Goal: Transaction & Acquisition: Purchase product/service

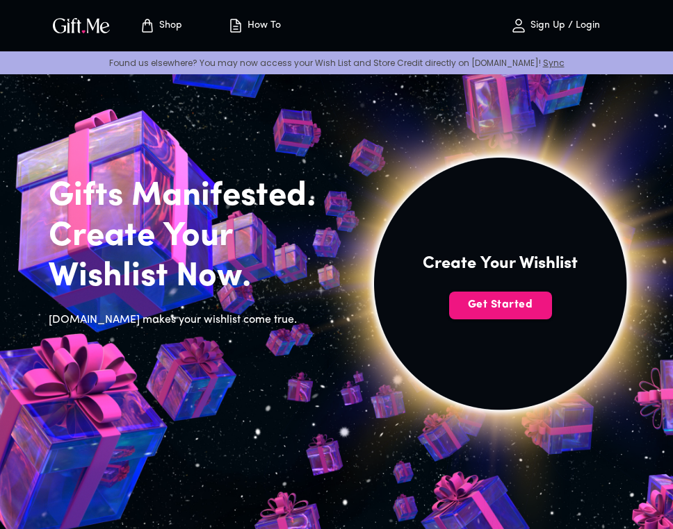
click at [554, 22] on p "Sign Up / Login" at bounding box center [563, 26] width 73 height 12
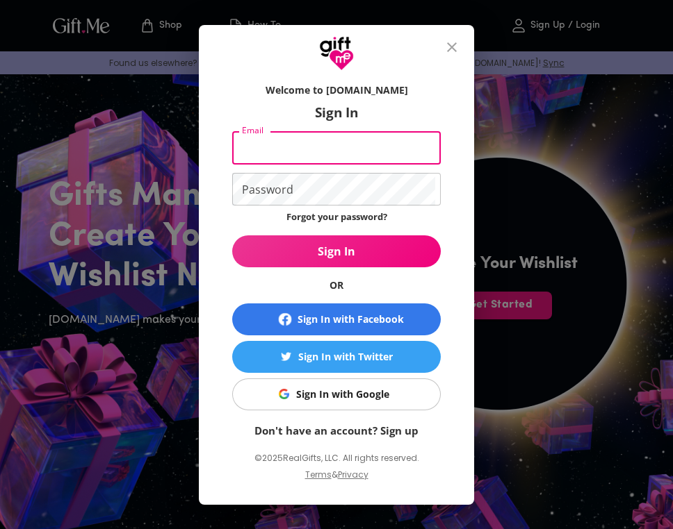
click at [379, 151] on input "Email" at bounding box center [333, 148] width 203 height 33
click at [265, 148] on input "Email" at bounding box center [333, 148] width 203 height 33
click at [290, 135] on input "Email" at bounding box center [333, 148] width 203 height 33
click at [447, 44] on icon "close" at bounding box center [451, 47] width 17 height 17
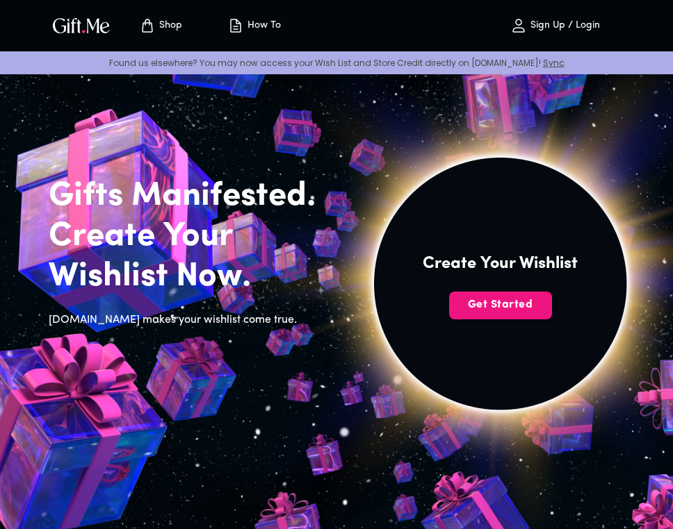
click at [566, 21] on p "Sign Up / Login" at bounding box center [563, 26] width 73 height 12
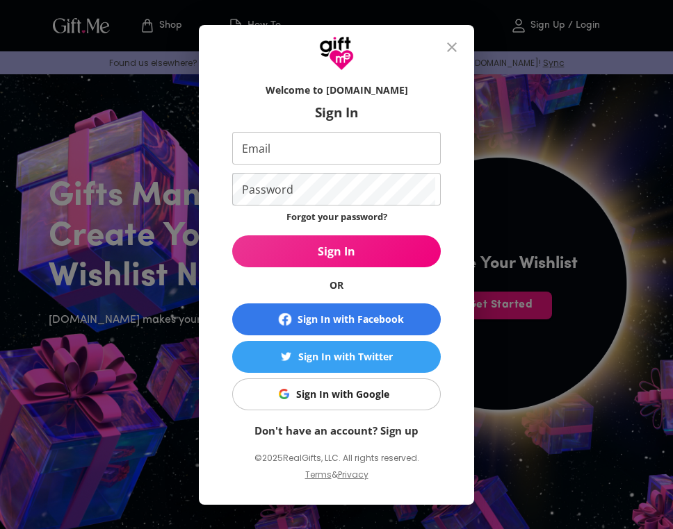
click at [363, 387] on div "Sign In with Google" at bounding box center [342, 394] width 93 height 15
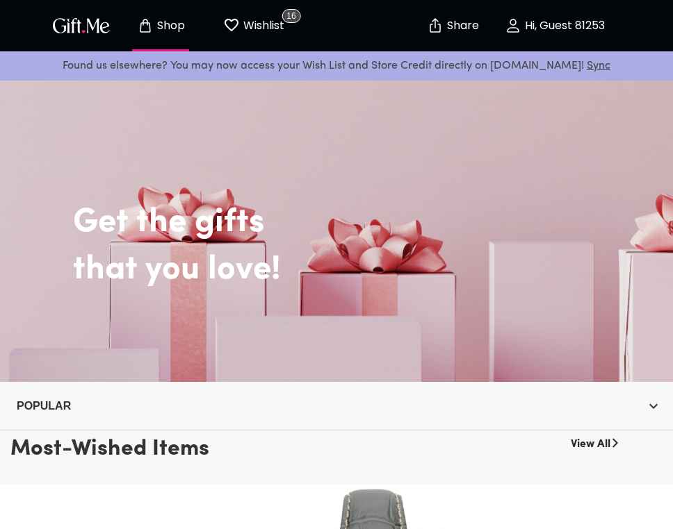
click at [547, 28] on p "Hi, Guest 81253" at bounding box center [562, 26] width 83 height 12
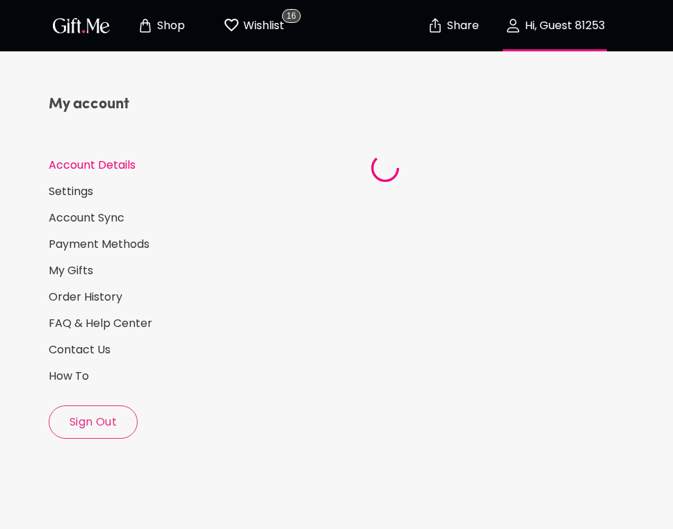
select select "US"
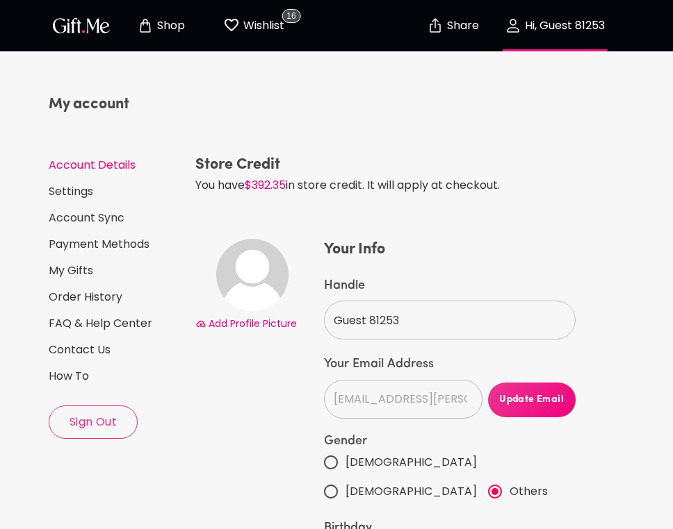
click at [249, 20] on p "Wishlist" at bounding box center [262, 26] width 44 height 18
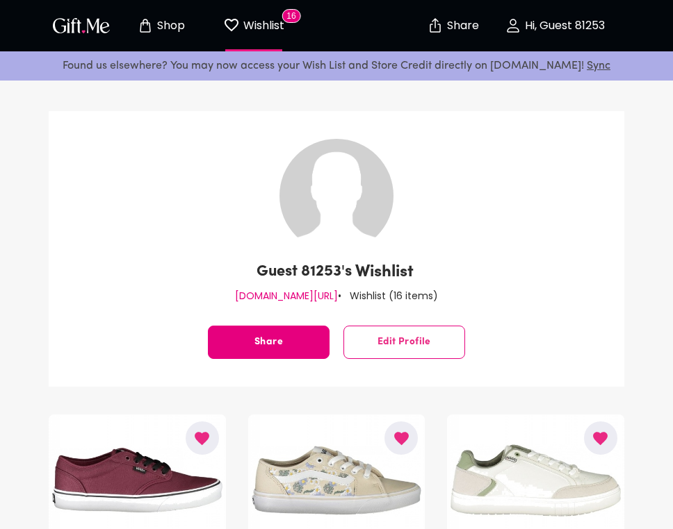
click at [159, 27] on p "Shop" at bounding box center [169, 26] width 31 height 12
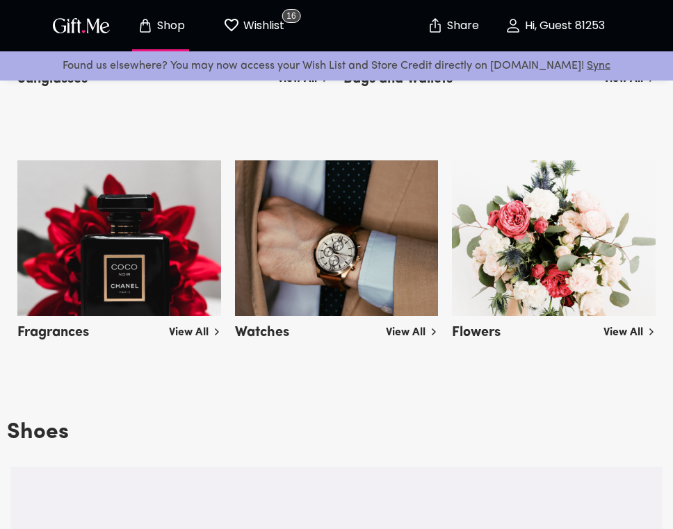
scroll to position [1129, 0]
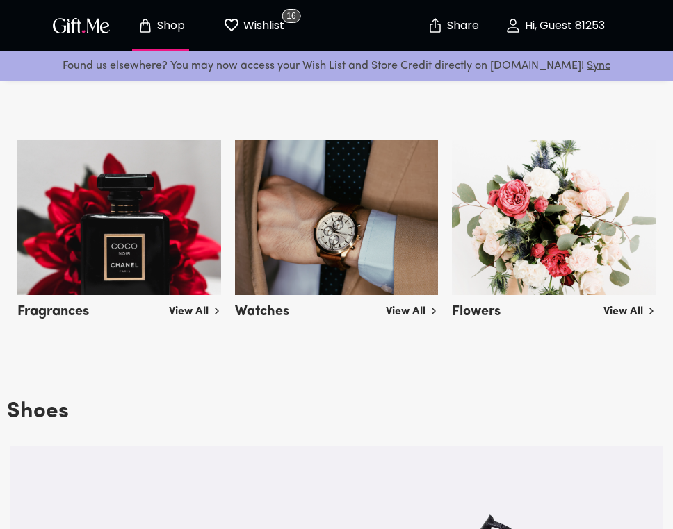
click at [523, 245] on img at bounding box center [554, 218] width 204 height 156
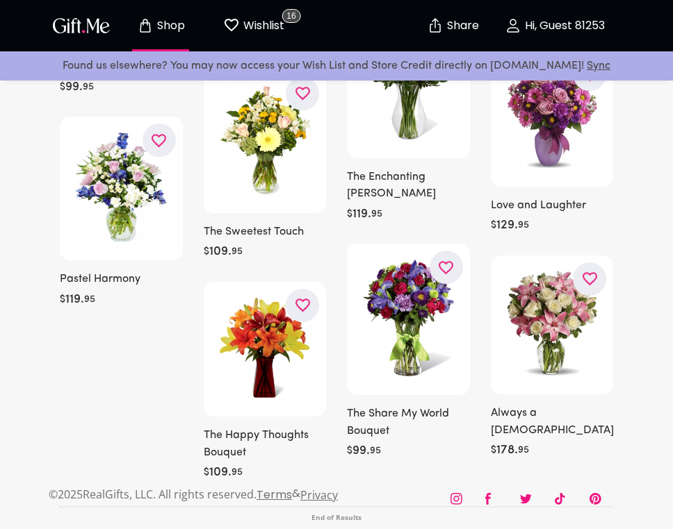
scroll to position [5051, 0]
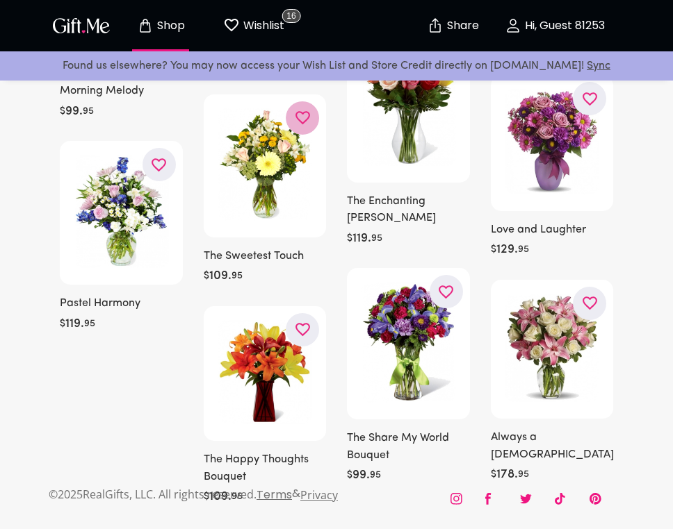
click at [305, 126] on button "button" at bounding box center [302, 117] width 33 height 33
click at [271, 210] on img at bounding box center [264, 164] width 95 height 113
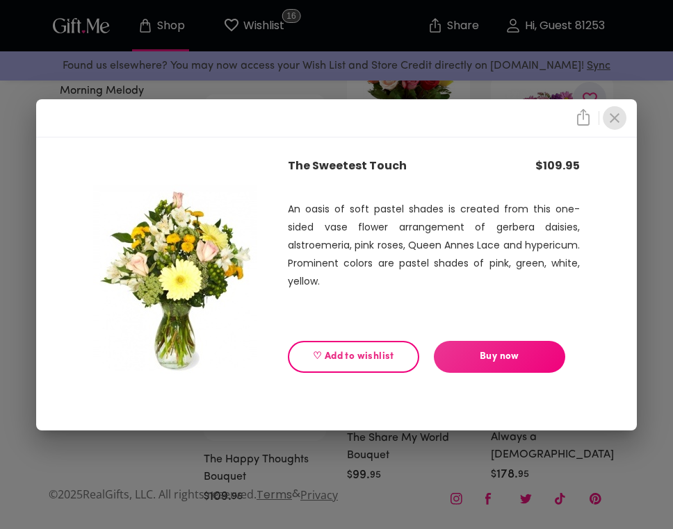
click at [613, 114] on icon "close" at bounding box center [614, 118] width 17 height 17
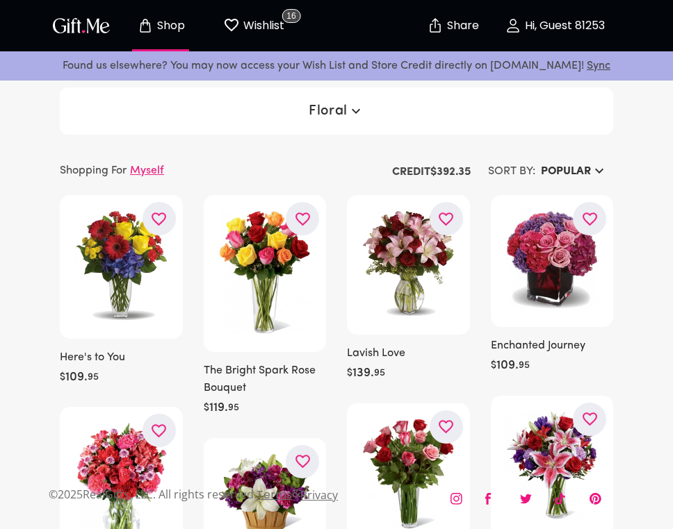
click at [348, 113] on icon "button" at bounding box center [355, 111] width 17 height 17
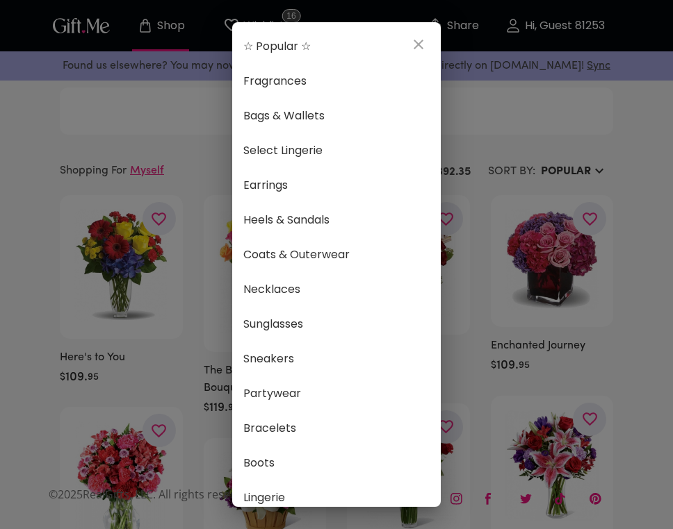
click at [493, 116] on div "☆ Popular ☆ Fragrances Bags & Wallets Select Lingerie Earrings Heels & Sandals …" at bounding box center [336, 264] width 673 height 529
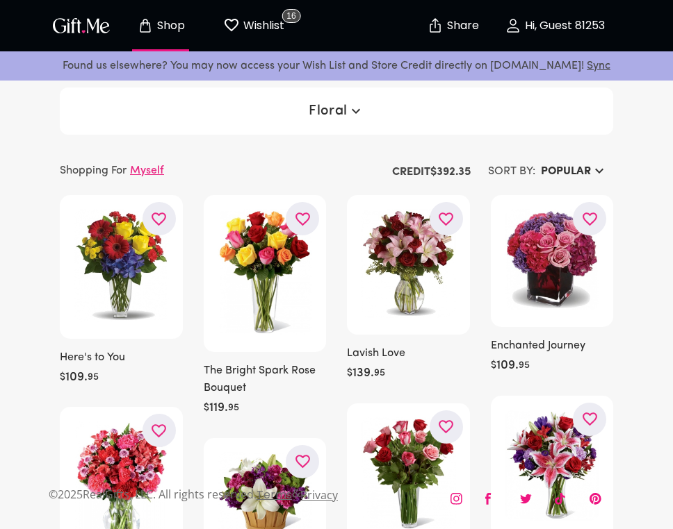
click at [155, 170] on p "Myself" at bounding box center [147, 171] width 34 height 17
click at [168, 196] on div "Select a recipient" at bounding box center [163, 202] width 207 height 22
click at [163, 163] on p "Myself" at bounding box center [147, 171] width 34 height 17
click at [138, 200] on p "Select a recipient" at bounding box center [114, 200] width 108 height 18
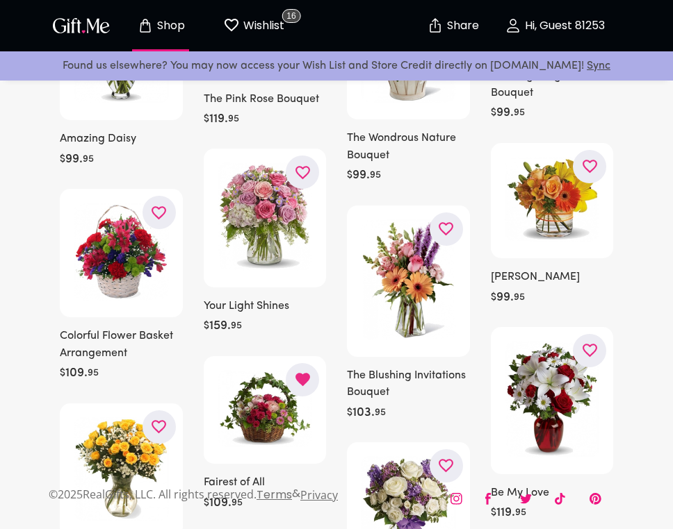
scroll to position [818, 0]
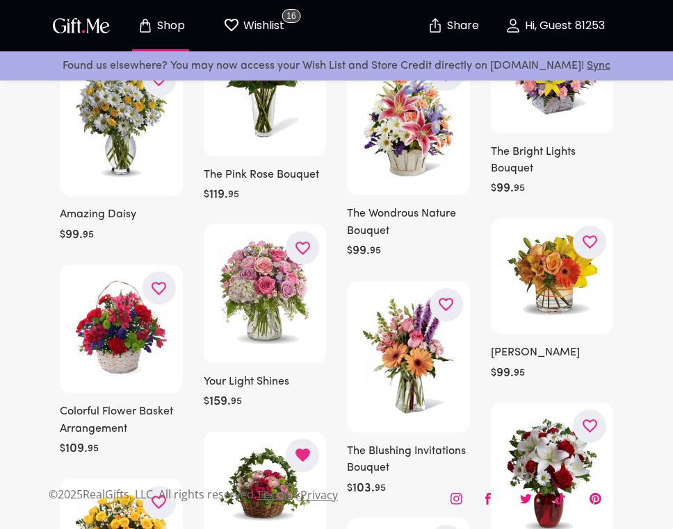
click at [159, 26] on p "Shop" at bounding box center [169, 26] width 31 height 12
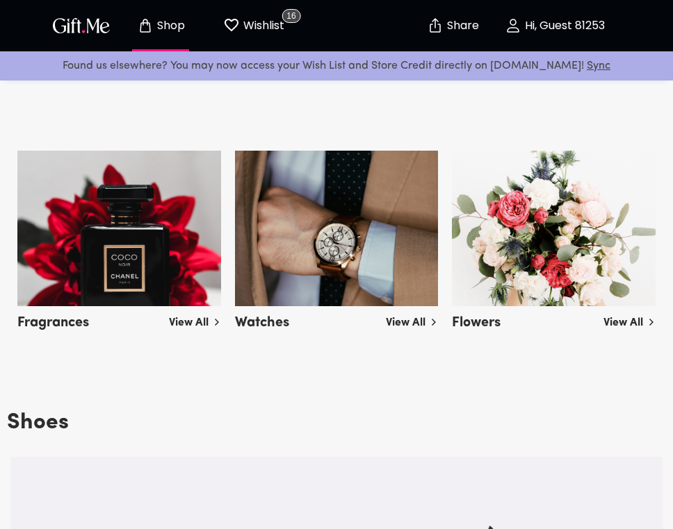
scroll to position [1119, 0]
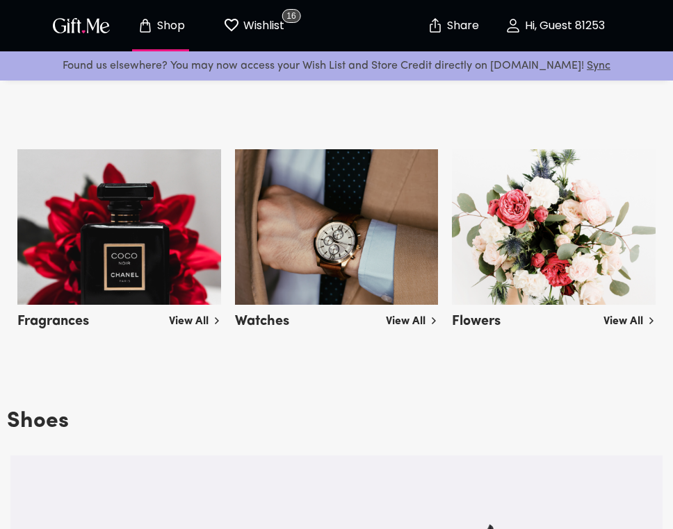
click at [630, 318] on link "View All" at bounding box center [629, 319] width 52 height 22
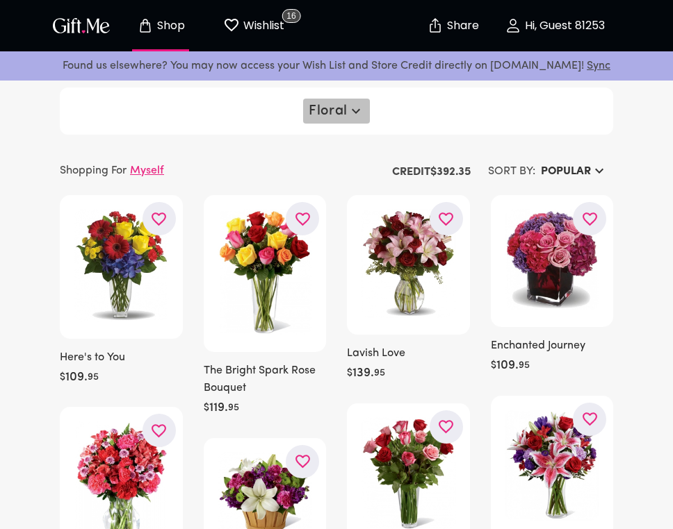
click at [340, 115] on span "Floral" at bounding box center [335, 111] width 55 height 17
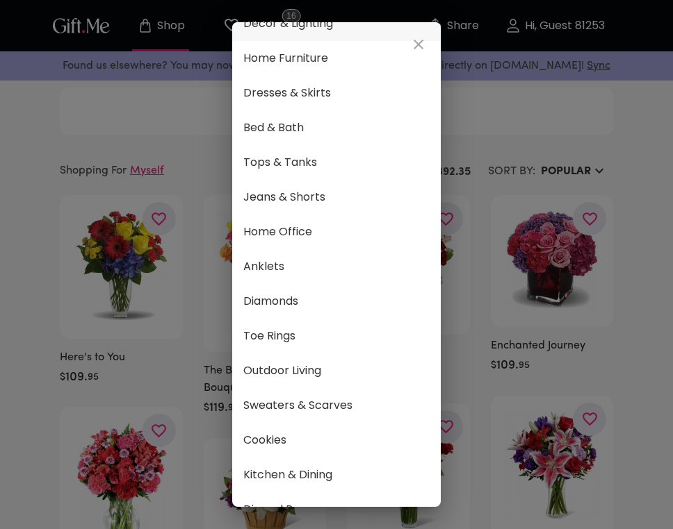
scroll to position [663, 0]
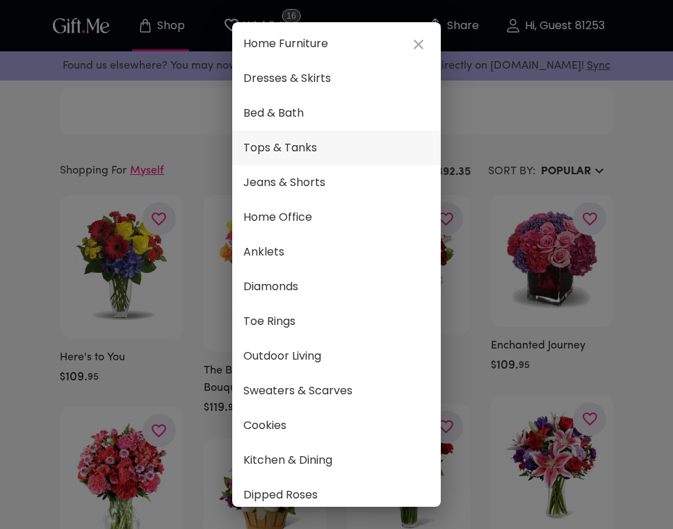
click at [295, 144] on span "Tops & Tanks" at bounding box center [336, 148] width 186 height 18
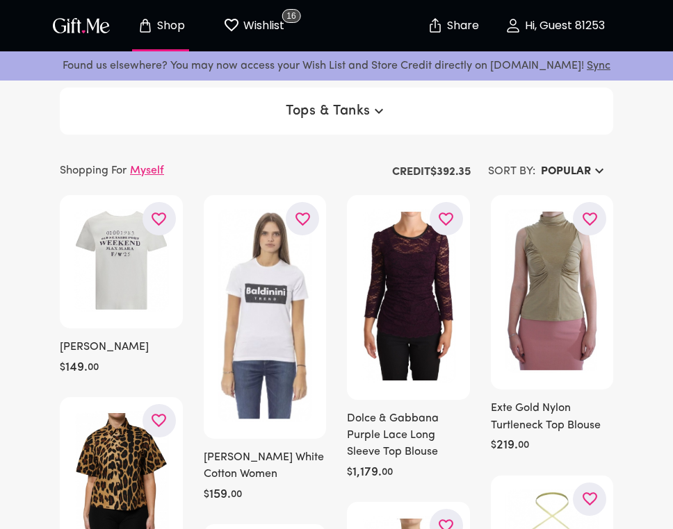
click at [336, 92] on div "Tops & Tanks" at bounding box center [336, 111] width 553 height 47
click at [340, 109] on span "Tops & Tanks" at bounding box center [336, 111] width 101 height 17
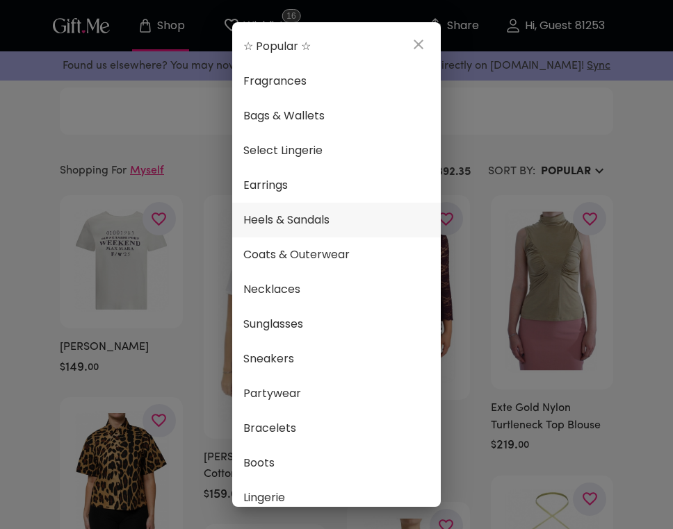
click at [336, 225] on span "Heels & Sandals" at bounding box center [336, 220] width 186 height 18
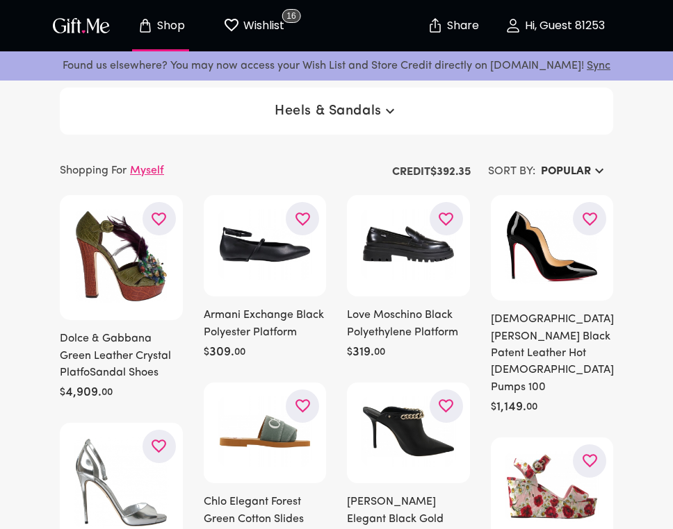
click at [559, 169] on h6 "Popular" at bounding box center [566, 171] width 50 height 17
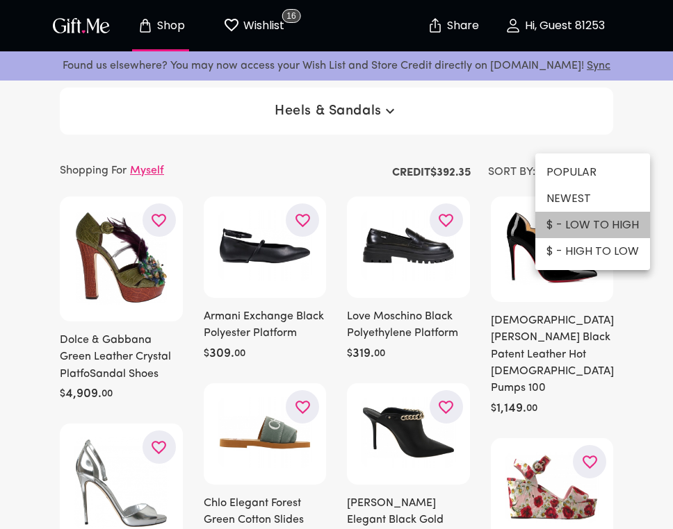
click at [592, 230] on li "$ - LOW TO HIGH" at bounding box center [592, 225] width 115 height 26
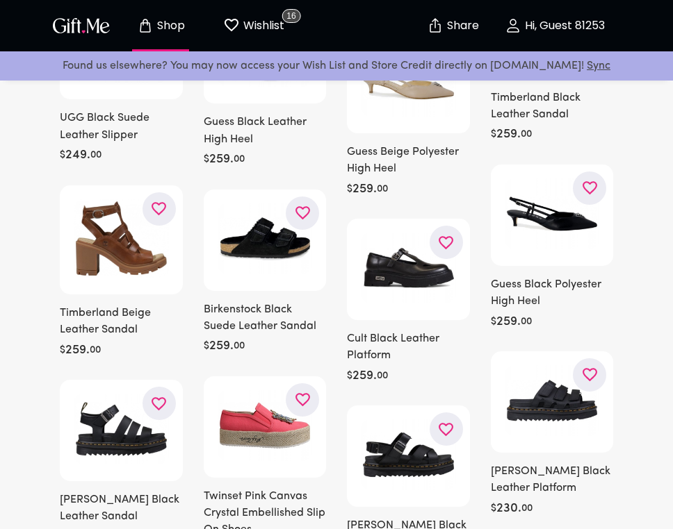
scroll to position [2329, 0]
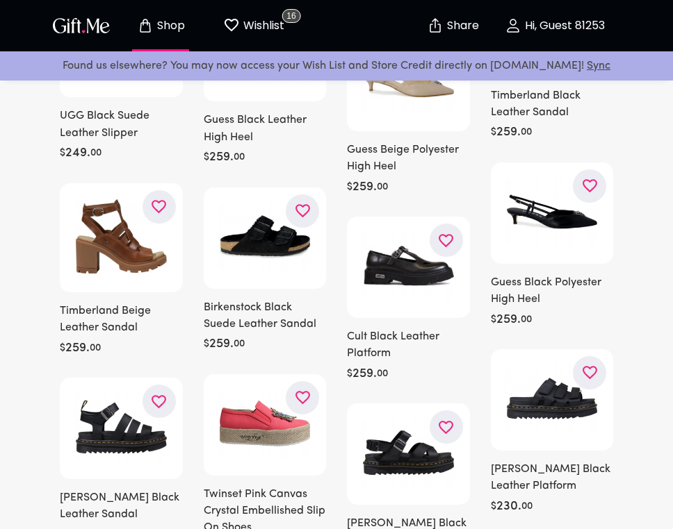
click at [538, 191] on img at bounding box center [551, 211] width 95 height 71
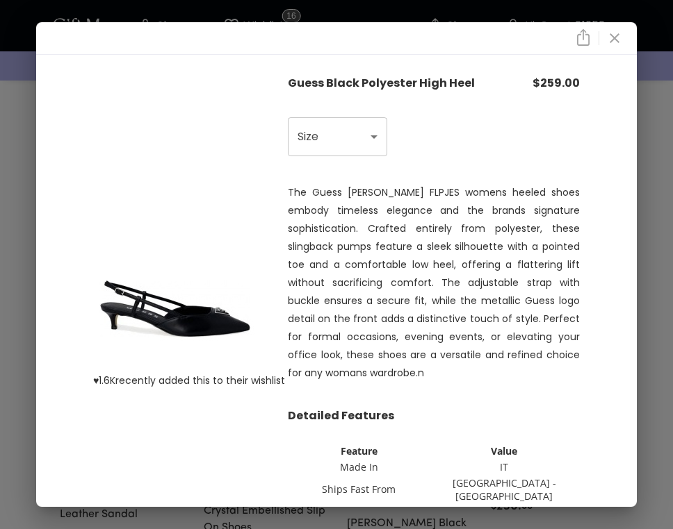
click at [200, 311] on img at bounding box center [175, 309] width 164 height 125
click at [620, 43] on icon "close" at bounding box center [614, 38] width 17 height 17
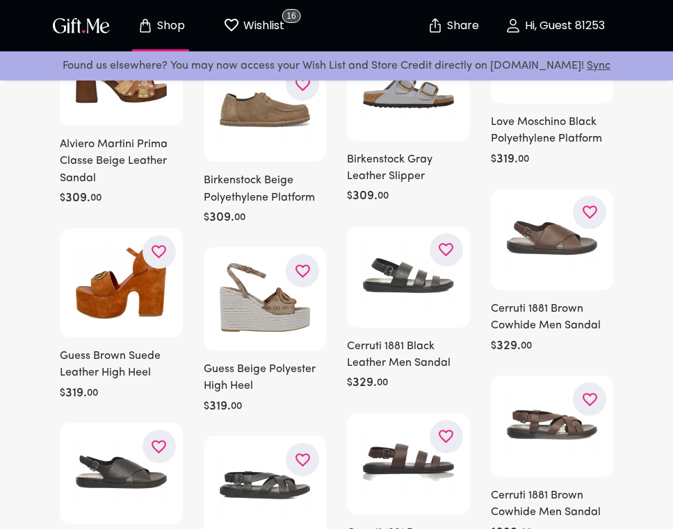
scroll to position [3443, 0]
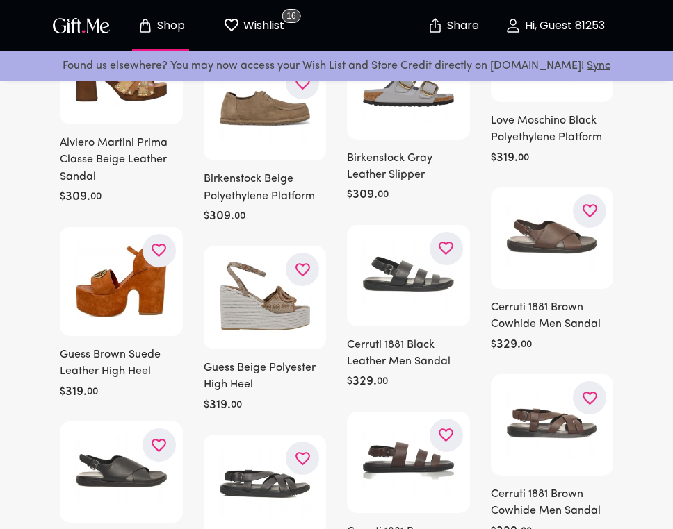
click at [120, 254] on div at bounding box center [121, 281] width 123 height 109
click at [131, 241] on img at bounding box center [121, 280] width 95 height 79
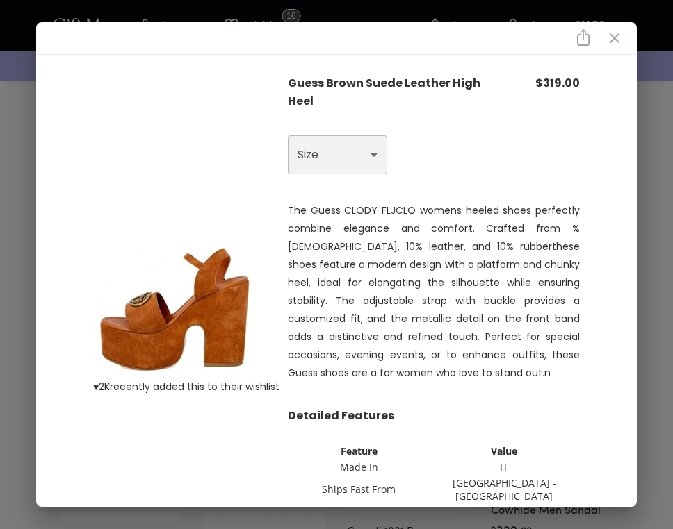
click at [315, 172] on select "Choose One US 11 - EU 41" at bounding box center [337, 154] width 99 height 39
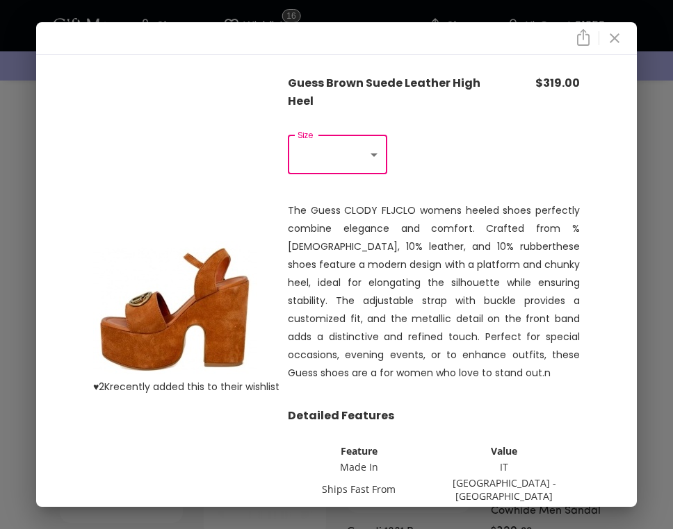
click at [616, 42] on icon "close" at bounding box center [614, 38] width 17 height 17
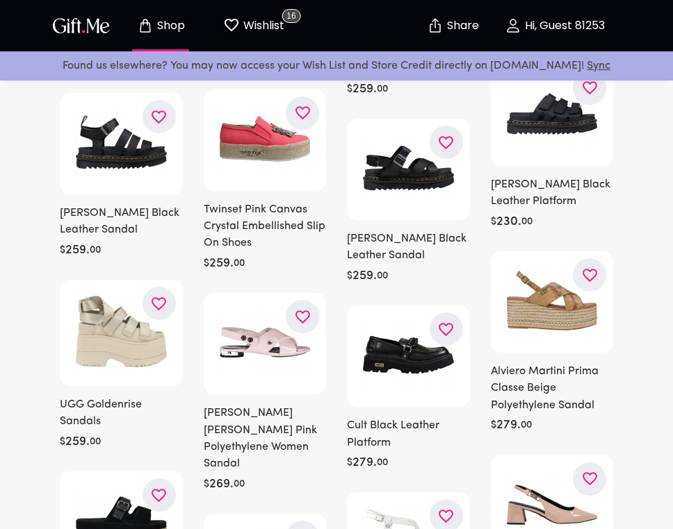
scroll to position [2613, 0]
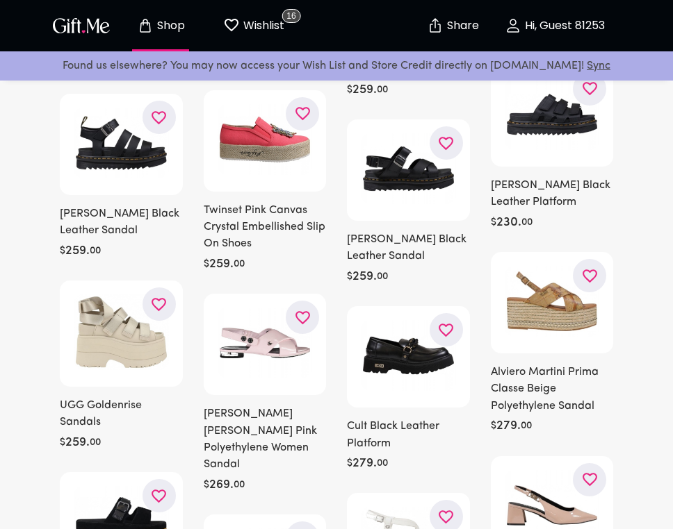
click at [434, 355] on img at bounding box center [408, 355] width 95 height 71
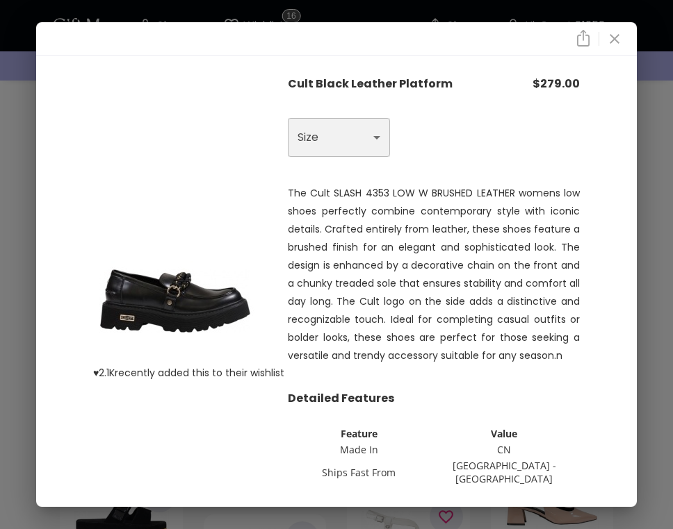
click at [359, 133] on select "Choose One US 7 - EU 37 US 8 - EU 38 US 10 - EU 40 US 11 - EU 41" at bounding box center [339, 137] width 102 height 39
click at [614, 38] on icon "close" at bounding box center [614, 39] width 10 height 10
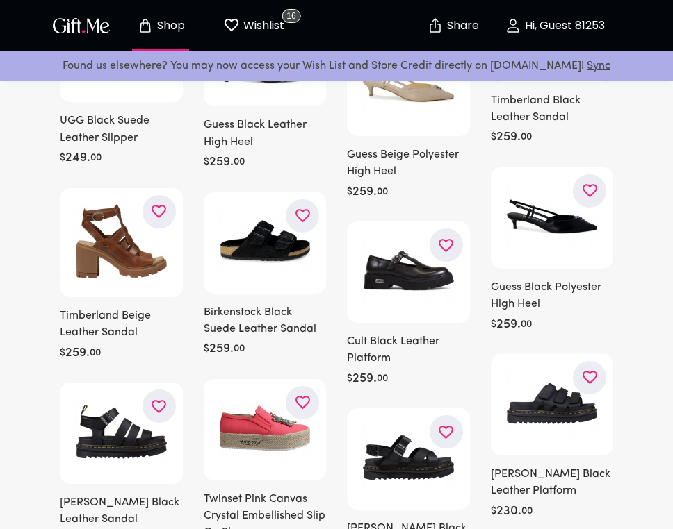
scroll to position [2321, 0]
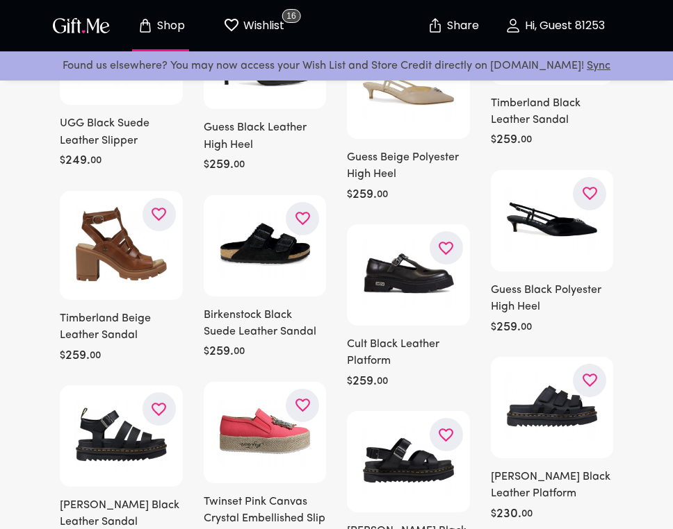
click at [401, 266] on img at bounding box center [408, 273] width 95 height 71
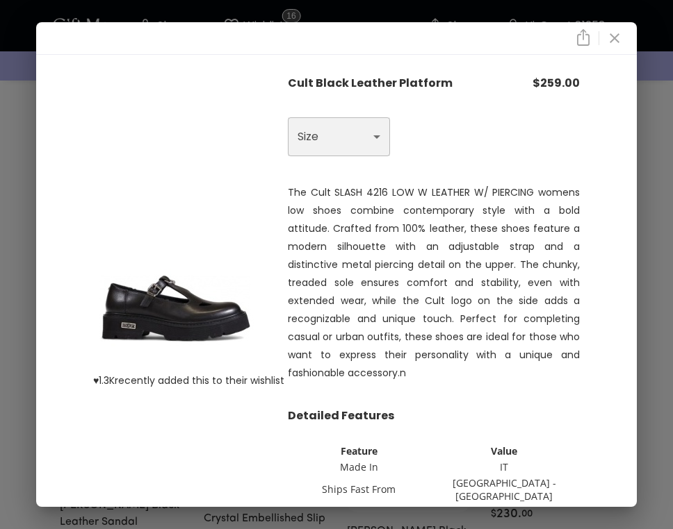
click at [354, 147] on select "Choose One US 8 - EU 38 US 10 - EU 40" at bounding box center [339, 136] width 102 height 39
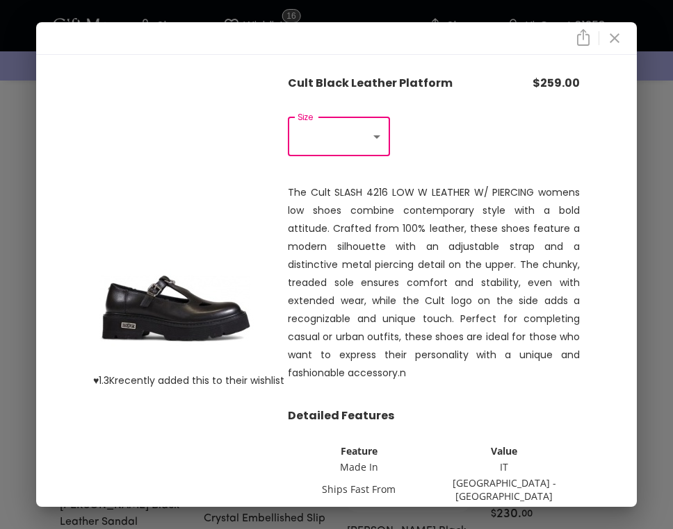
click at [616, 36] on icon "close" at bounding box center [614, 38] width 10 height 10
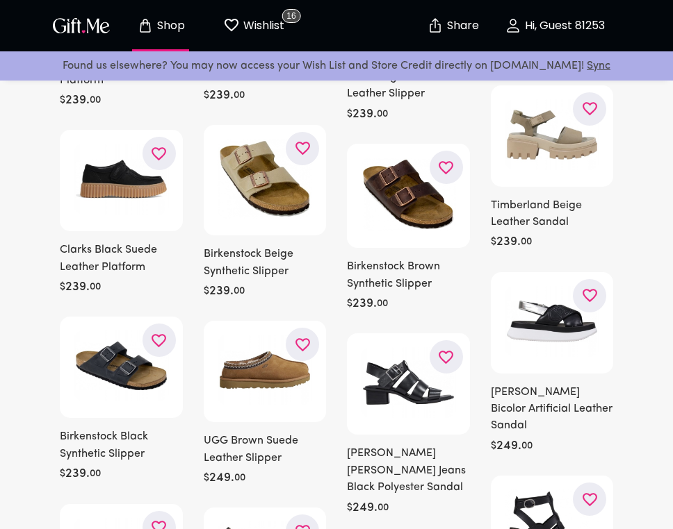
scroll to position [1789, 0]
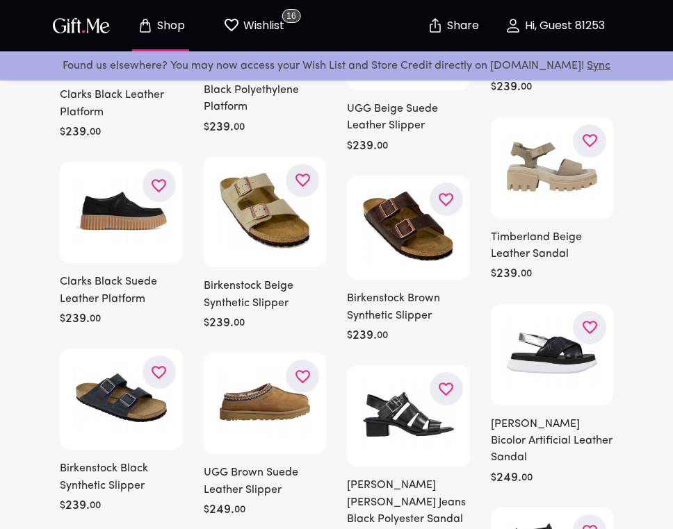
click at [414, 422] on img at bounding box center [408, 414] width 95 height 71
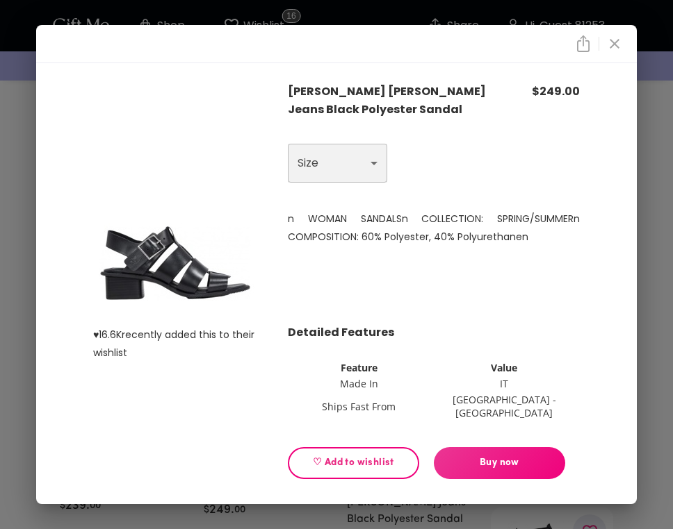
click at [364, 156] on select "Choose One US 6 - EU 36 US 7 - EU 37 US 8 - EU 38 US 9 - EU 39 US 11 - EU 41" at bounding box center [337, 163] width 99 height 39
select select "US 6 - EU 36"
click at [288, 150] on select "Choose One US 6 - EU 36 US 7 - EU 37 US 8 - EU 38 US 9 - EU 39 US 11 - EU 41" at bounding box center [337, 163] width 99 height 39
click at [615, 46] on icon "close" at bounding box center [614, 43] width 17 height 17
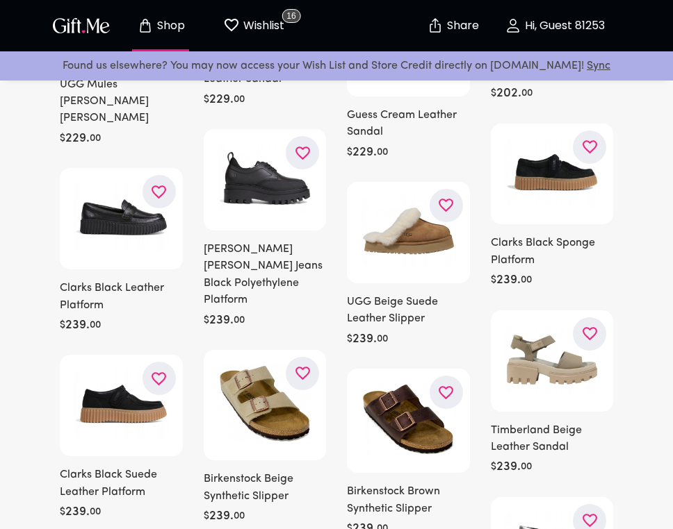
scroll to position [1541, 0]
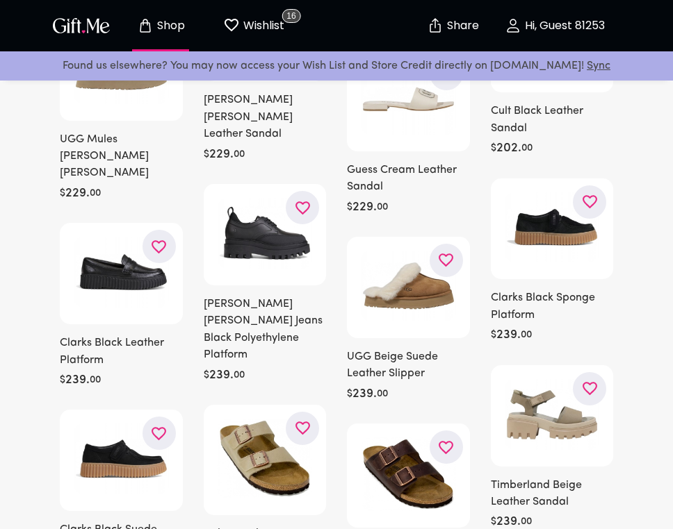
click at [406, 326] on div at bounding box center [408, 287] width 123 height 101
click at [413, 313] on img at bounding box center [408, 286] width 95 height 71
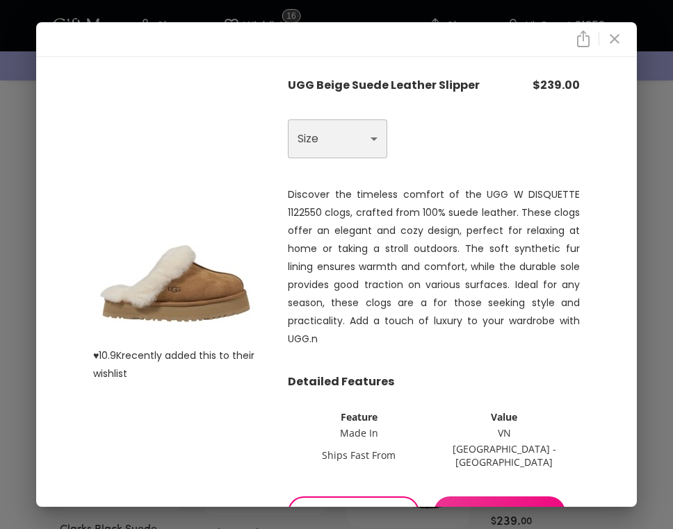
click at [372, 137] on select "Choose One US 6 - EU 36 US 7 - EU 37 US 8 - EU 38" at bounding box center [337, 139] width 99 height 39
click at [620, 40] on icon "close" at bounding box center [614, 39] width 17 height 17
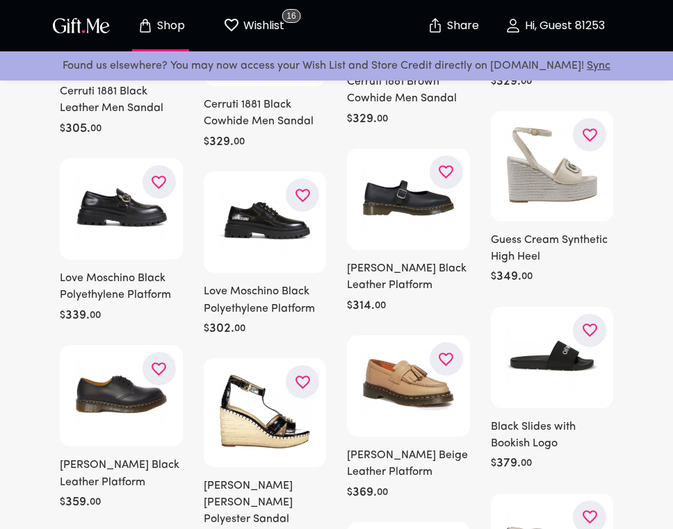
scroll to position [3890, 0]
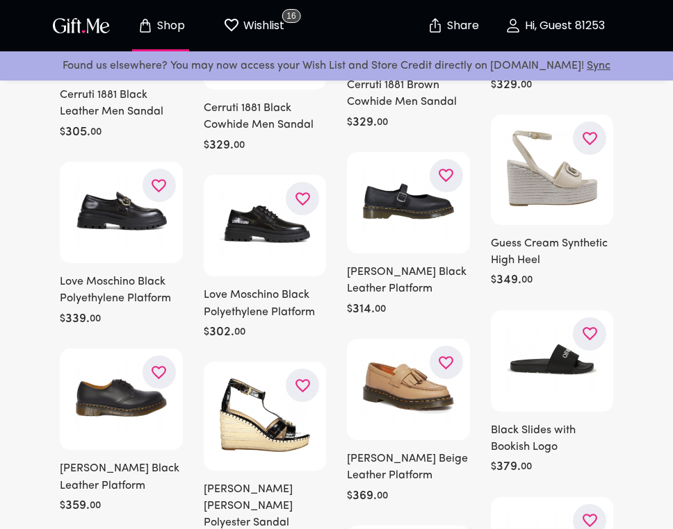
click at [118, 176] on img at bounding box center [121, 211] width 95 height 71
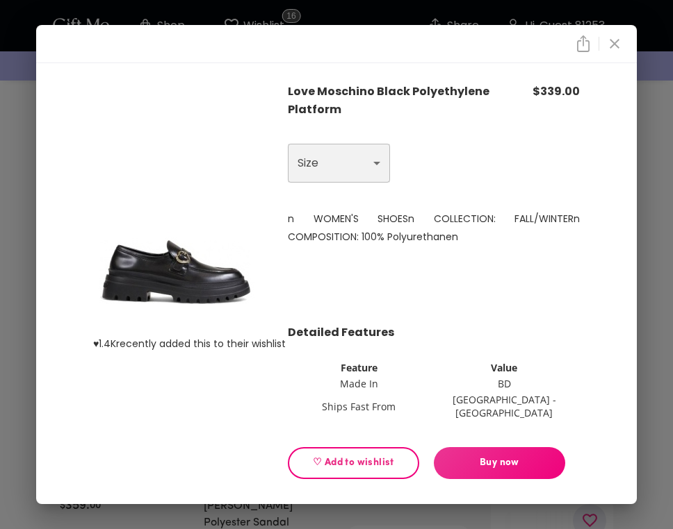
click at [327, 158] on select "Choose One US 10 - EU 40" at bounding box center [339, 163] width 102 height 39
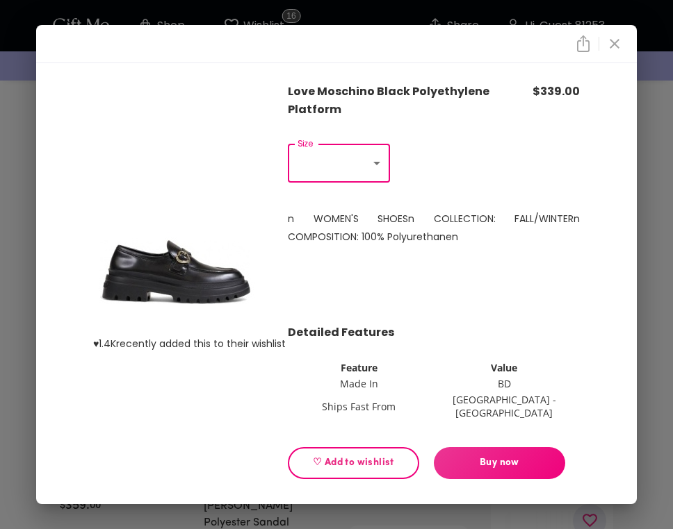
click at [615, 52] on icon "close" at bounding box center [614, 43] width 17 height 17
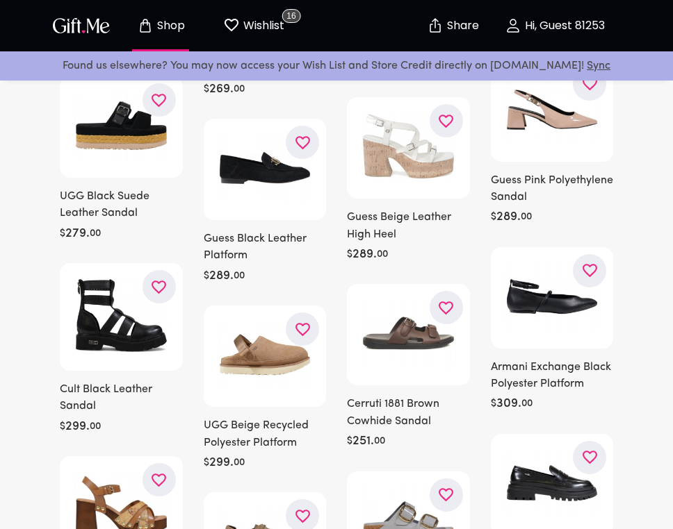
scroll to position [2953, 0]
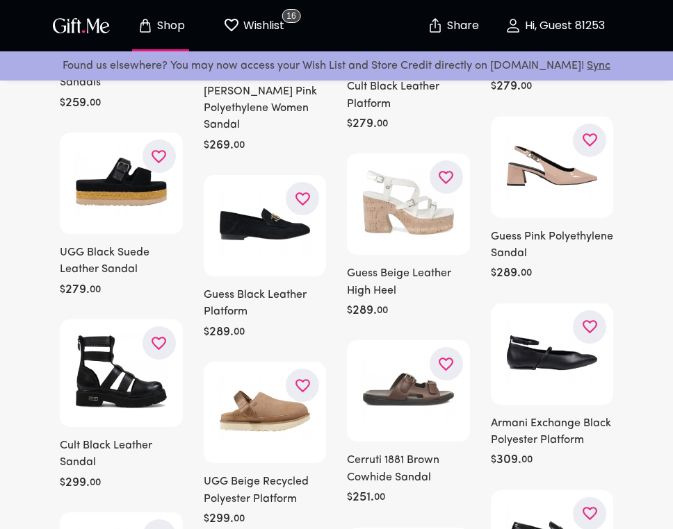
click at [279, 52] on div "Found us elsewhere? You may now access your Wish List and Store Credit directly…" at bounding box center [336, 65] width 673 height 29
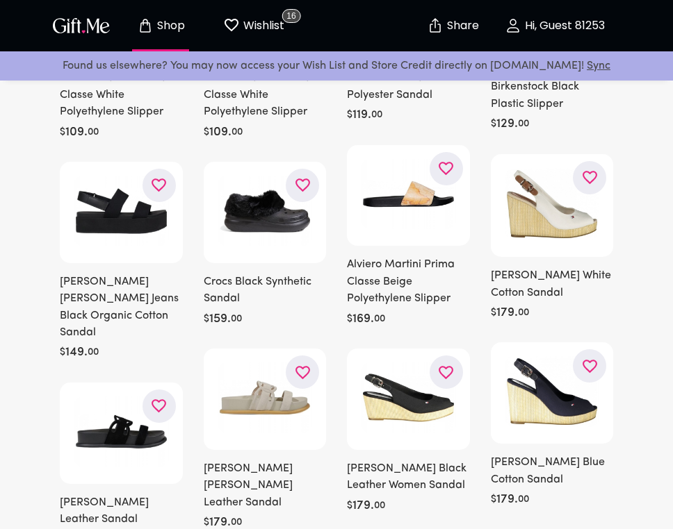
scroll to position [0, 0]
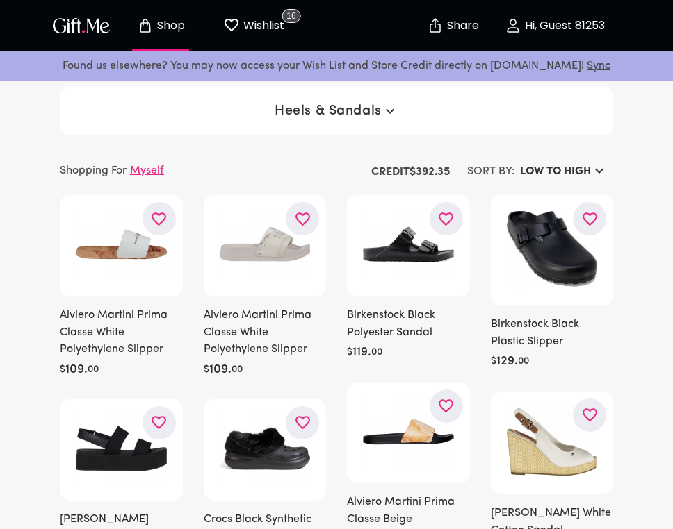
click at [261, 29] on p "Wishlist" at bounding box center [262, 26] width 44 height 18
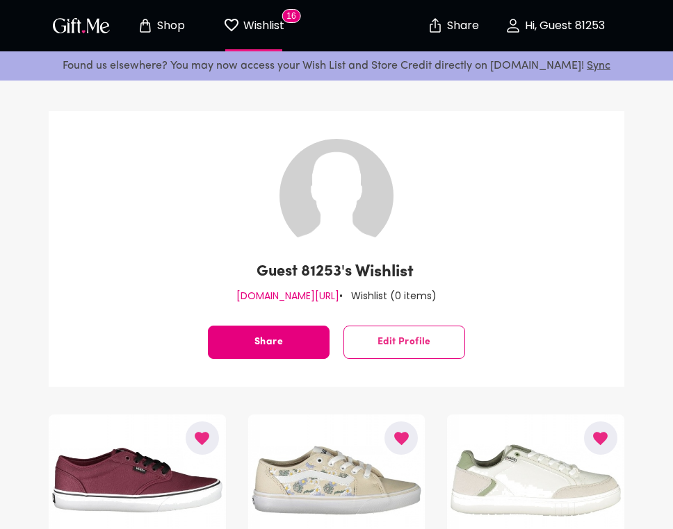
click at [154, 33] on span "Shop" at bounding box center [160, 25] width 76 height 17
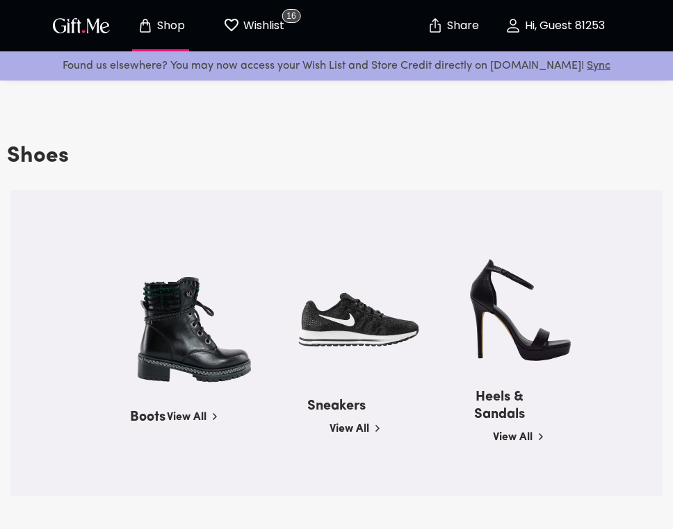
scroll to position [1406, 0]
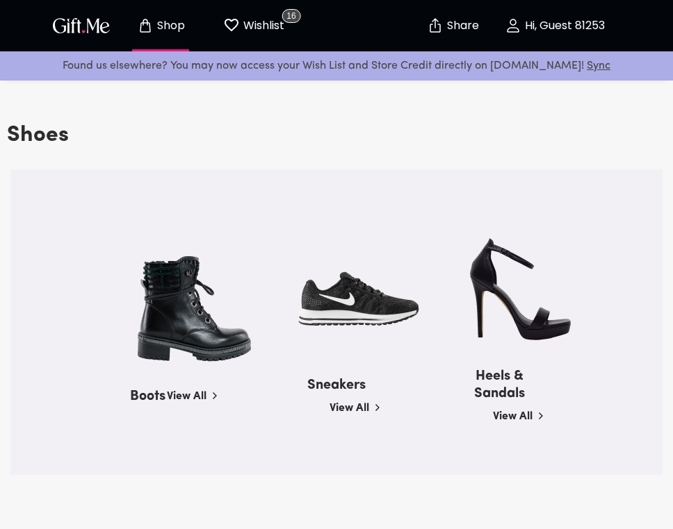
click at [345, 347] on img at bounding box center [357, 298] width 132 height 141
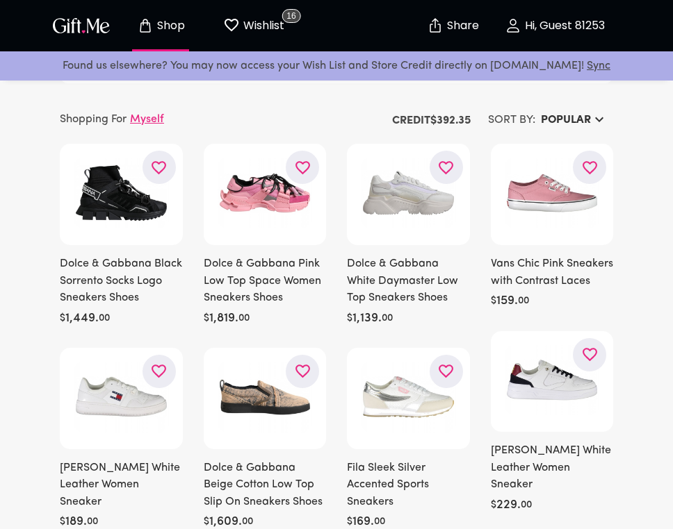
scroll to position [57, 0]
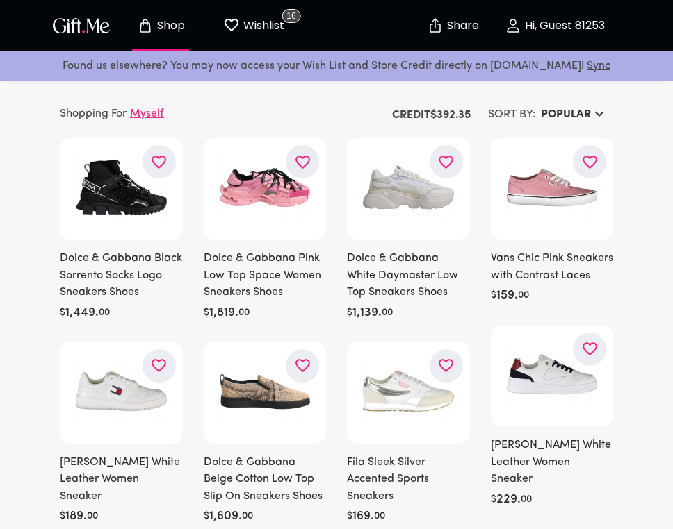
click at [558, 110] on h6 "Popular" at bounding box center [566, 114] width 50 height 17
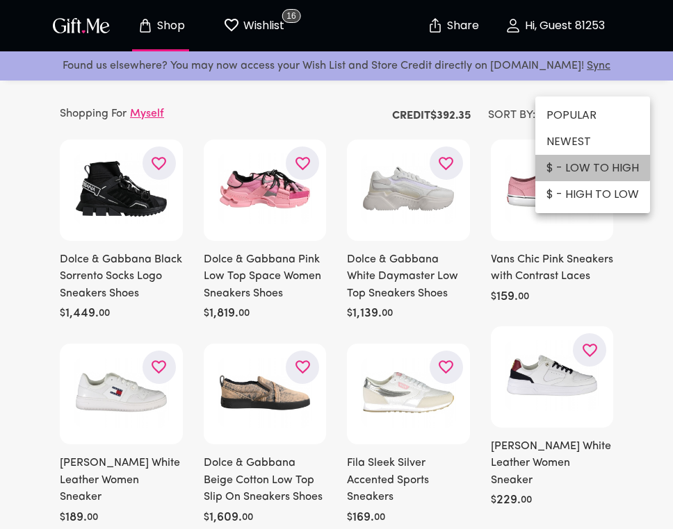
click at [584, 158] on li "$ - LOW TO HIGH" at bounding box center [592, 168] width 115 height 26
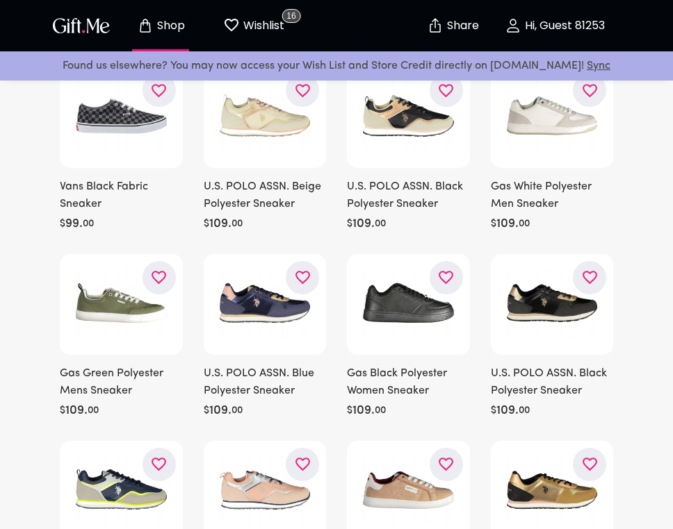
scroll to position [0, 0]
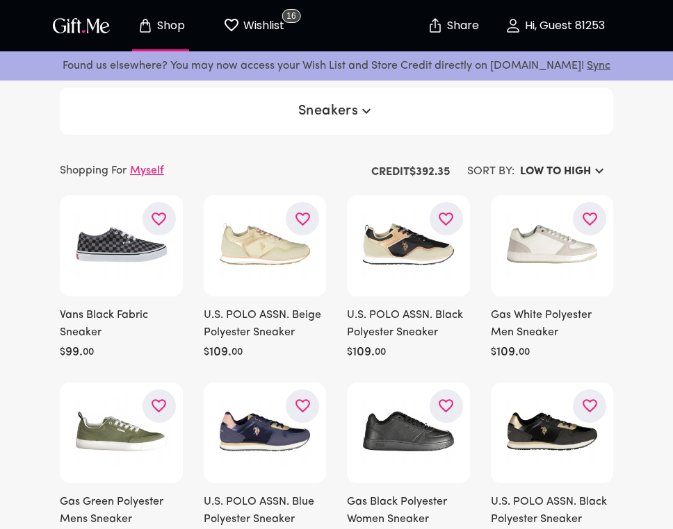
click at [174, 21] on p "Shop" at bounding box center [169, 26] width 31 height 12
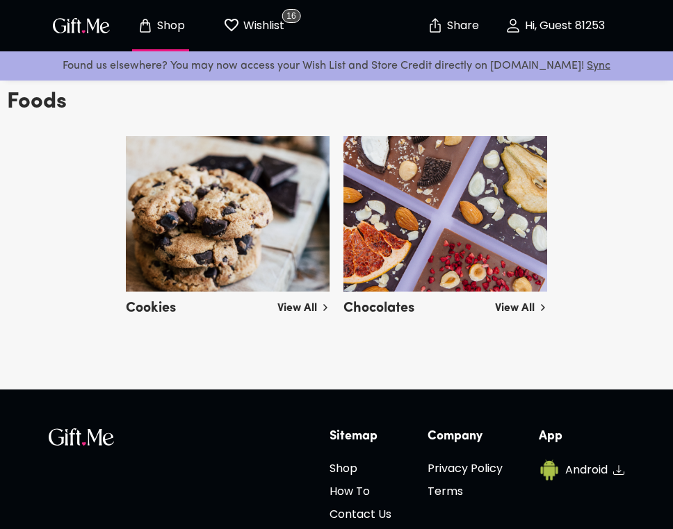
scroll to position [3157, 0]
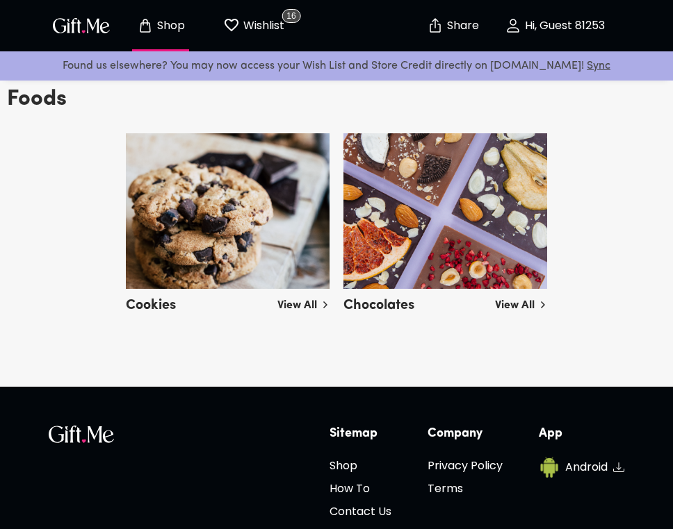
click at [254, 232] on img at bounding box center [228, 211] width 204 height 156
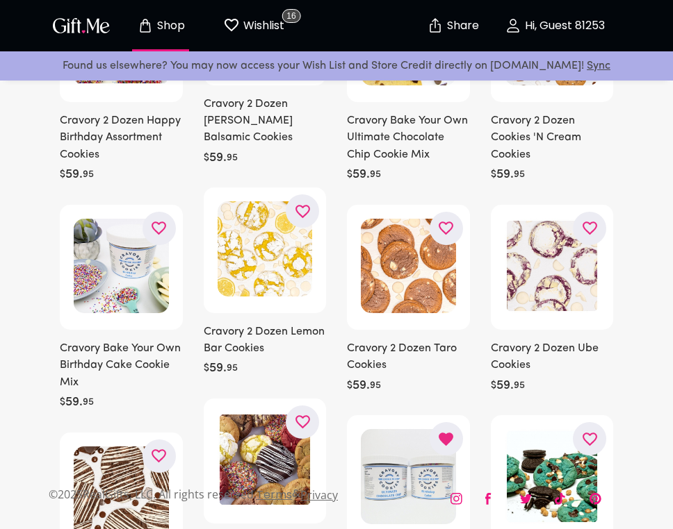
scroll to position [447, 0]
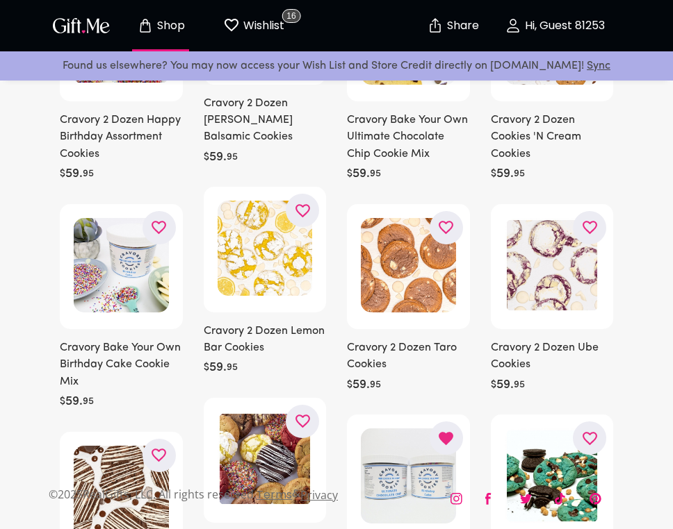
click at [139, 274] on img at bounding box center [121, 265] width 95 height 95
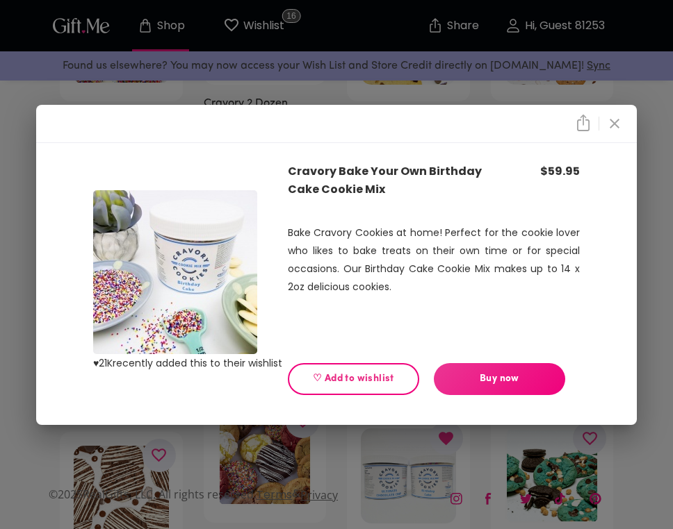
click at [608, 116] on icon "close" at bounding box center [614, 123] width 17 height 17
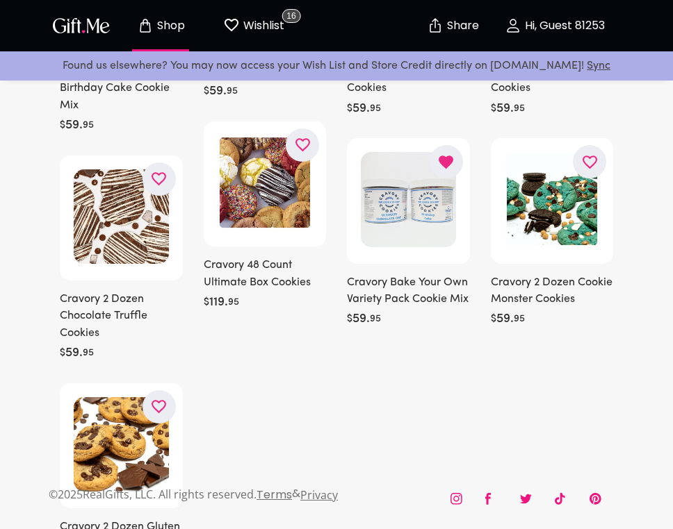
scroll to position [718, 0]
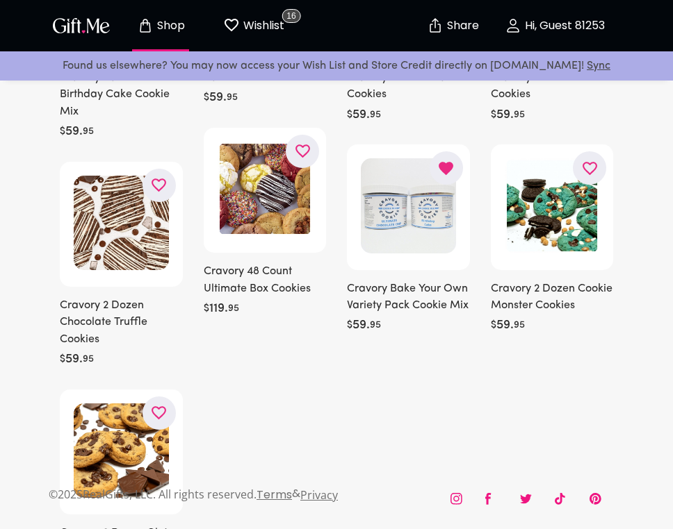
click at [295, 227] on img at bounding box center [264, 189] width 95 height 95
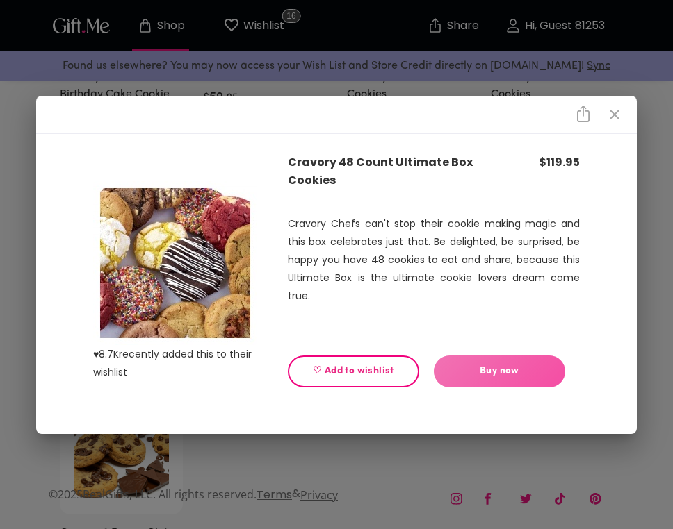
click at [470, 364] on span "Buy now" at bounding box center [499, 371] width 131 height 15
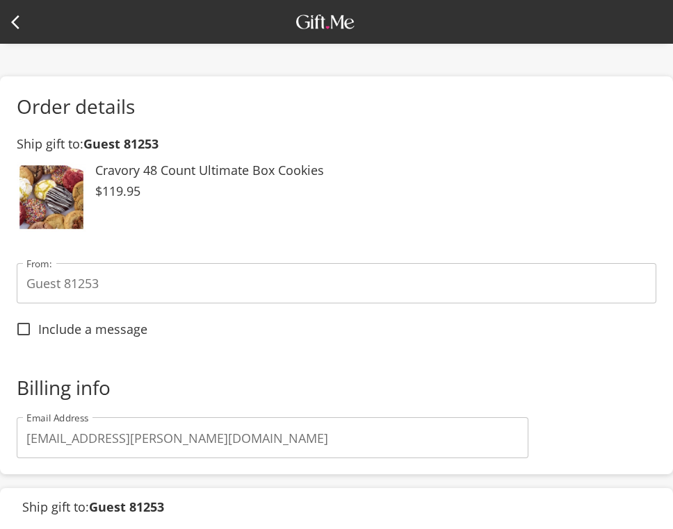
click at [17, 28] on icon at bounding box center [19, 22] width 17 height 17
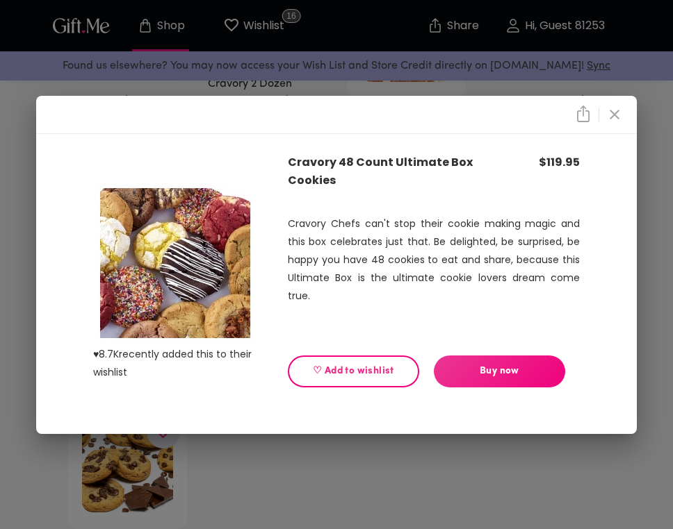
scroll to position [714, 0]
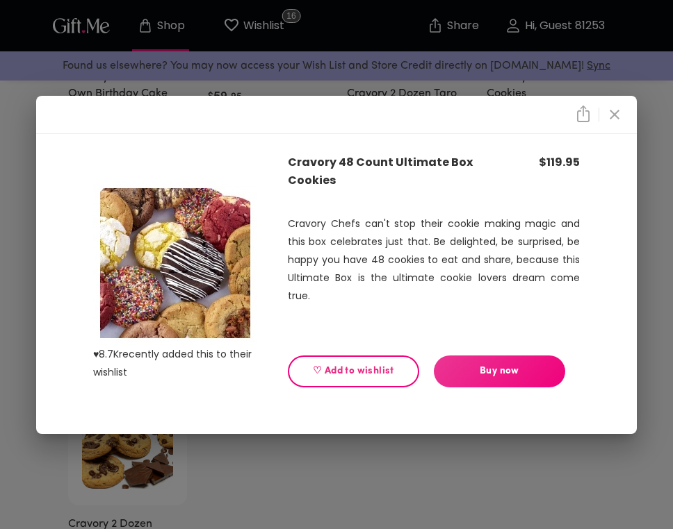
click at [389, 377] on span "♡ Add to wishlist" at bounding box center [353, 371] width 108 height 15
click at [616, 113] on icon "close" at bounding box center [614, 115] width 10 height 10
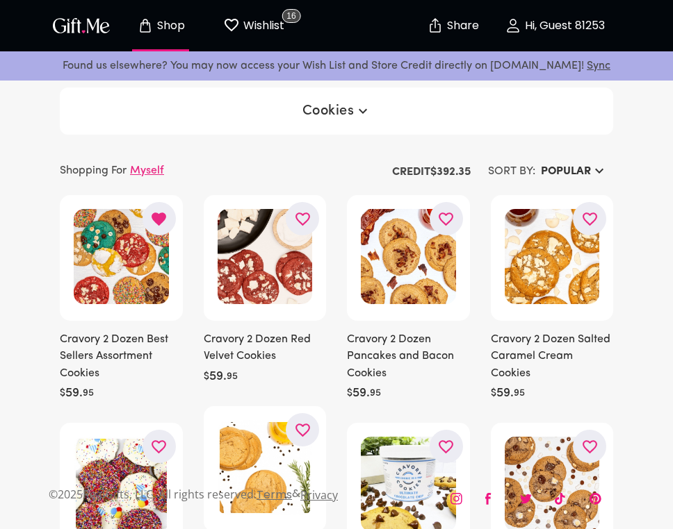
click at [466, 35] on button "Share" at bounding box center [452, 25] width 49 height 49
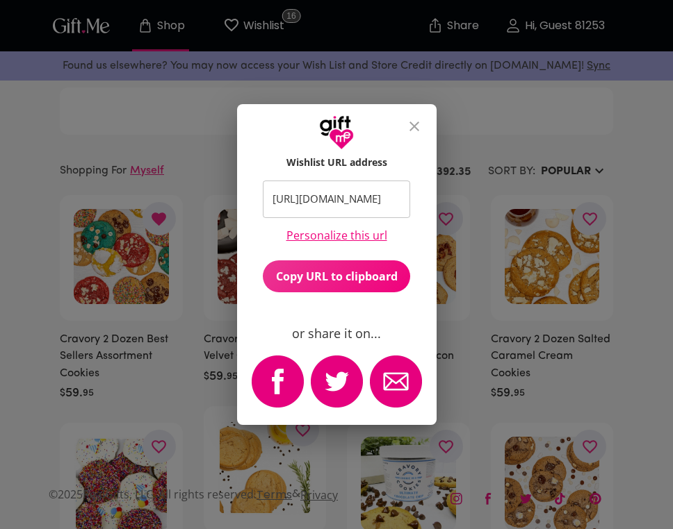
click at [417, 118] on icon "close" at bounding box center [414, 126] width 17 height 17
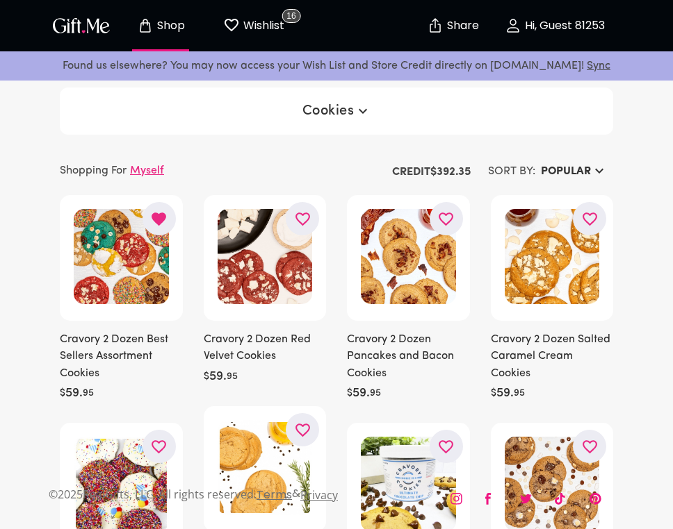
click at [529, 20] on p "Hi, Guest 81253" at bounding box center [562, 26] width 83 height 12
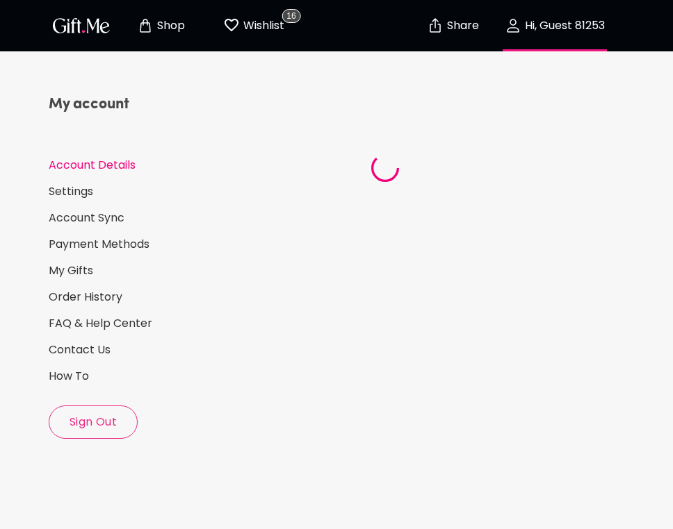
select select "US"
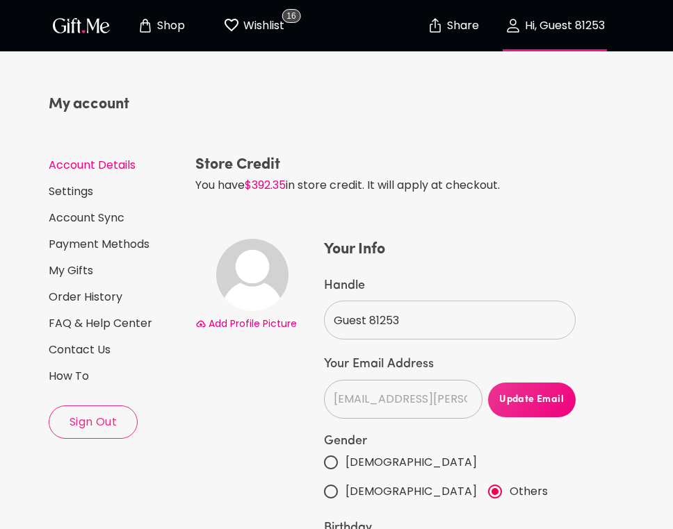
click at [253, 29] on p "Wishlist" at bounding box center [262, 26] width 44 height 18
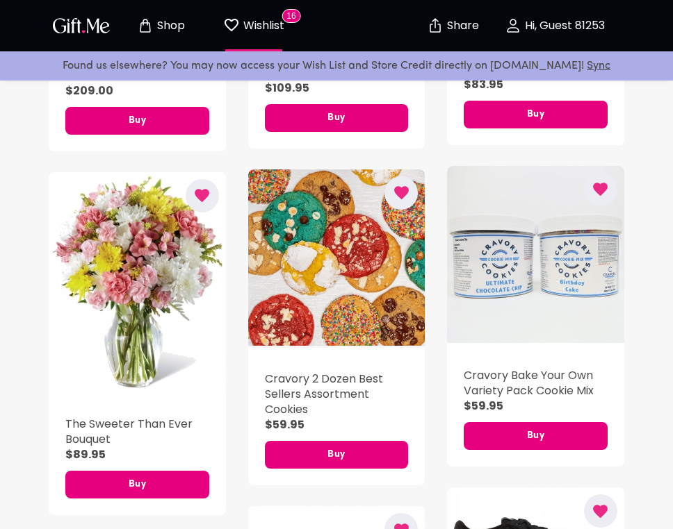
scroll to position [1097, 0]
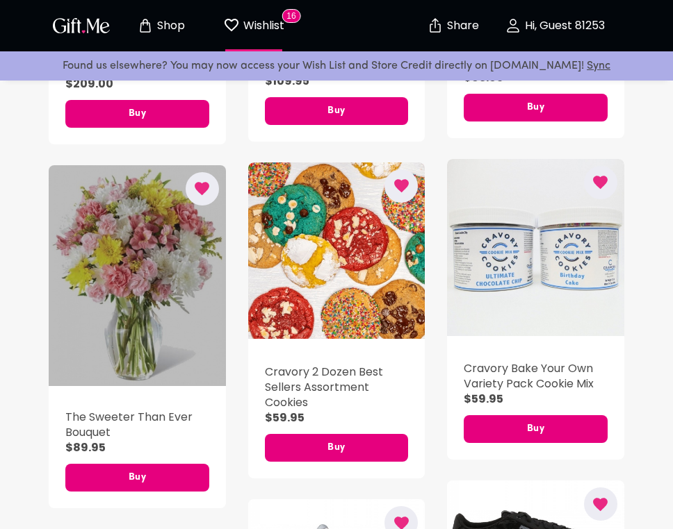
click at [129, 349] on div "button" at bounding box center [137, 275] width 177 height 221
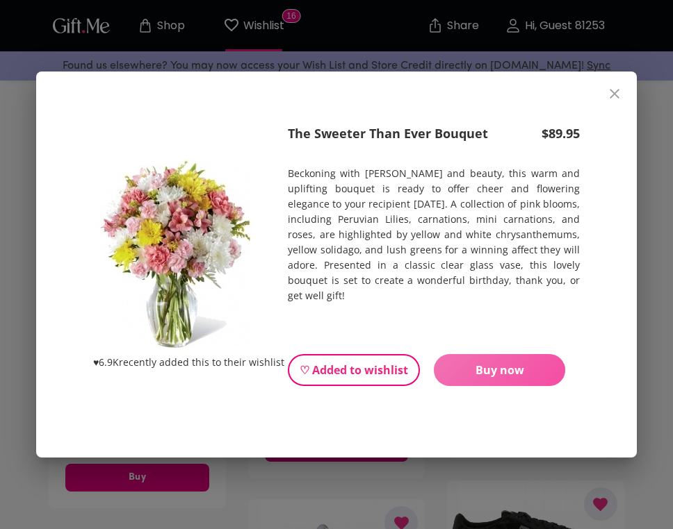
click at [495, 363] on span "Buy now" at bounding box center [499, 370] width 131 height 15
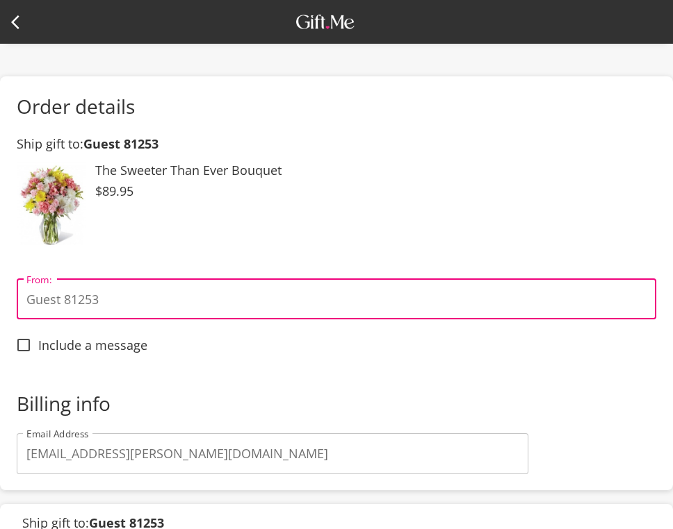
click at [160, 309] on input "Guest 81253" at bounding box center [336, 299] width 639 height 40
type input "ash"
click at [135, 352] on span "Include a message" at bounding box center [92, 345] width 109 height 15
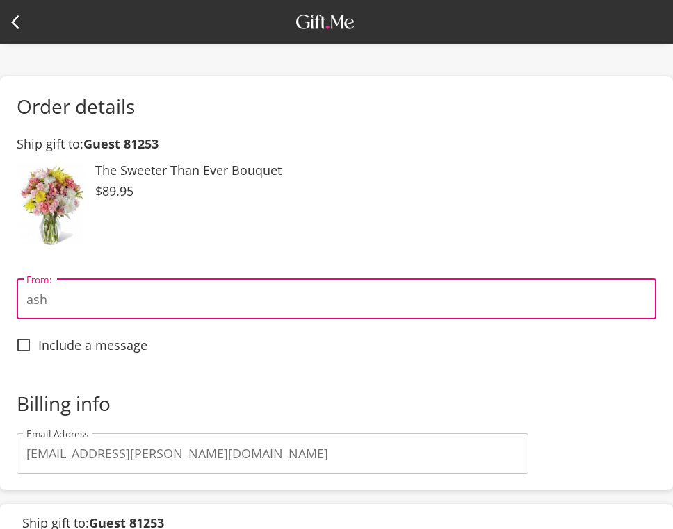
click at [38, 352] on input "Include a message" at bounding box center [23, 345] width 29 height 29
checkbox input "true"
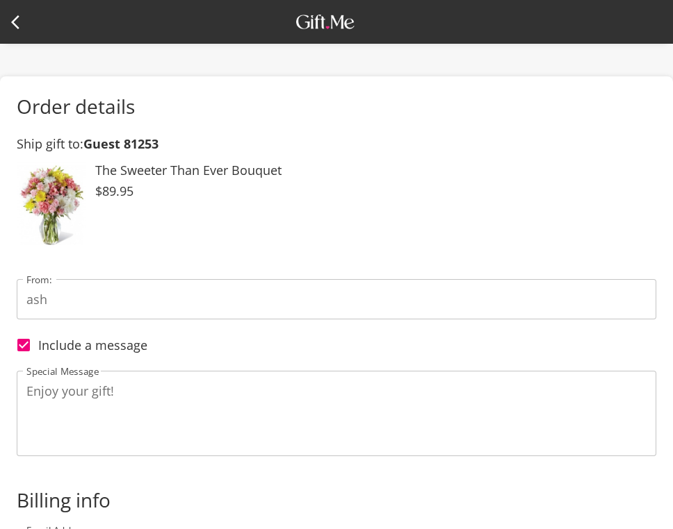
click at [115, 397] on textarea "Enjoy your gift!" at bounding box center [336, 414] width 620 height 60
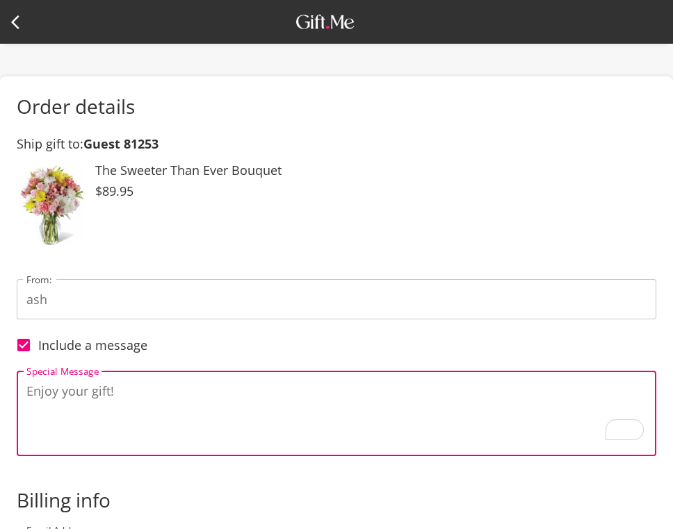
drag, startPoint x: 115, startPoint y: 397, endPoint x: 25, endPoint y: 392, distance: 90.5
click at [25, 392] on div "Enjoy your gift! Special Message" at bounding box center [336, 413] width 639 height 85
click at [387, 386] on textarea "Happy birthday, my sweet angel baby. I love you immensely!" at bounding box center [336, 414] width 620 height 60
click at [393, 390] on textarea "Happy birthday, my sweet angel baby. I love you immensely" at bounding box center [336, 414] width 620 height 60
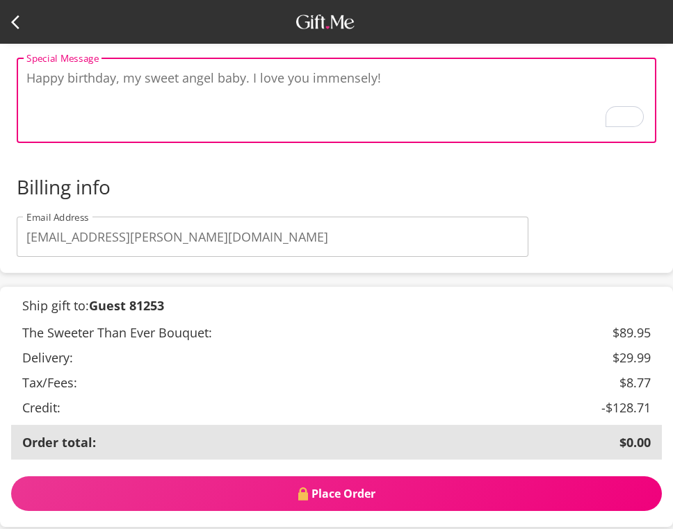
scroll to position [309, 0]
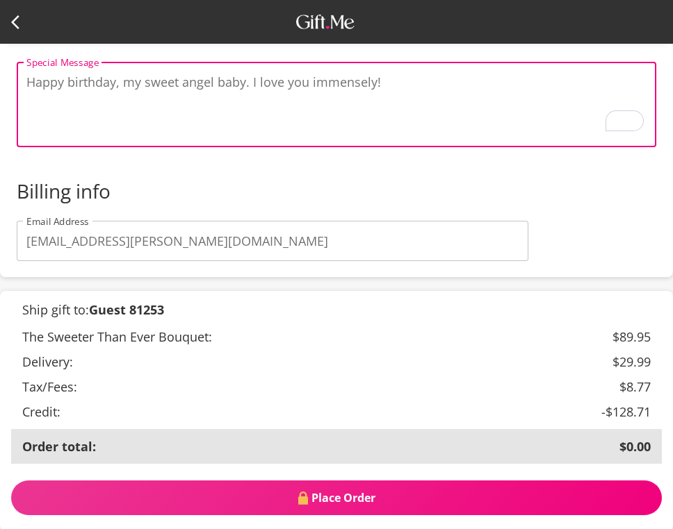
type textarea "Happy birthday, my sweet angel baby. I love you immensely!"
click at [127, 311] on b "Guest 81253" at bounding box center [126, 310] width 75 height 17
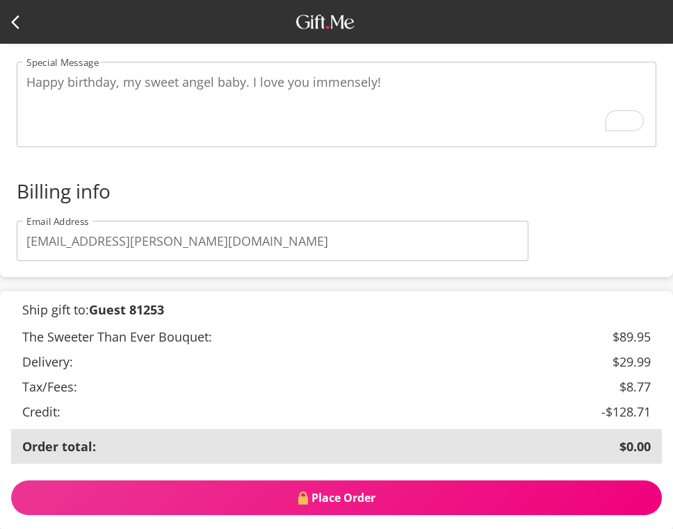
click at [127, 311] on b "Guest 81253" at bounding box center [126, 310] width 75 height 17
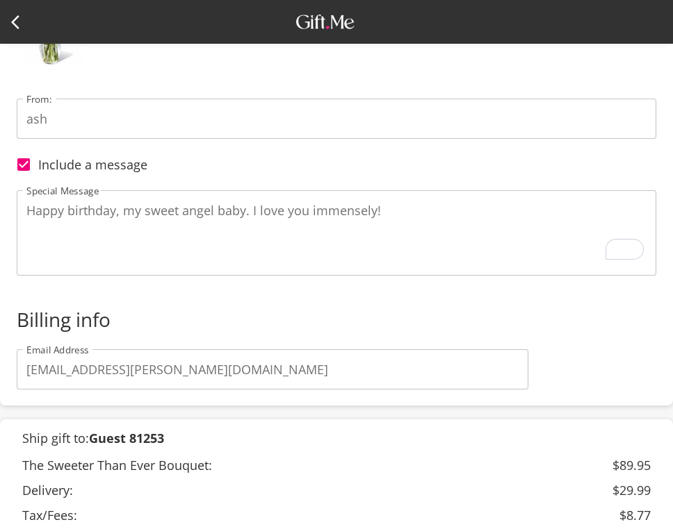
scroll to position [0, 0]
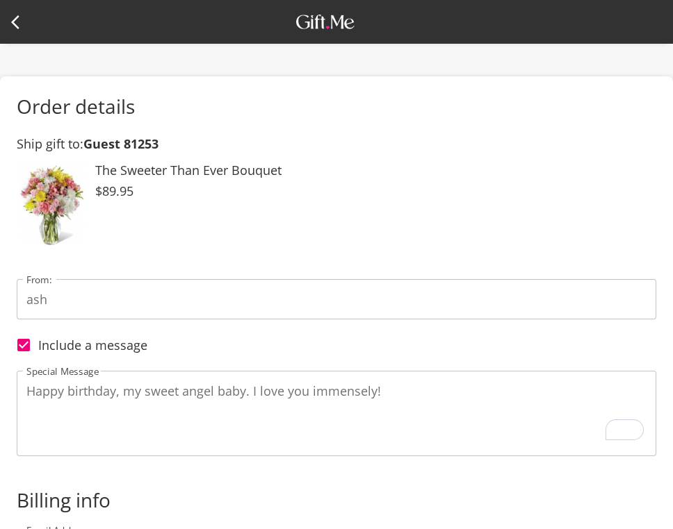
click at [21, 38] on div at bounding box center [336, 22] width 650 height 44
click at [15, 28] on icon at bounding box center [19, 22] width 17 height 17
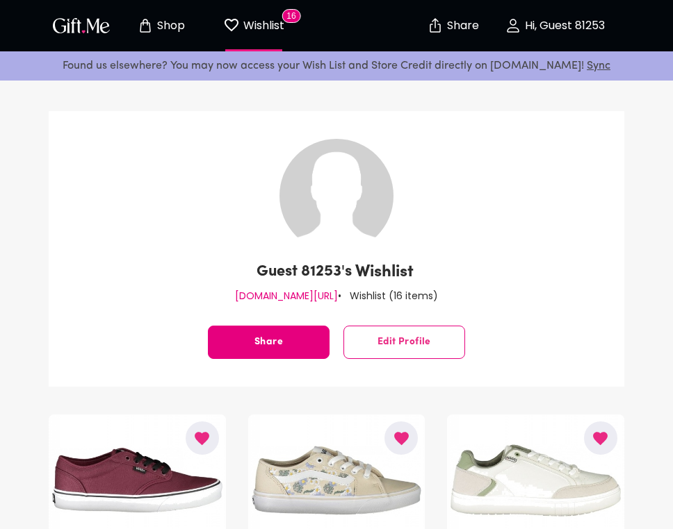
click at [518, 26] on icon "button" at bounding box center [512, 25] width 17 height 17
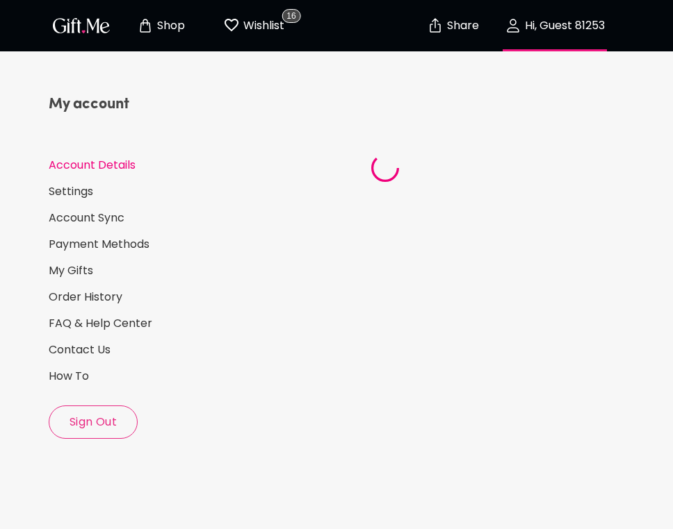
select select "US"
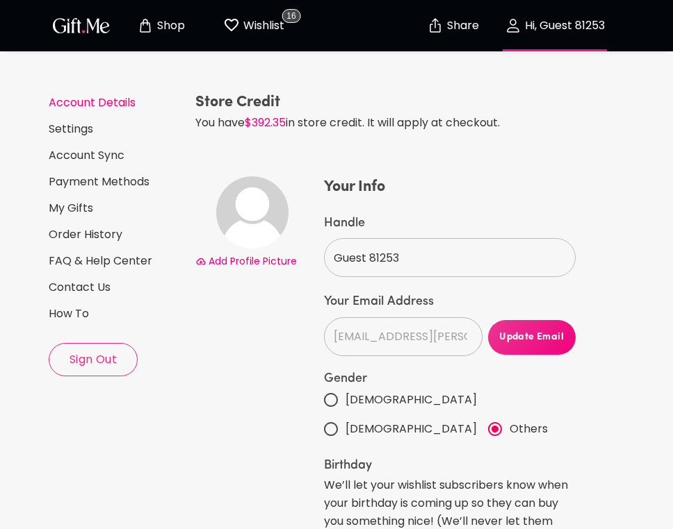
scroll to position [40, 0]
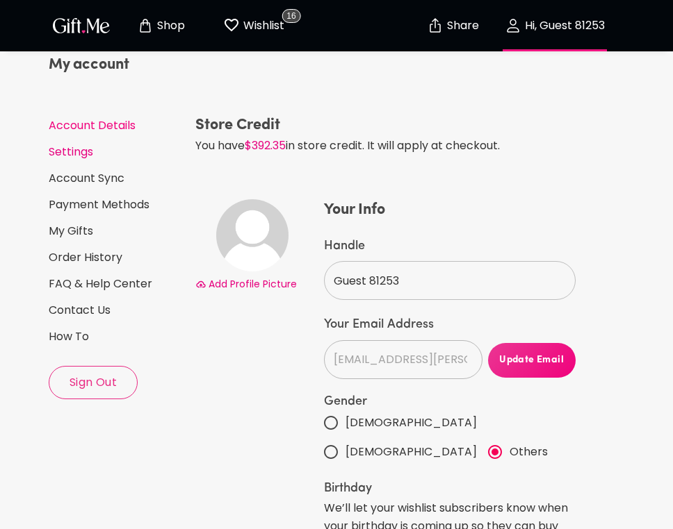
click at [83, 154] on link "Settings" at bounding box center [116, 152] width 135 height 15
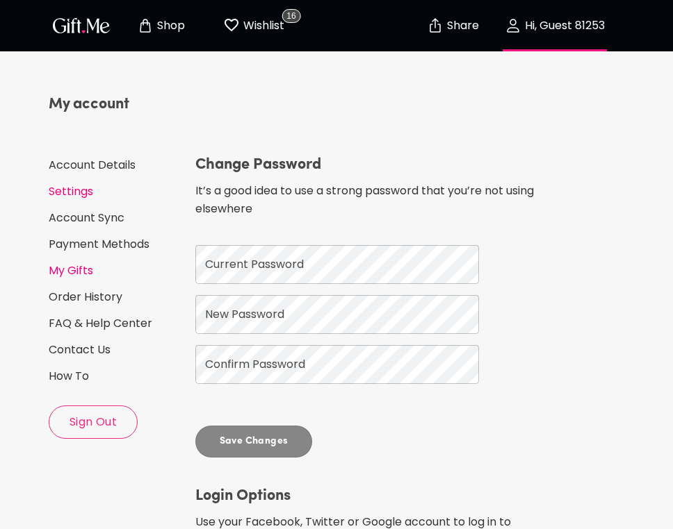
click at [89, 270] on link "My Gifts" at bounding box center [116, 270] width 135 height 15
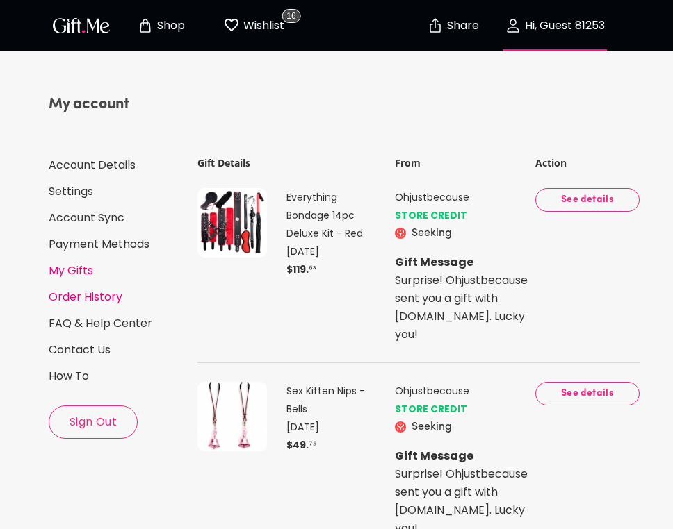
click at [95, 302] on link "Order History" at bounding box center [116, 297] width 135 height 15
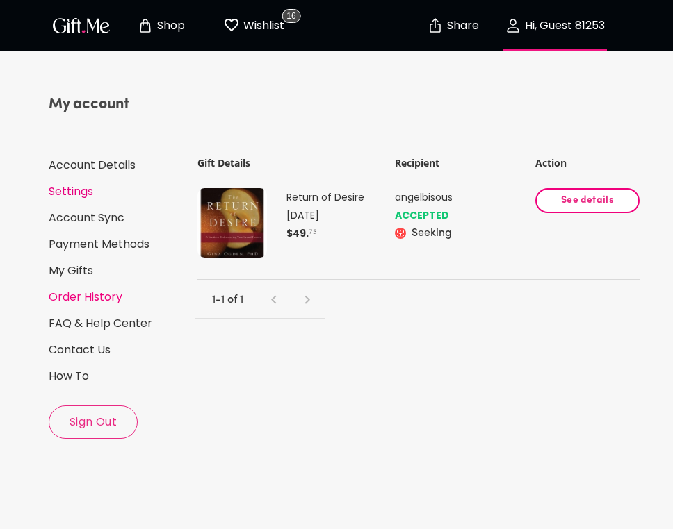
click at [72, 192] on link "Settings" at bounding box center [116, 191] width 135 height 15
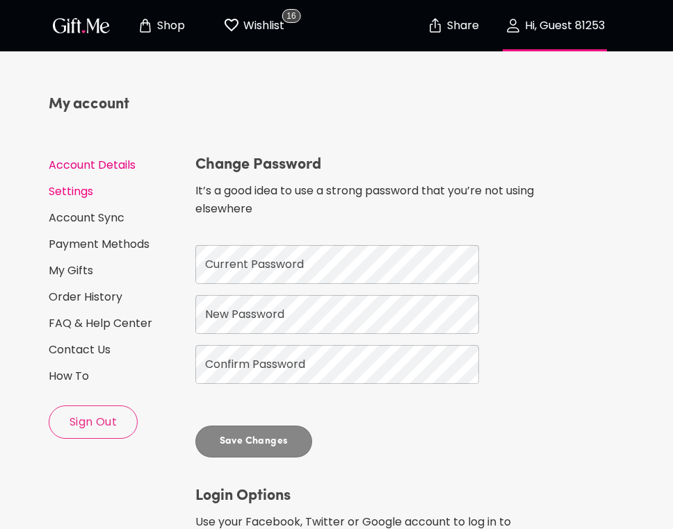
click at [91, 169] on link "Account Details" at bounding box center [116, 165] width 135 height 15
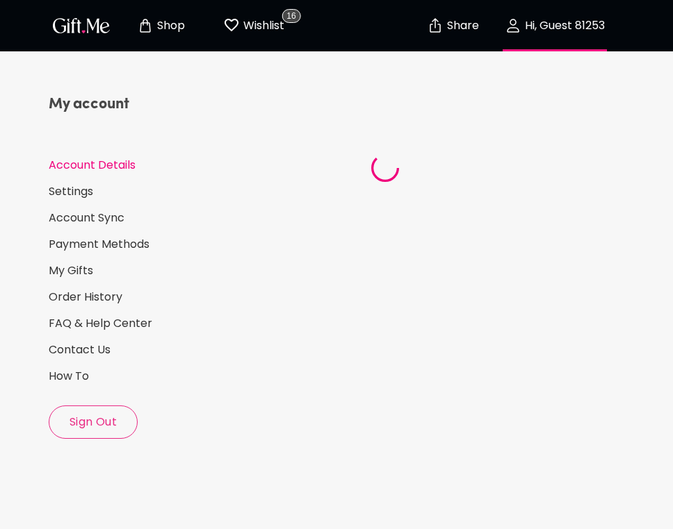
select select "US"
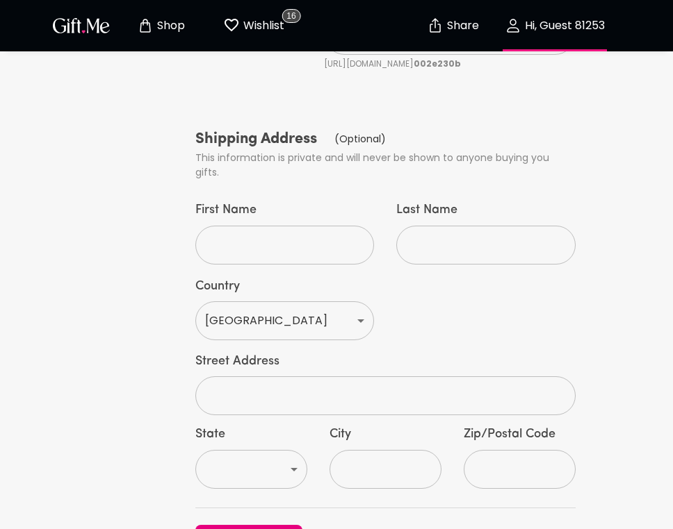
scroll to position [787, 0]
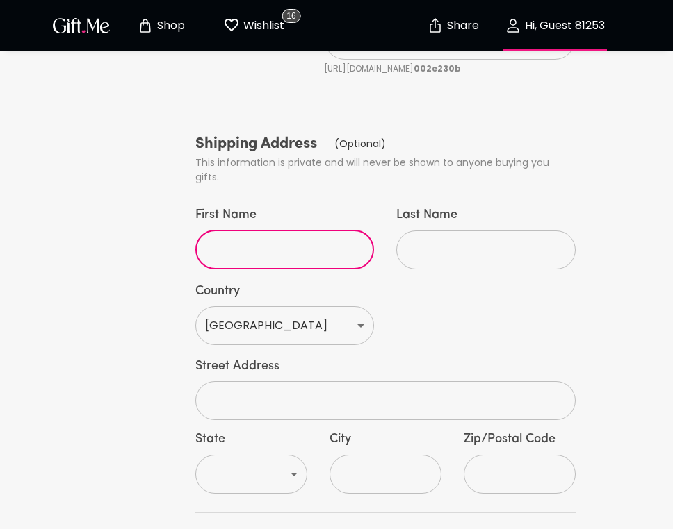
click at [269, 231] on input "First Name" at bounding box center [276, 250] width 163 height 39
type input "[PERSON_NAME]"
click at [432, 231] on input "Last Name" at bounding box center [477, 250] width 163 height 39
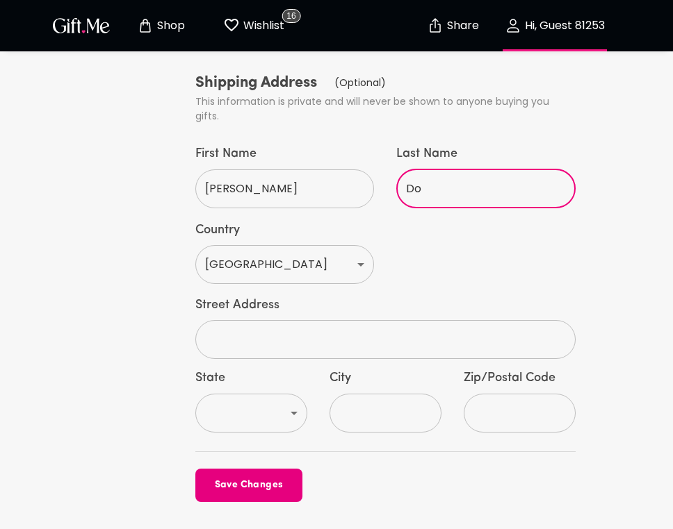
scroll to position [849, 0]
type input "Do"
click at [293, 320] on input "text" at bounding box center [377, 339] width 365 height 39
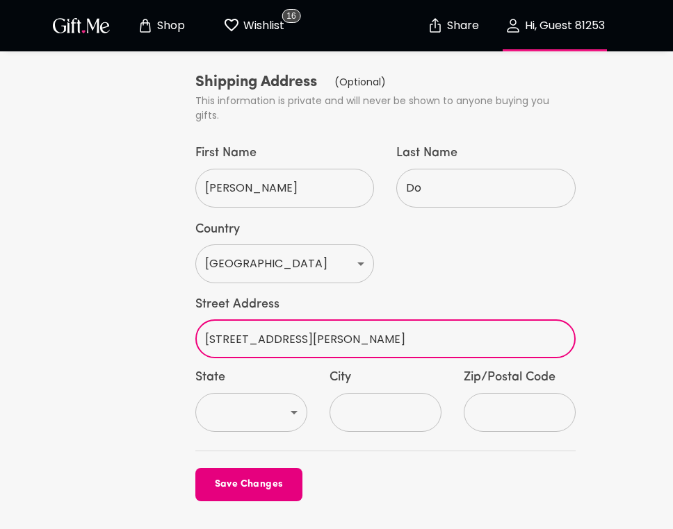
type input "28 Bonita St"
click at [242, 393] on select "AL AK AS AZ AR CA CO CT DE DC FM FL GA GU HI ID IL IN IA KS KY LA ME MH MD MA M…" at bounding box center [251, 412] width 112 height 39
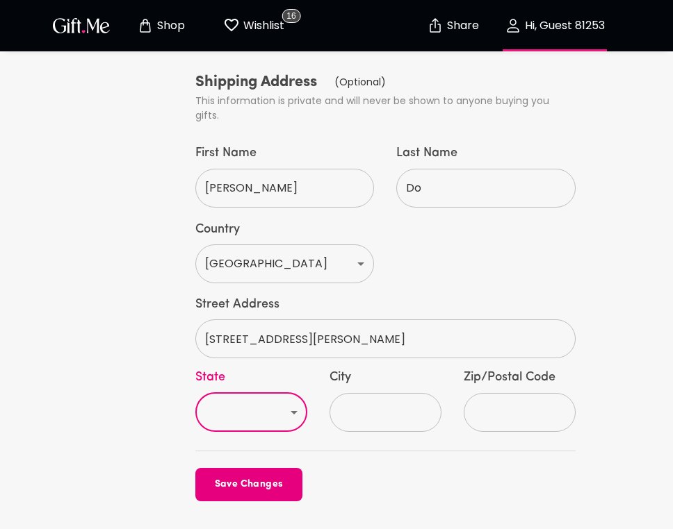
select select "CA"
click at [195, 393] on select "AL AK AS AZ AR CA CO CT DE DC FM FL GA GU HI ID IL IN IA KS KY LA ME MH MD MA M…" at bounding box center [251, 412] width 112 height 39
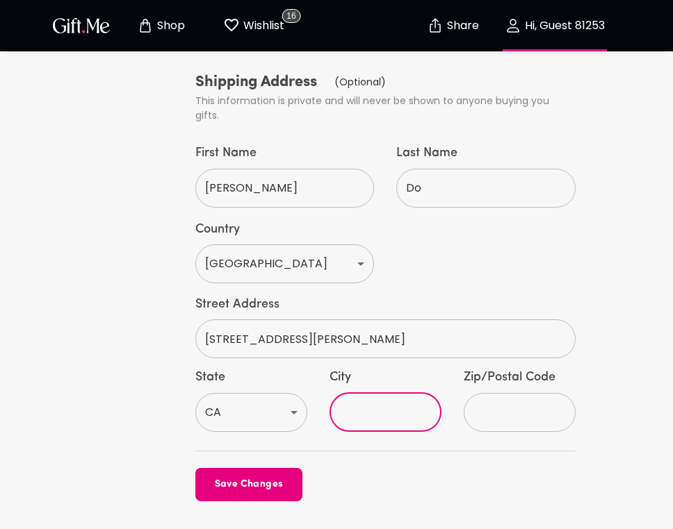
click at [381, 393] on input "City" at bounding box center [377, 412] width 97 height 39
type input "Arcadia"
click at [505, 393] on input "text" at bounding box center [511, 412] width 97 height 39
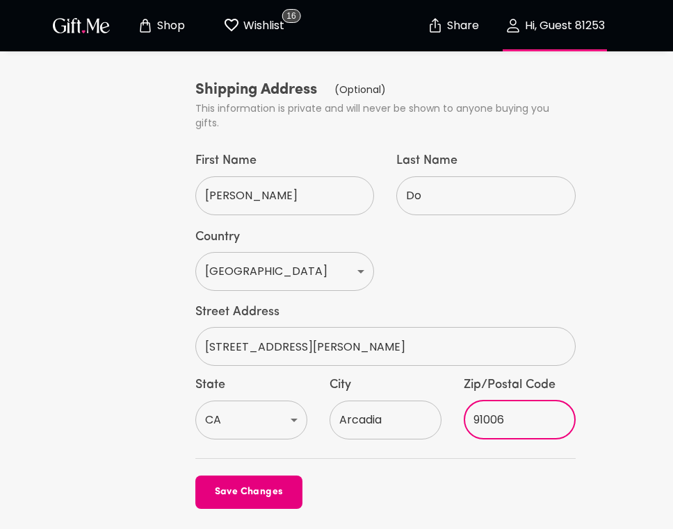
scroll to position [871, 0]
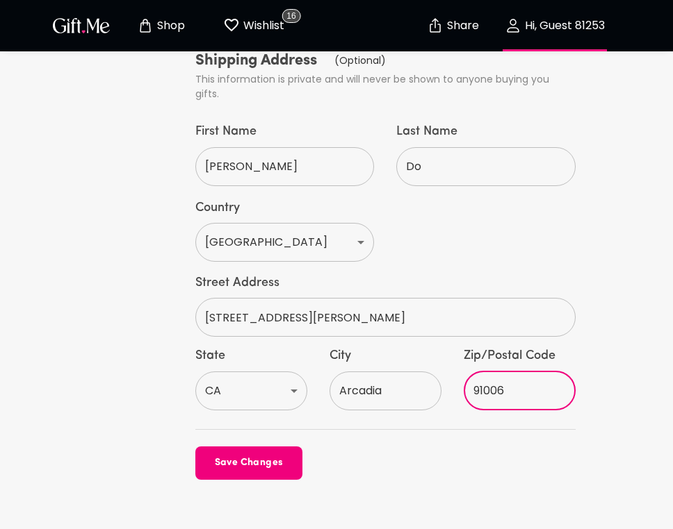
type input "91006"
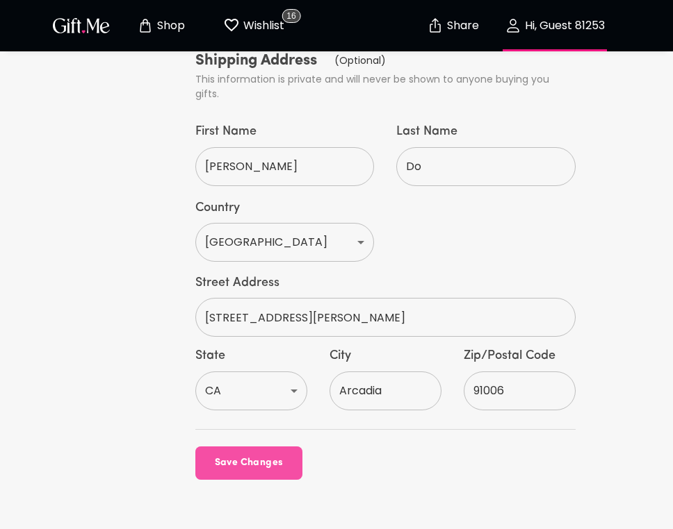
click at [284, 447] on button "Save Changes" at bounding box center [248, 463] width 107 height 33
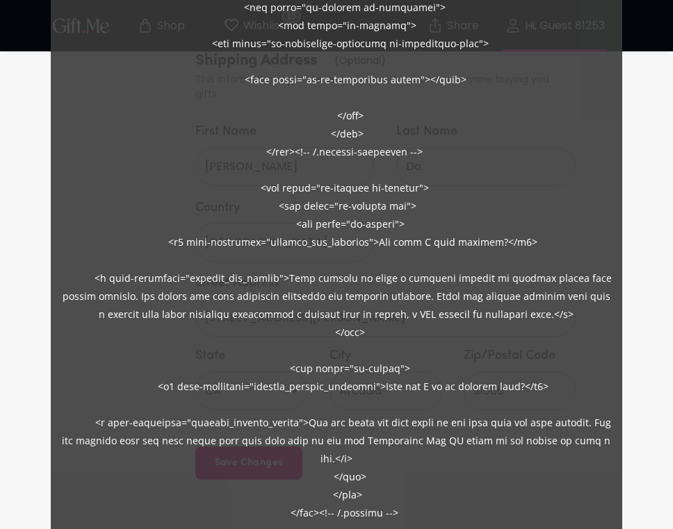
click at [359, 345] on span at bounding box center [337, 278] width 553 height 2000
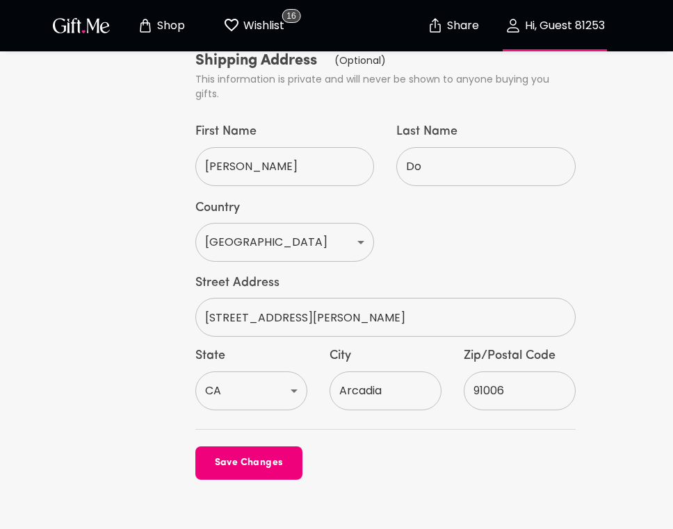
click at [274, 447] on button "Save Changes" at bounding box center [248, 463] width 107 height 33
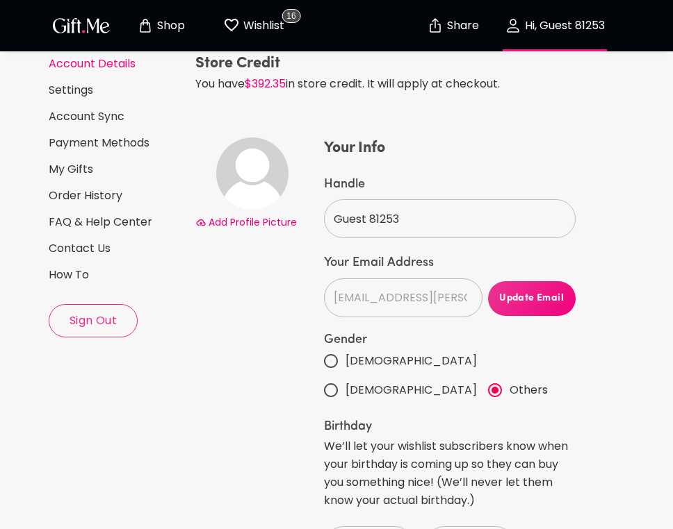
scroll to position [0, 0]
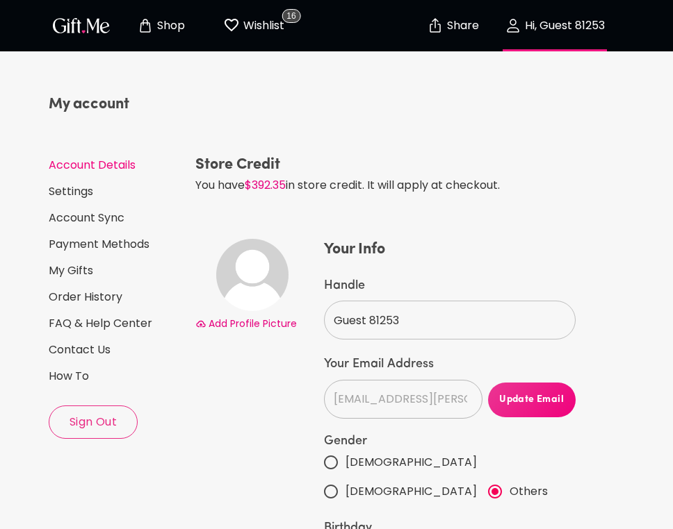
click at [274, 25] on p "Wishlist" at bounding box center [262, 26] width 44 height 18
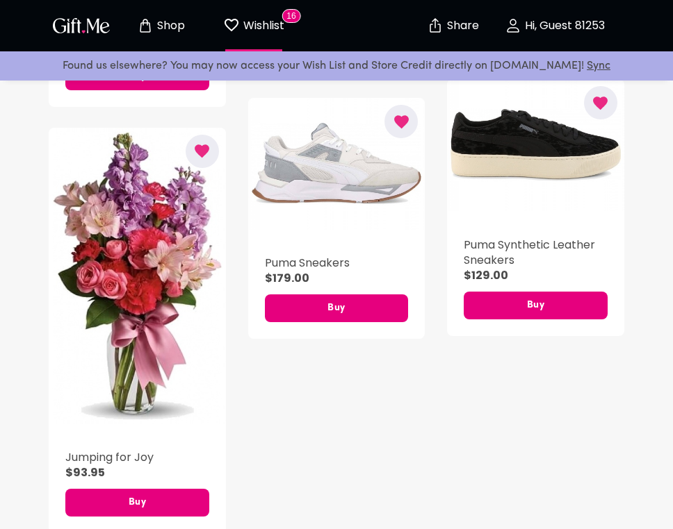
scroll to position [1504, 0]
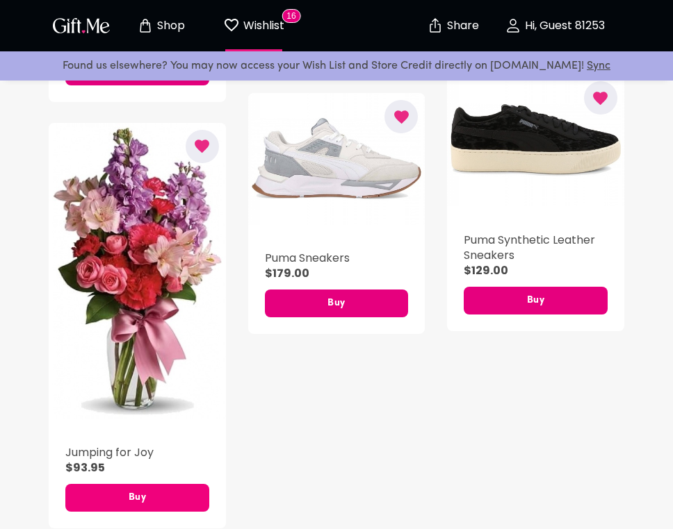
click at [133, 506] on span "Buy" at bounding box center [137, 498] width 144 height 15
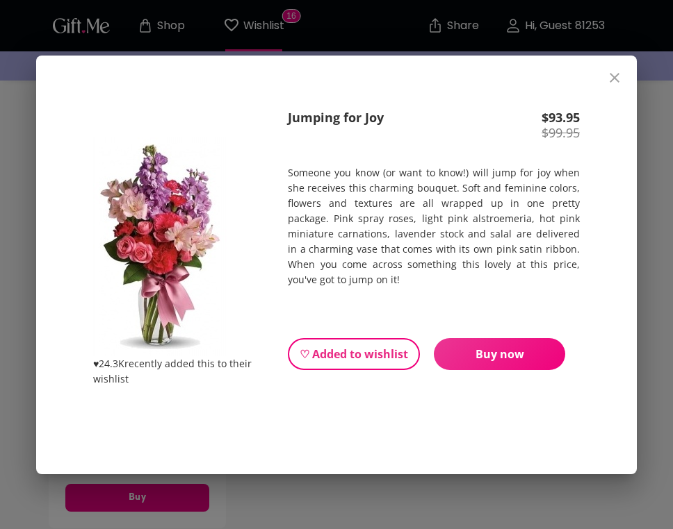
click at [458, 344] on button "Buy now" at bounding box center [499, 354] width 131 height 32
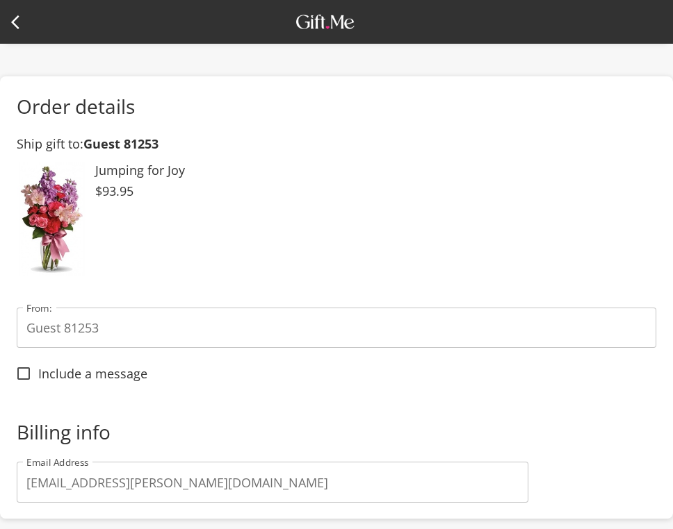
click at [3, 47] on div at bounding box center [336, 38] width 673 height 76
click at [13, 25] on icon at bounding box center [19, 22] width 17 height 17
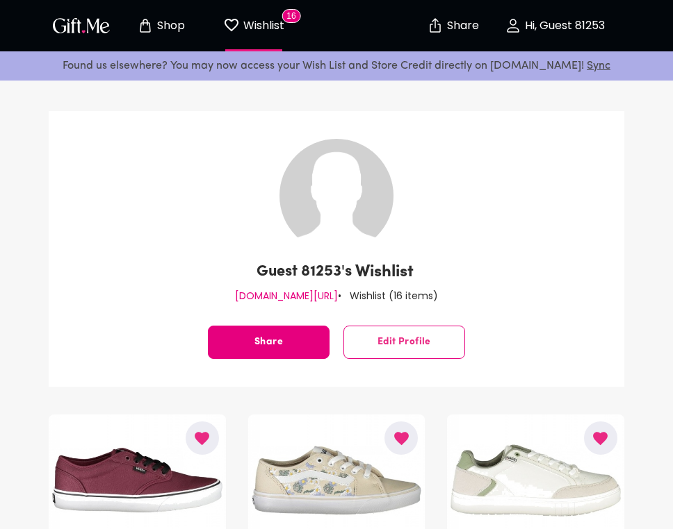
click at [532, 26] on p "Hi, Guest 81253" at bounding box center [562, 26] width 83 height 12
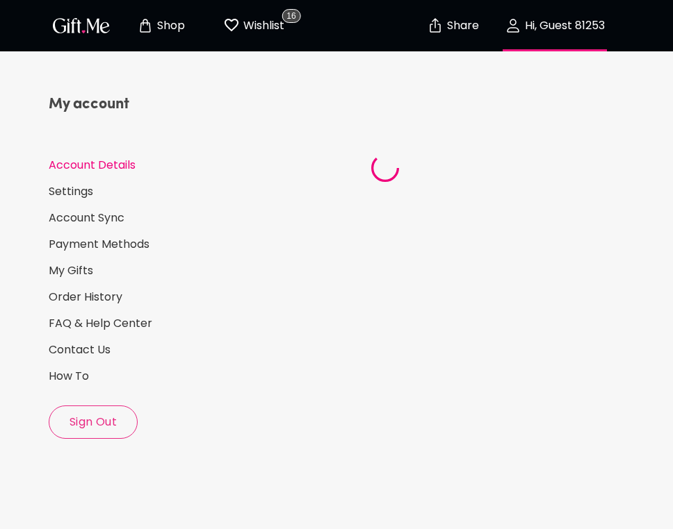
select select "US"
select select "CA"
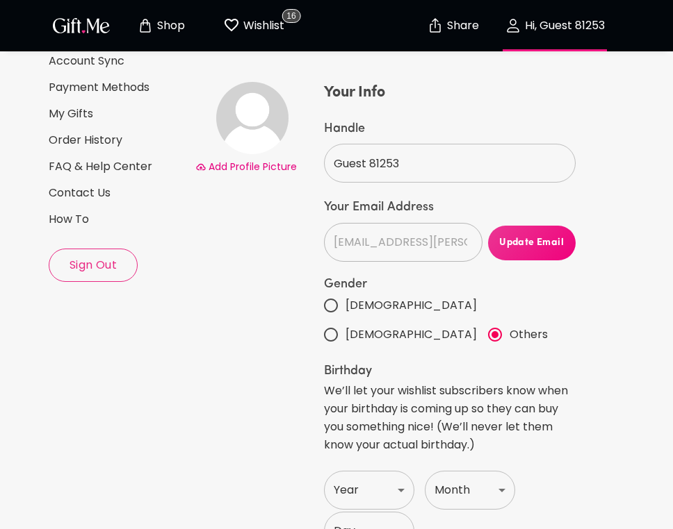
scroll to position [871, 0]
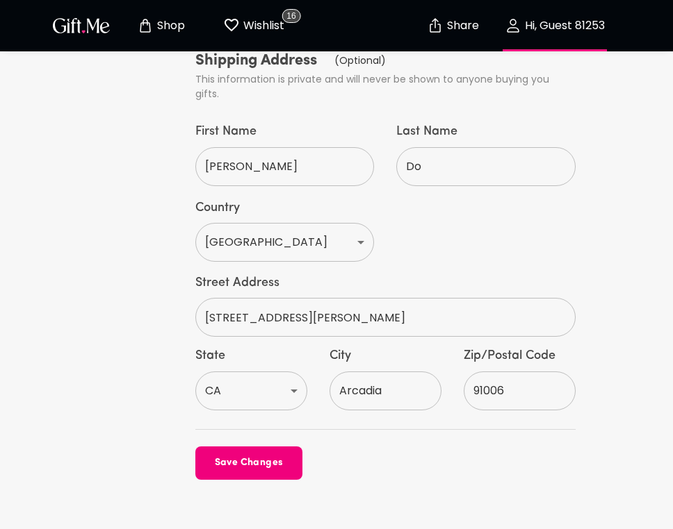
click at [248, 456] on span "Save Changes" at bounding box center [248, 463] width 107 height 15
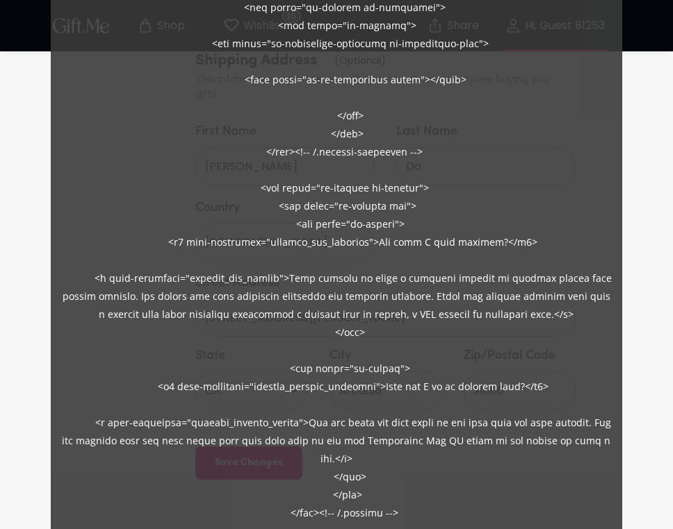
click at [577, 180] on div at bounding box center [337, 265] width 572 height 2056
click at [618, 199] on div at bounding box center [337, 265] width 572 height 2056
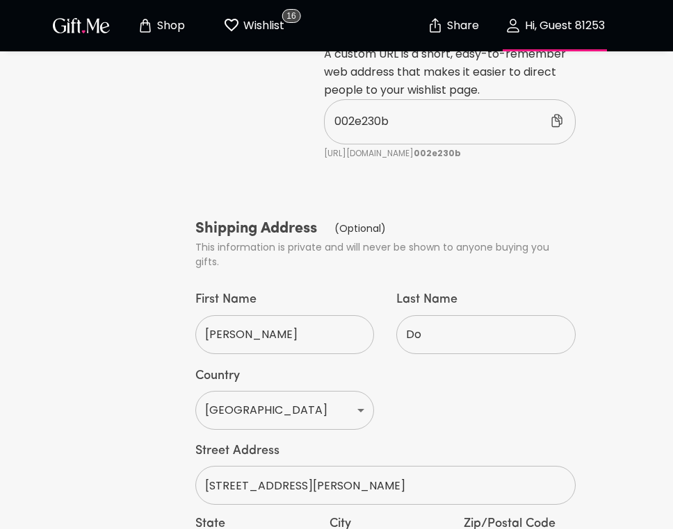
scroll to position [692, 0]
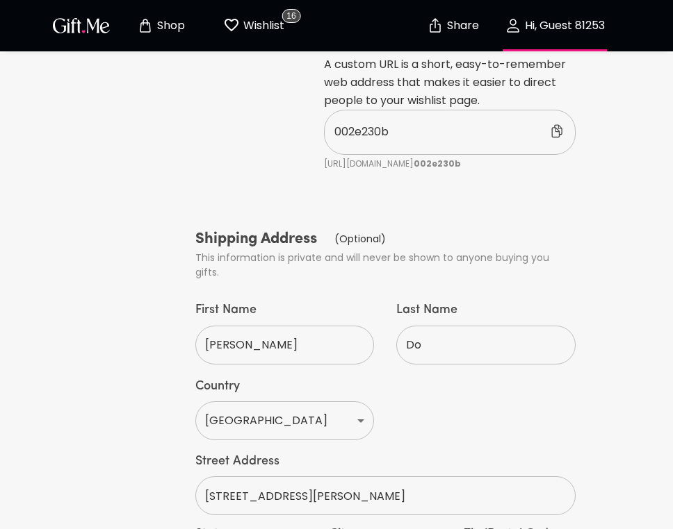
click at [527, 22] on p "Hi, Guest 81253" at bounding box center [562, 26] width 83 height 12
click at [471, 22] on p "Share" at bounding box center [460, 26] width 35 height 12
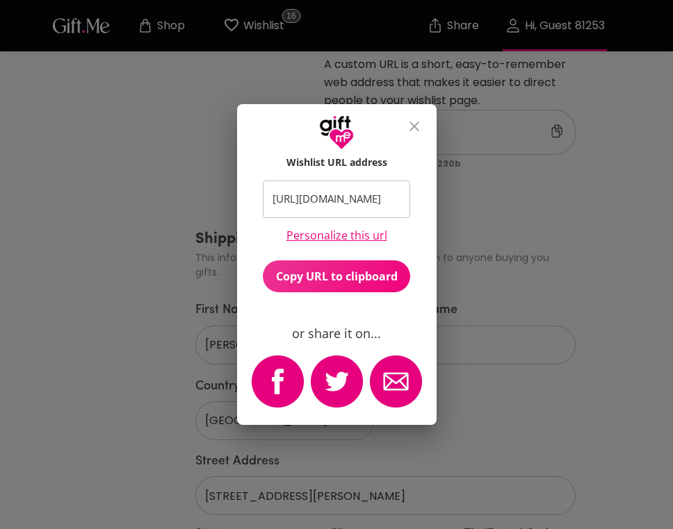
click at [417, 126] on icon "close" at bounding box center [414, 126] width 17 height 17
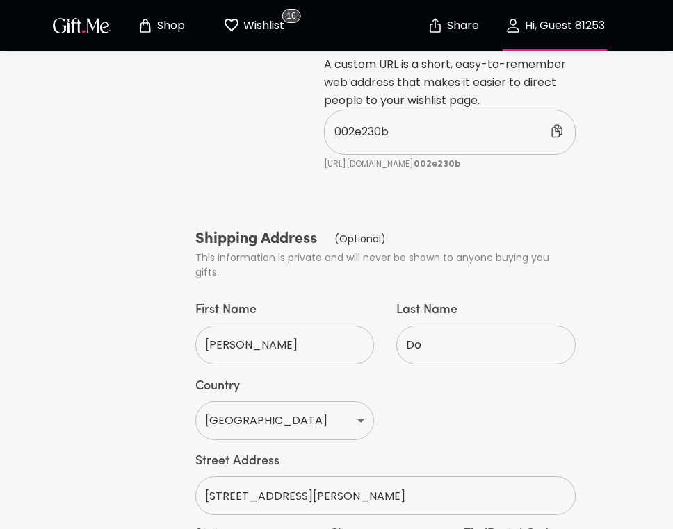
click at [257, 26] on p "Wishlist" at bounding box center [262, 26] width 44 height 18
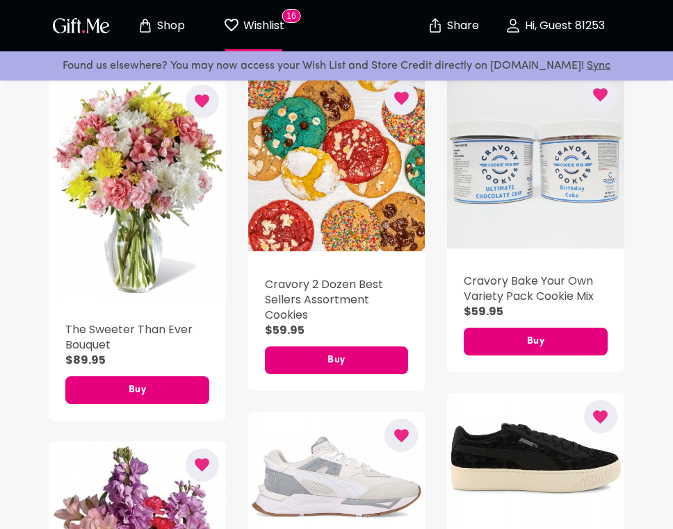
scroll to position [1187, 0]
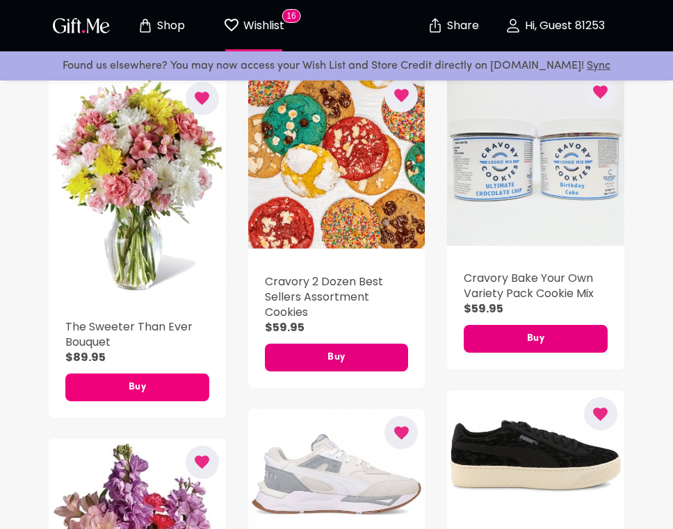
click at [161, 384] on span "Buy" at bounding box center [137, 387] width 144 height 15
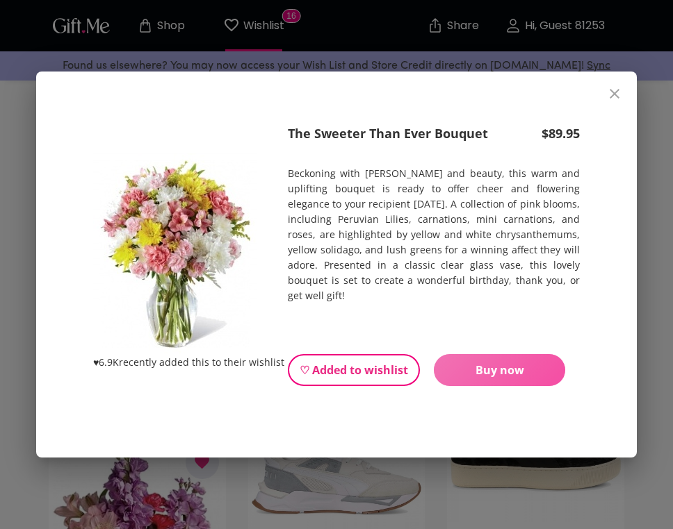
click at [478, 363] on span "Buy now" at bounding box center [499, 370] width 131 height 15
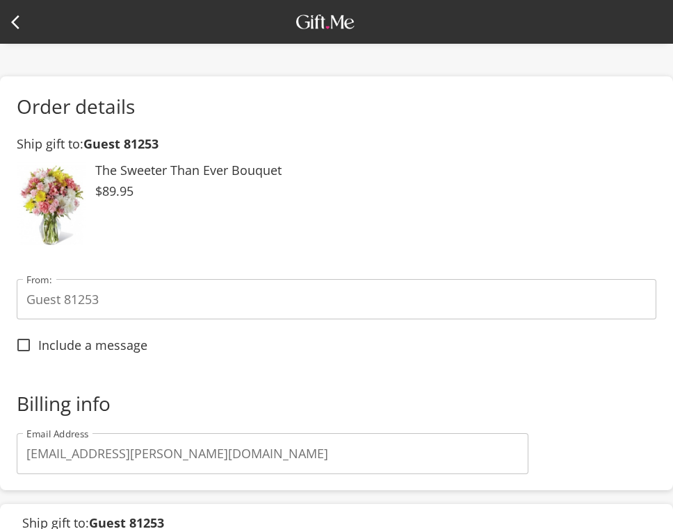
click at [312, 308] on input "Guest 81253" at bounding box center [336, 299] width 639 height 40
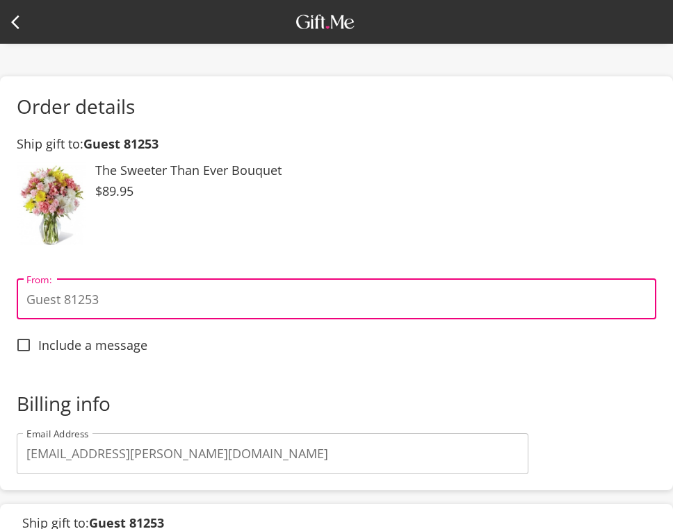
click at [312, 308] on input "Guest 81253" at bounding box center [336, 299] width 639 height 40
click at [35, 299] on input "Ashbee" at bounding box center [336, 299] width 639 height 40
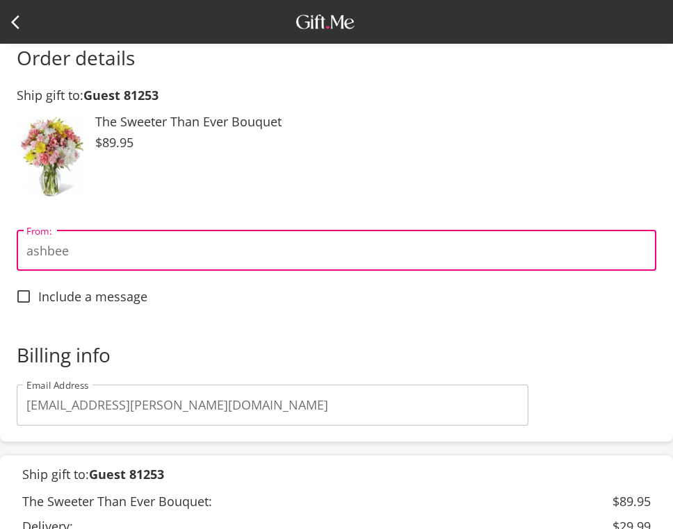
scroll to position [99, 0]
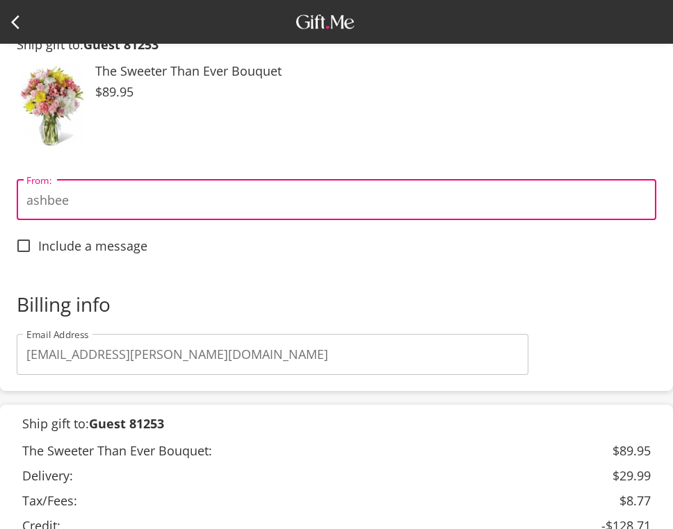
type input "ashbee"
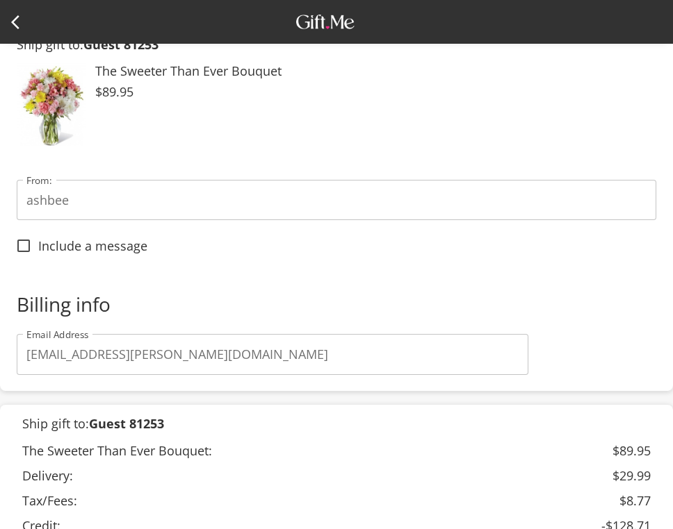
click at [91, 248] on span "Include a message" at bounding box center [92, 245] width 109 height 15
click at [38, 248] on input "Include a message" at bounding box center [23, 245] width 29 height 29
checkbox input "true"
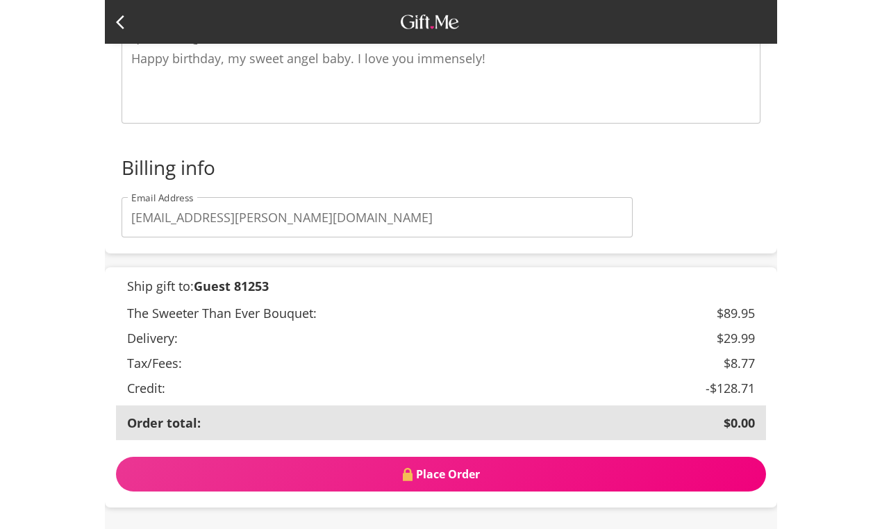
scroll to position [334, 0]
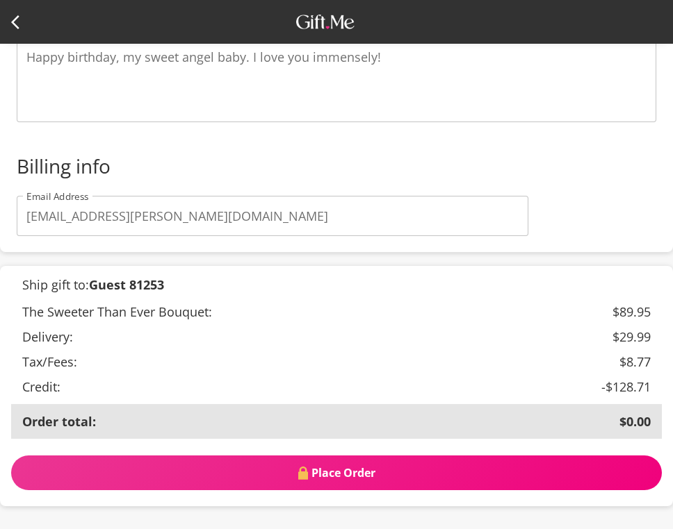
click at [138, 288] on b "Guest 81253" at bounding box center [126, 285] width 75 height 17
click at [178, 283] on div "Ship gift to: Guest 81253" at bounding box center [336, 284] width 650 height 15
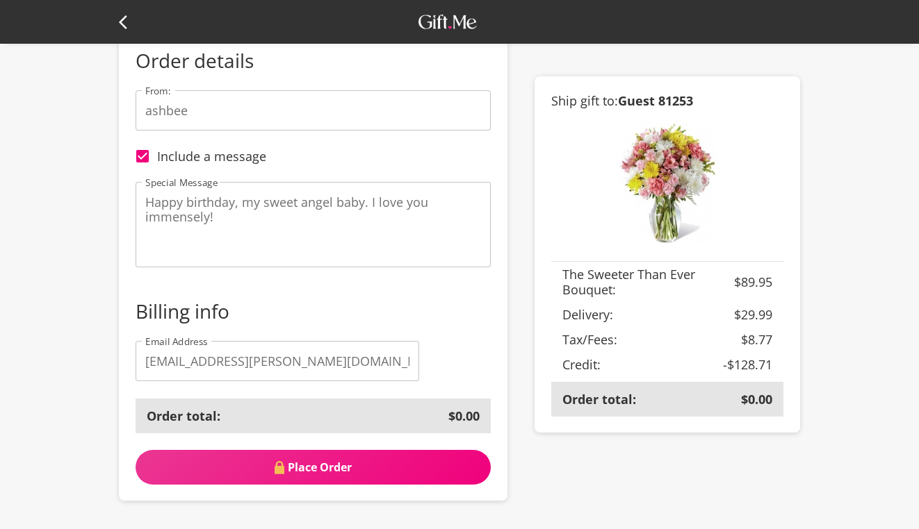
scroll to position [176, 0]
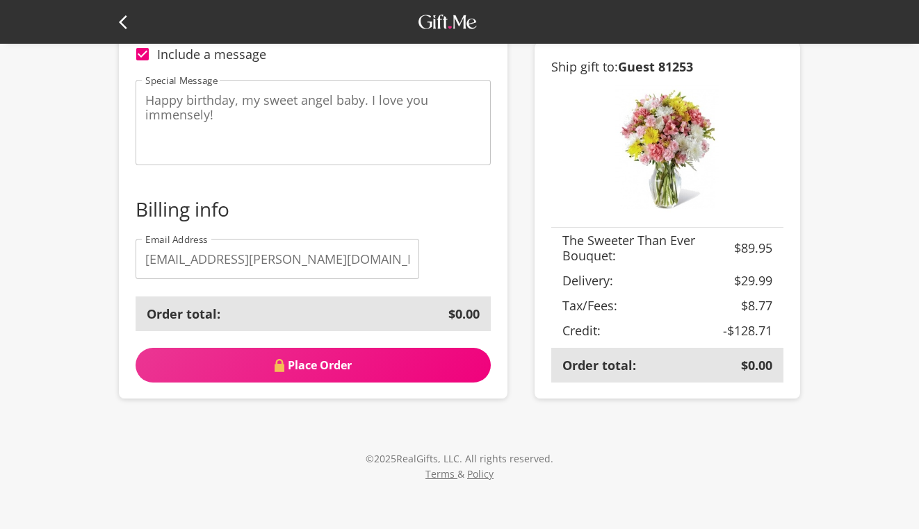
click at [643, 72] on b "Guest 81253" at bounding box center [655, 66] width 75 height 17
click at [614, 63] on span "Ship gift to: Guest 81253" at bounding box center [622, 66] width 142 height 17
click at [626, 63] on b "Guest 81253" at bounding box center [655, 66] width 75 height 17
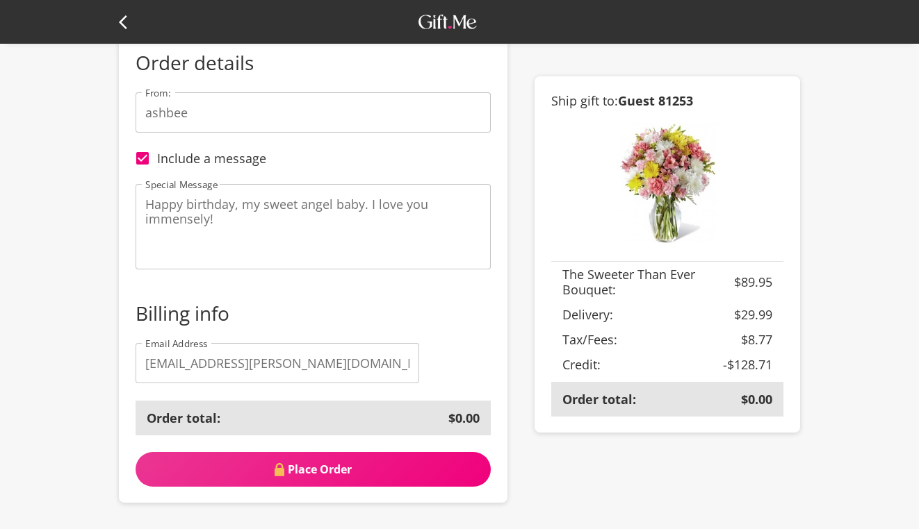
scroll to position [0, 0]
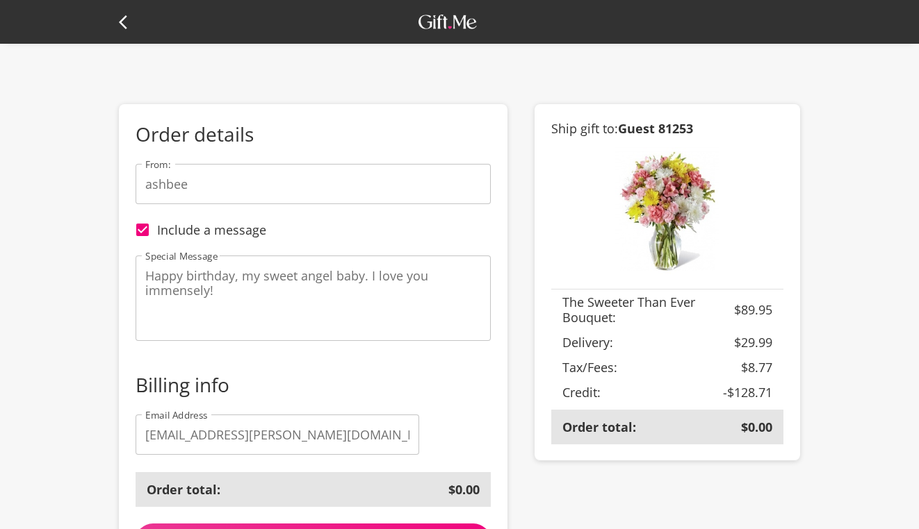
click at [98, 18] on header at bounding box center [459, 22] width 919 height 44
click at [131, 22] on icon at bounding box center [127, 22] width 17 height 17
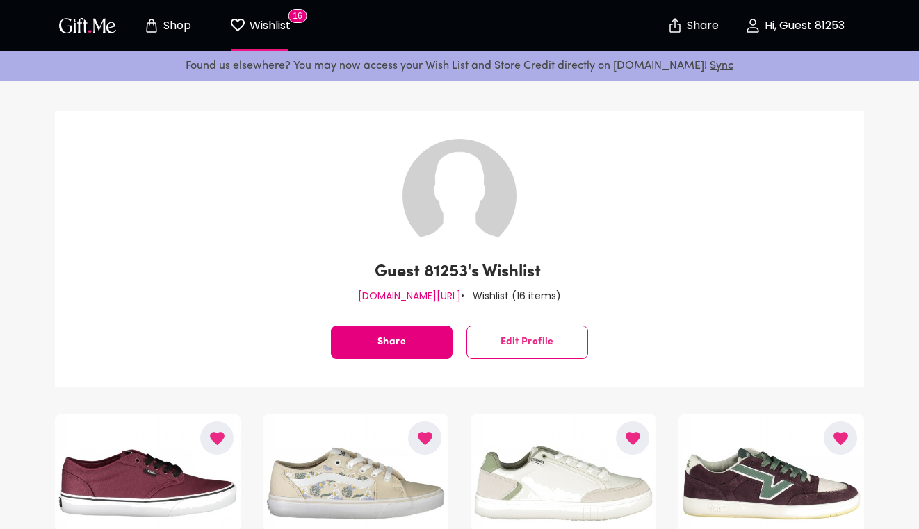
click at [672, 32] on p "Hi, Guest 81253" at bounding box center [802, 26] width 83 height 12
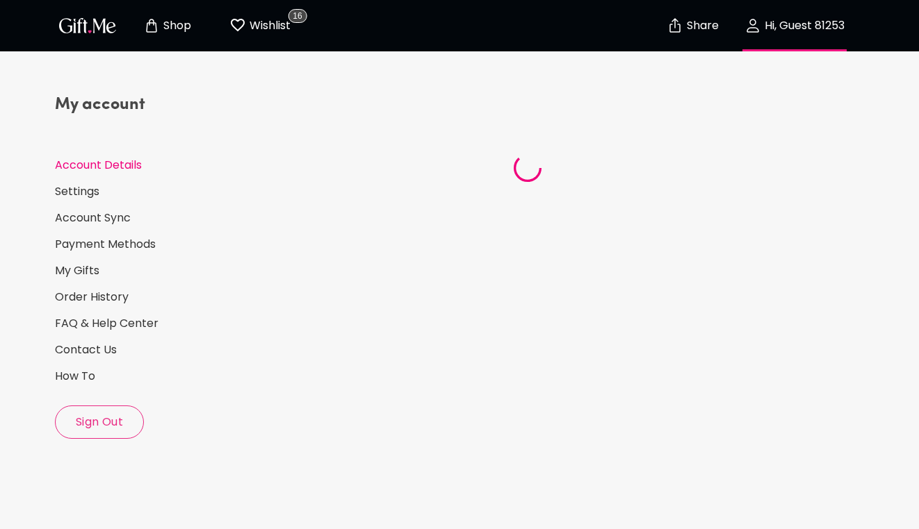
select select "US"
select select "CA"
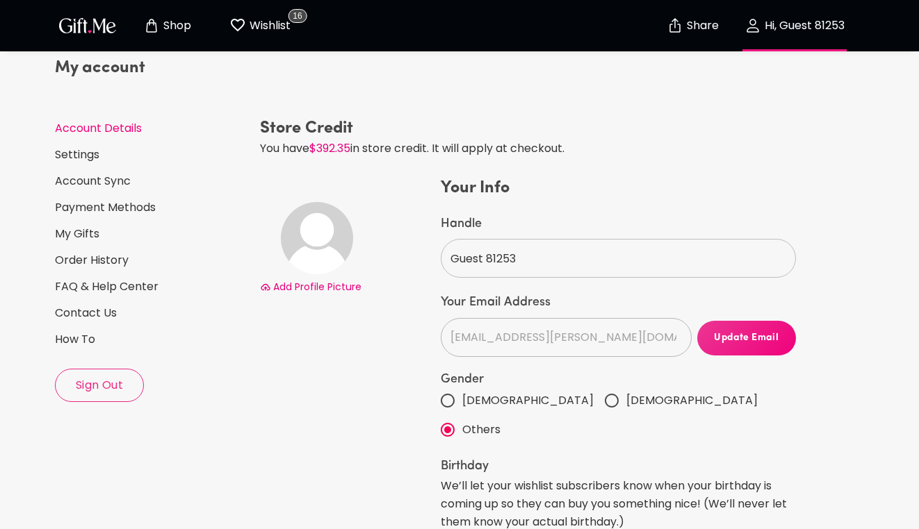
scroll to position [41, 0]
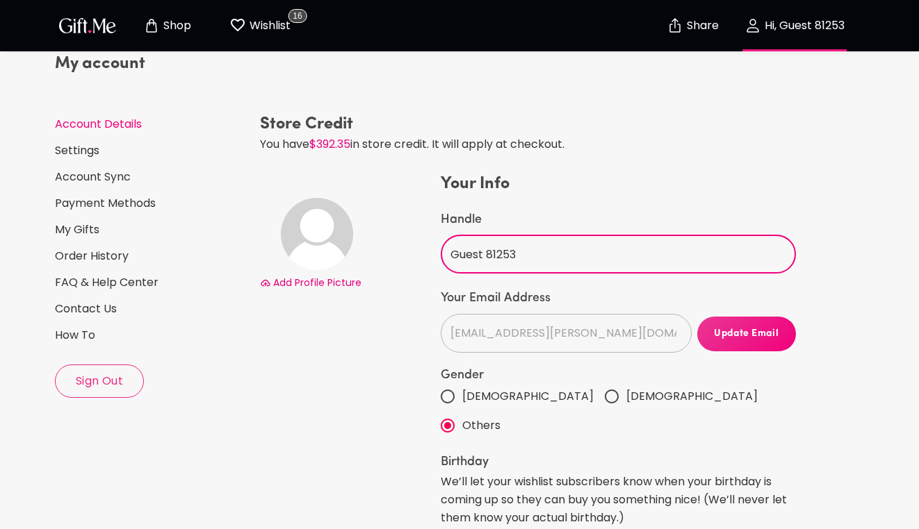
click at [469, 252] on input "Guest 81253" at bounding box center [611, 254] width 340 height 39
click at [400, 316] on div "Add Profile Picture" at bounding box center [347, 449] width 181 height 552
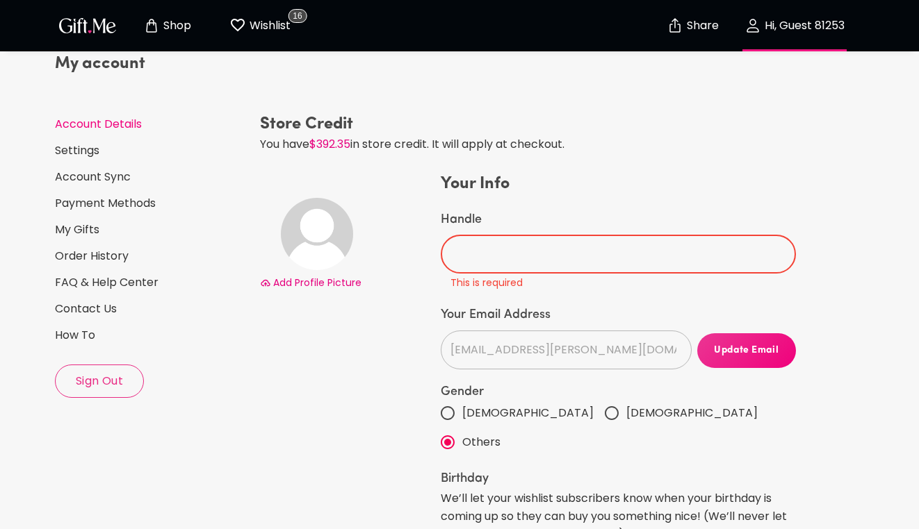
click at [485, 261] on input "Handle" at bounding box center [611, 254] width 340 height 39
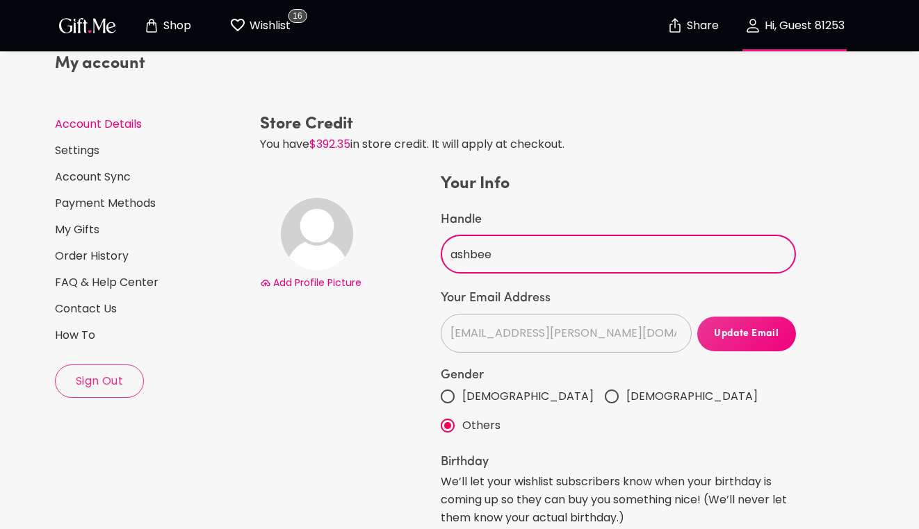
type input "ashbee"
click at [330, 384] on div "Add Profile Picture" at bounding box center [347, 449] width 181 height 552
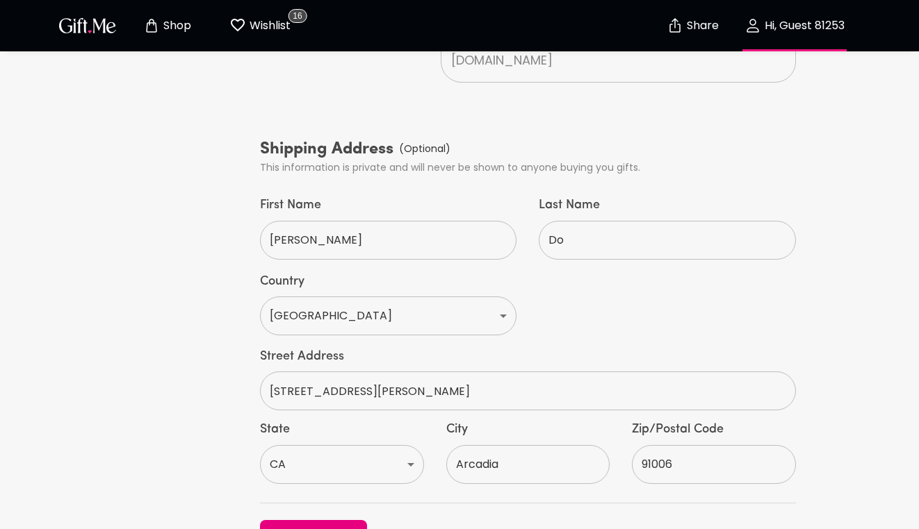
scroll to position [673, 0]
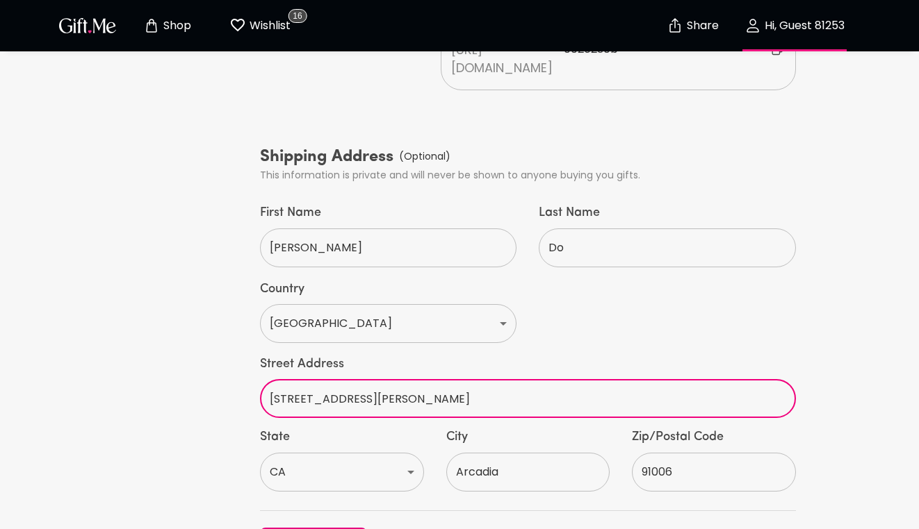
click at [363, 379] on input "28 Bonita St" at bounding box center [520, 398] width 520 height 39
type input "28 Bonita St Apt A"
click at [394, 429] on label "State" at bounding box center [342, 437] width 164 height 17
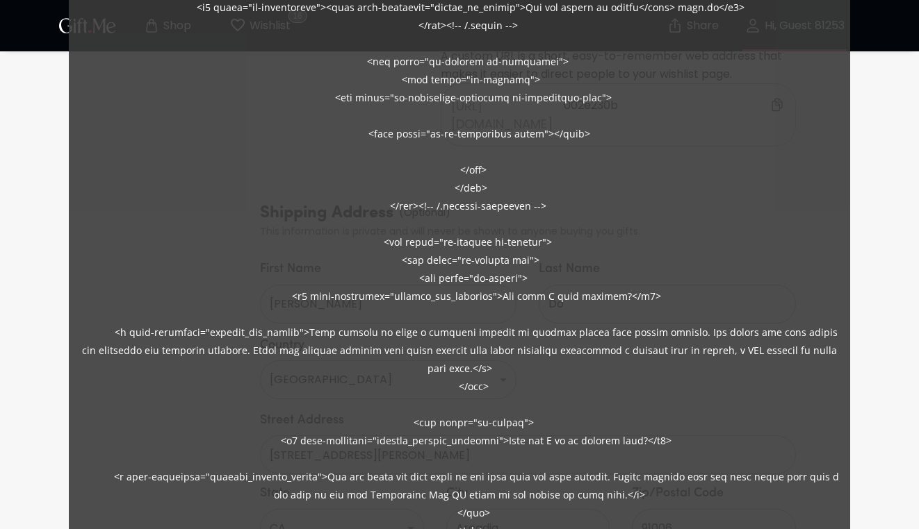
scroll to position [604, 0]
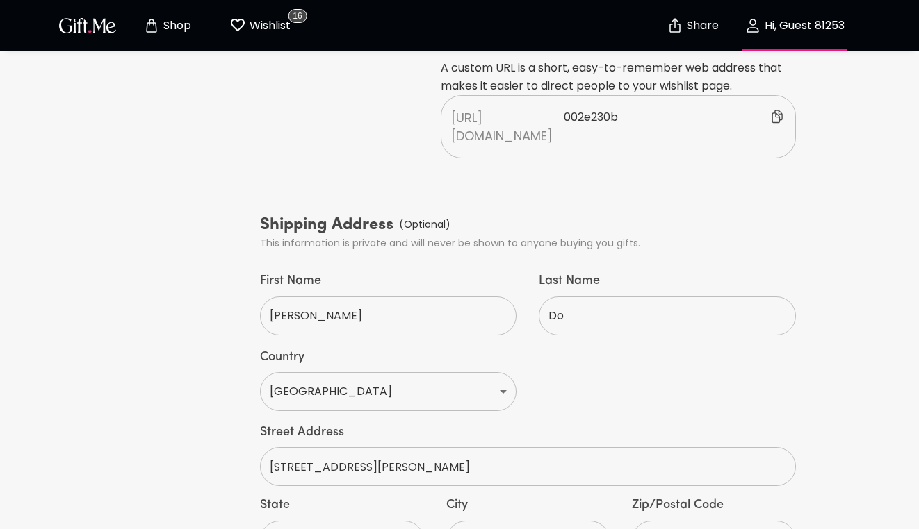
click at [272, 11] on button "Wishlist 16" at bounding box center [260, 25] width 76 height 44
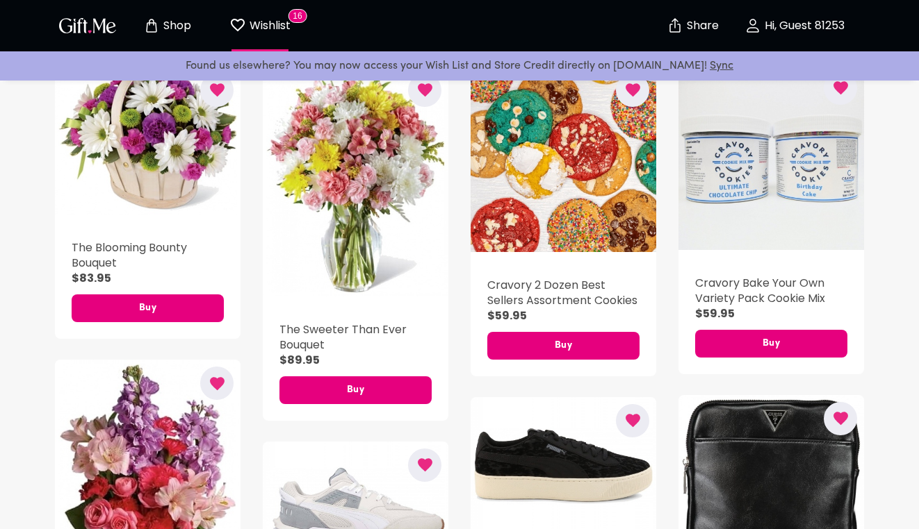
scroll to position [916, 0]
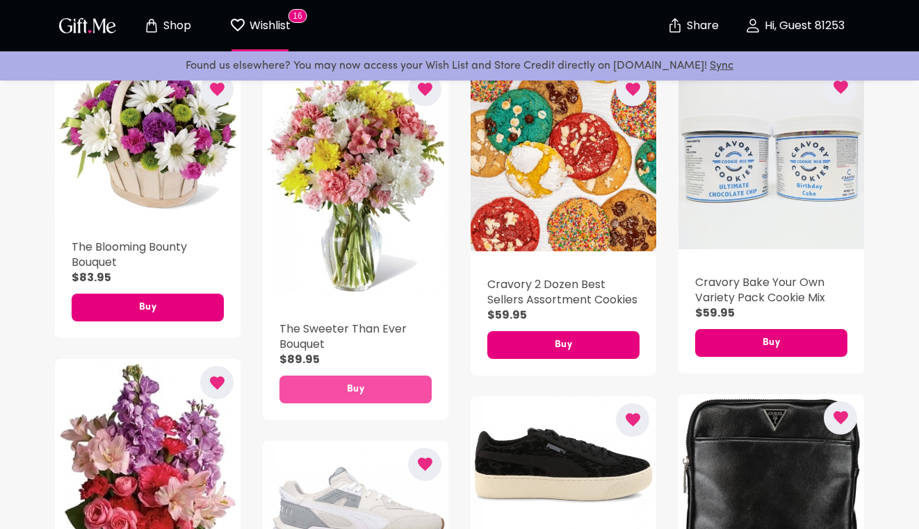
click at [385, 391] on span "Buy" at bounding box center [355, 389] width 152 height 15
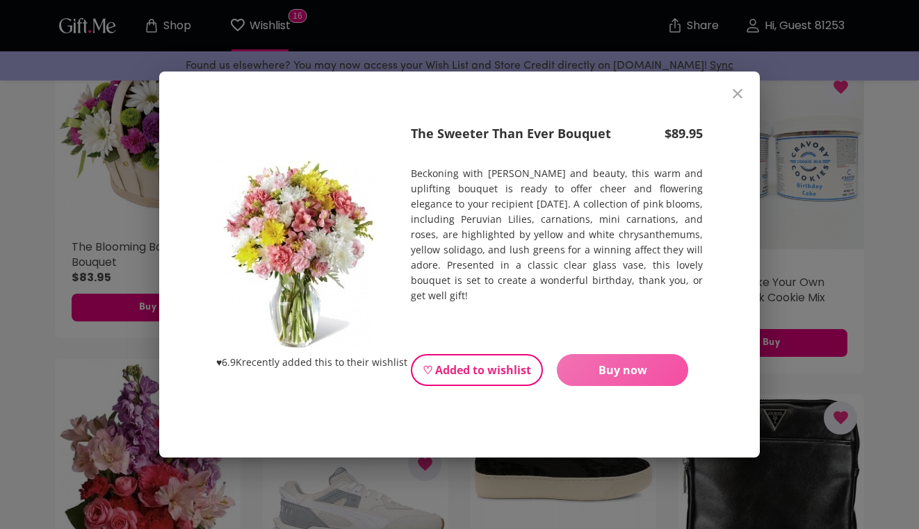
click at [614, 363] on span "Buy now" at bounding box center [622, 370] width 131 height 15
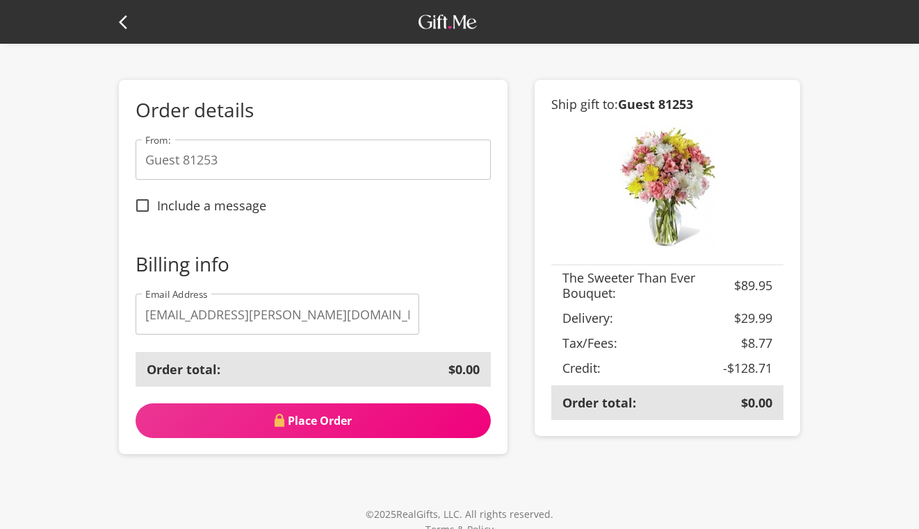
scroll to position [28, 0]
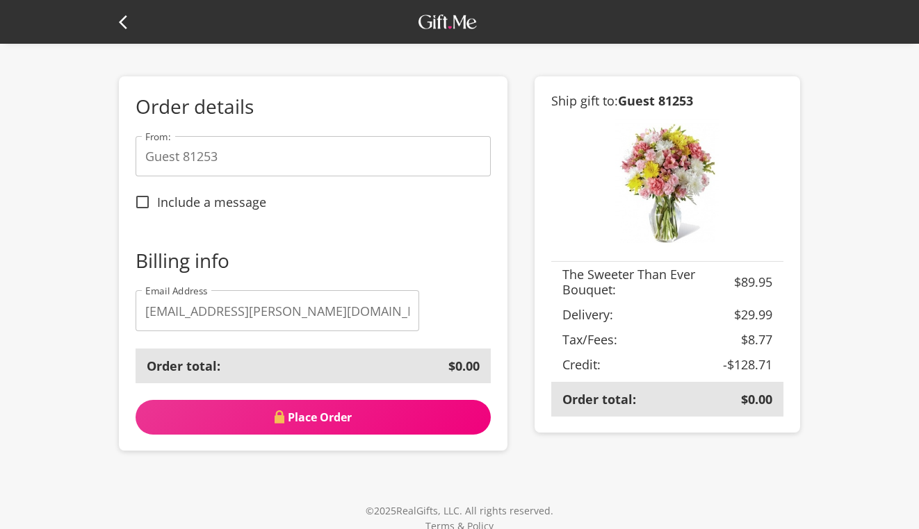
click at [237, 208] on span "Include a message" at bounding box center [211, 202] width 109 height 15
click at [157, 208] on input "Include a message" at bounding box center [142, 202] width 29 height 29
checkbox input "true"
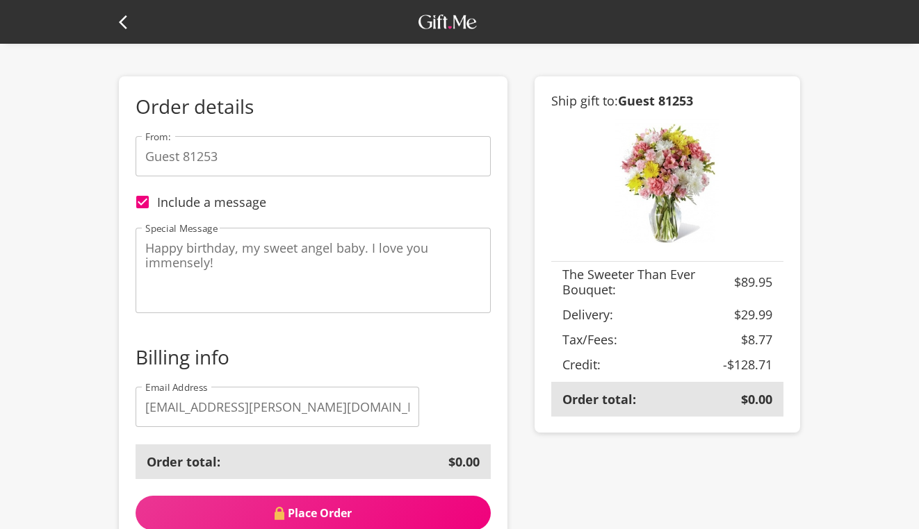
click at [212, 154] on input "Guest 81253" at bounding box center [312, 156] width 355 height 40
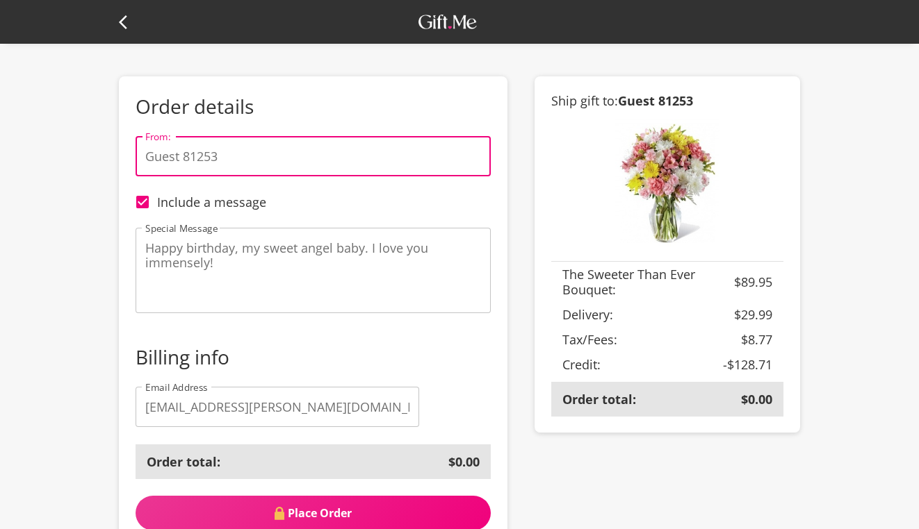
click at [212, 154] on input "Guest 81253" at bounding box center [312, 156] width 355 height 40
type input "ashbee"
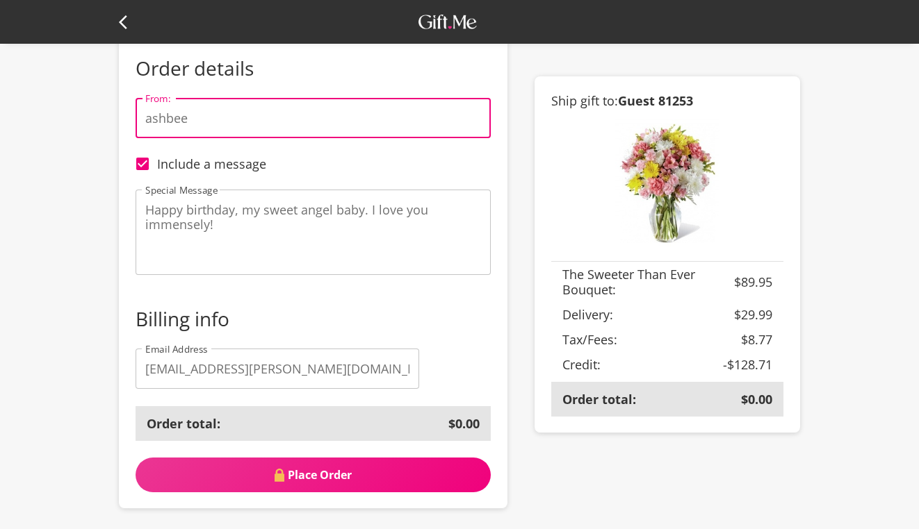
scroll to position [0, 0]
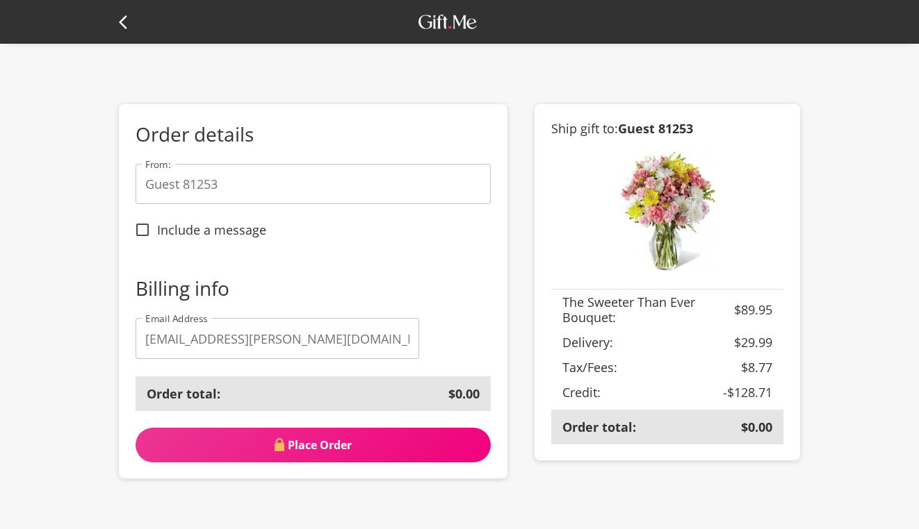
click at [126, 23] on icon at bounding box center [127, 22] width 17 height 17
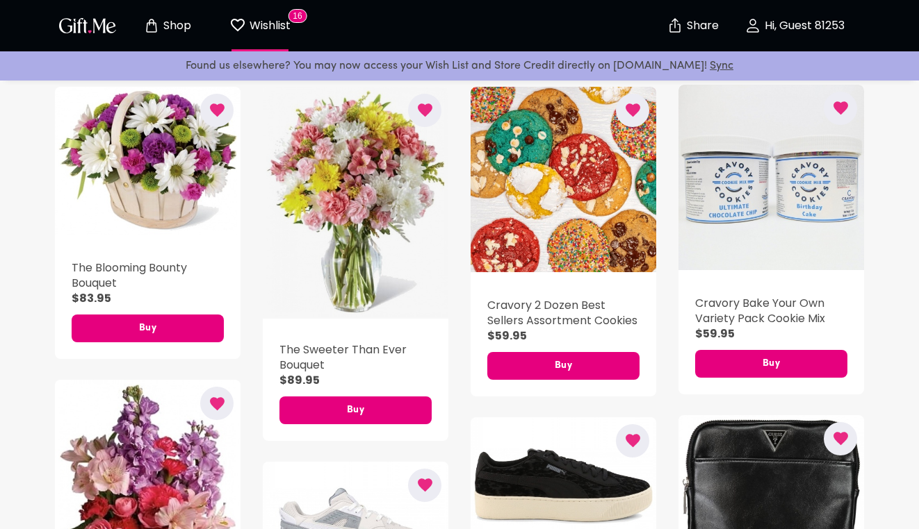
scroll to position [905, 0]
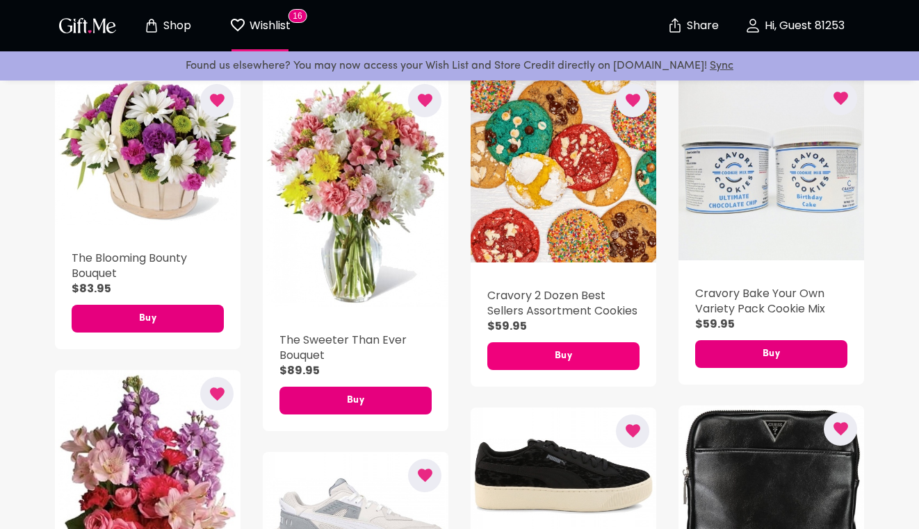
click at [516, 354] on span "Buy" at bounding box center [563, 356] width 152 height 15
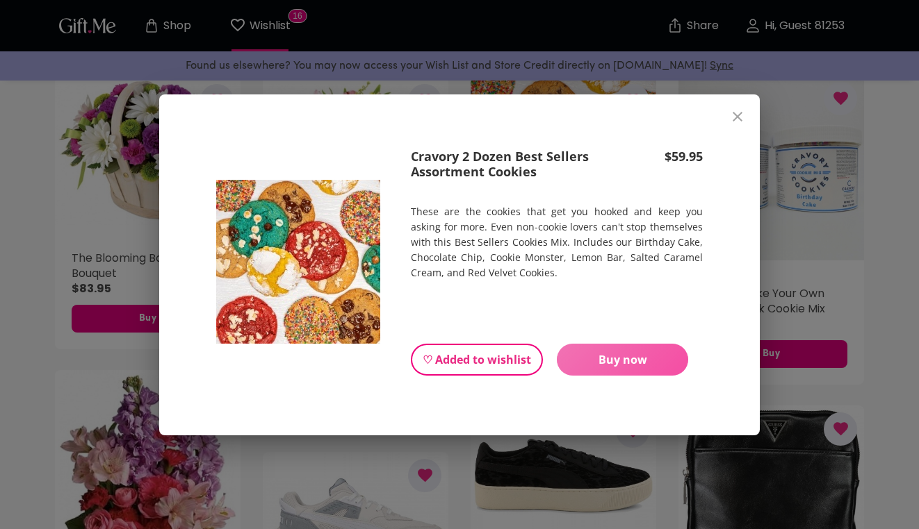
click at [590, 357] on span "Buy now" at bounding box center [622, 359] width 131 height 15
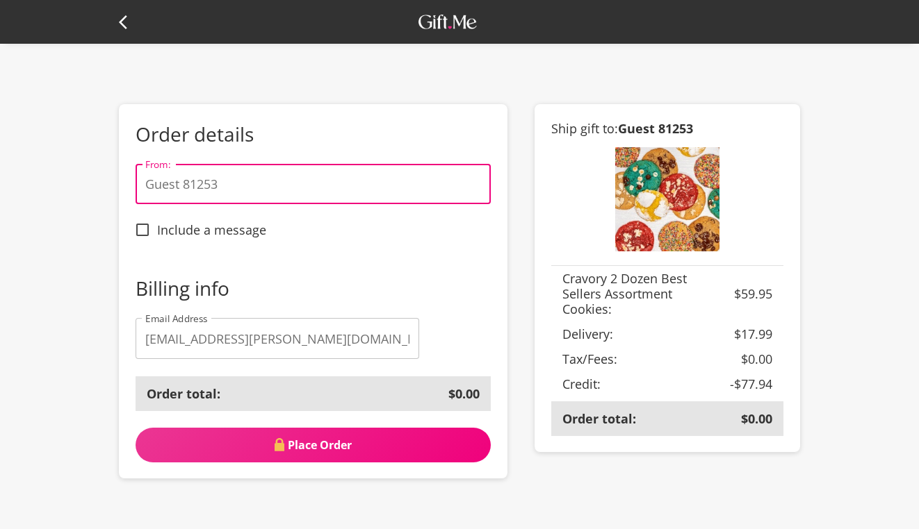
click at [214, 188] on input "Guest 81253" at bounding box center [312, 184] width 355 height 40
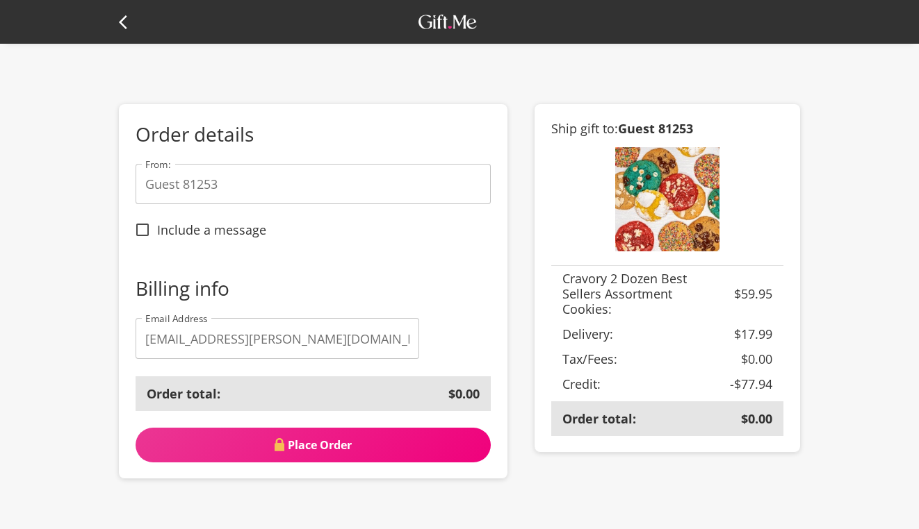
click at [117, 26] on header at bounding box center [459, 22] width 919 height 44
click at [126, 23] on icon at bounding box center [127, 22] width 17 height 17
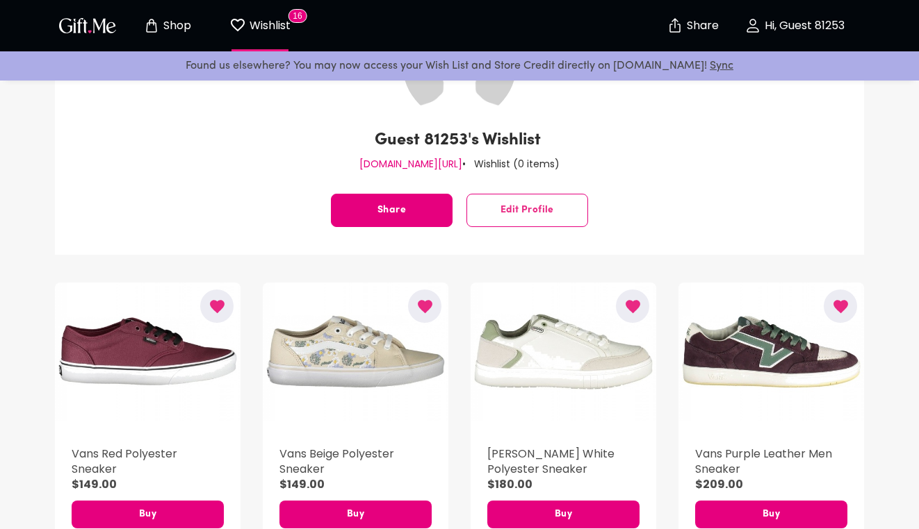
scroll to position [4, 0]
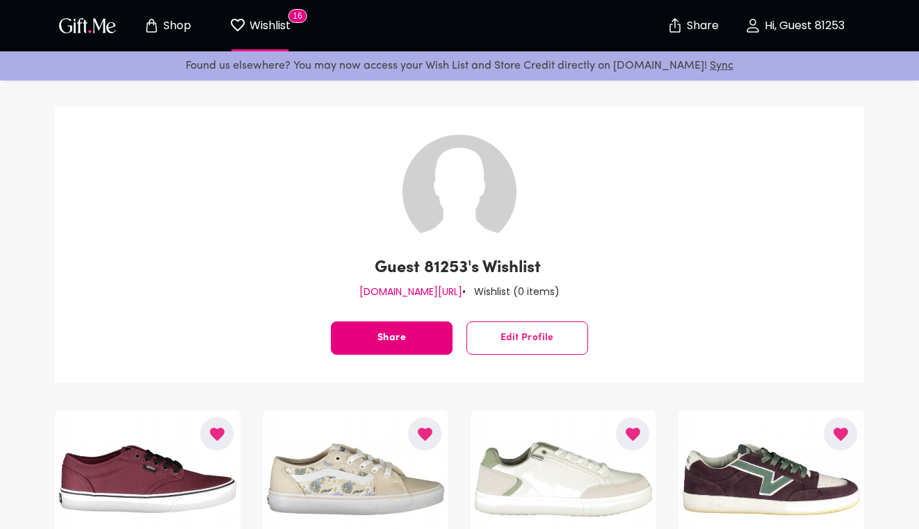
click at [97, 26] on img "button" at bounding box center [87, 25] width 63 height 20
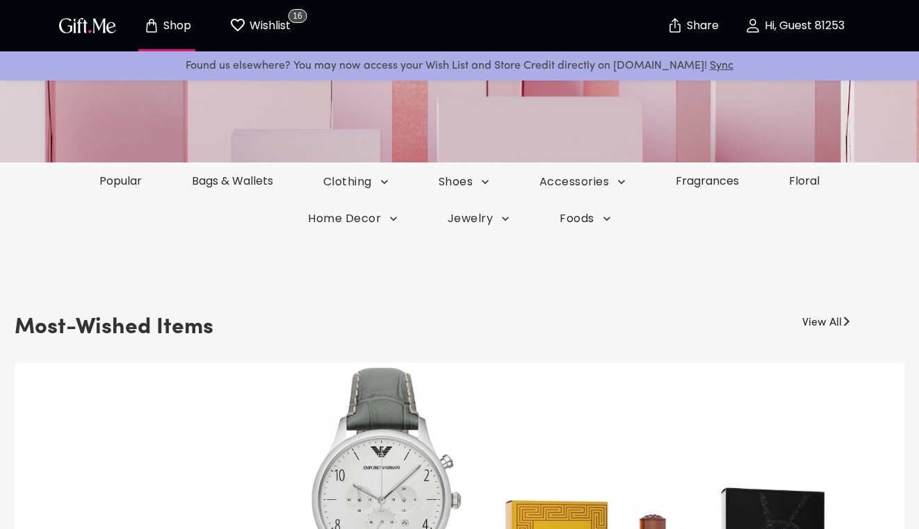
scroll to position [169, 0]
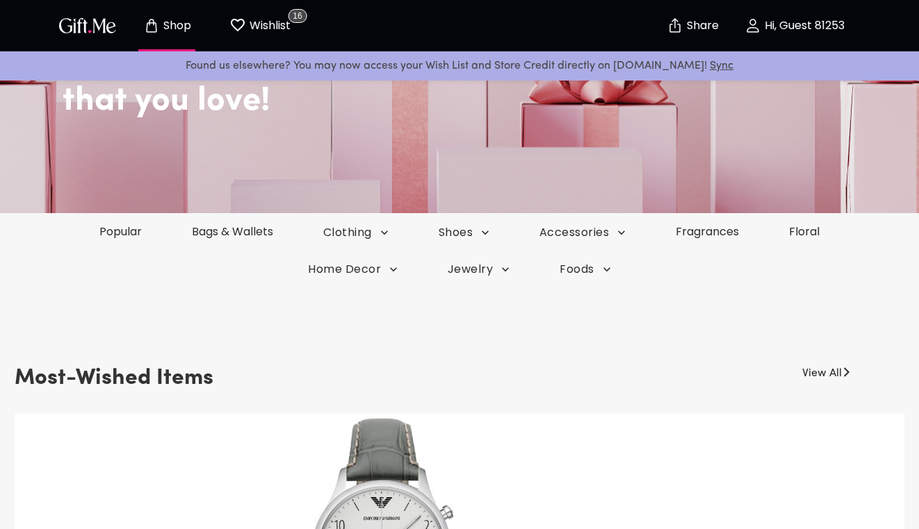
click at [797, 220] on div "Popular Bags & Wallets Clothing Shoes Accessories Fragrances Floral" at bounding box center [459, 232] width 919 height 38
click at [797, 225] on link "Floral" at bounding box center [804, 232] width 82 height 16
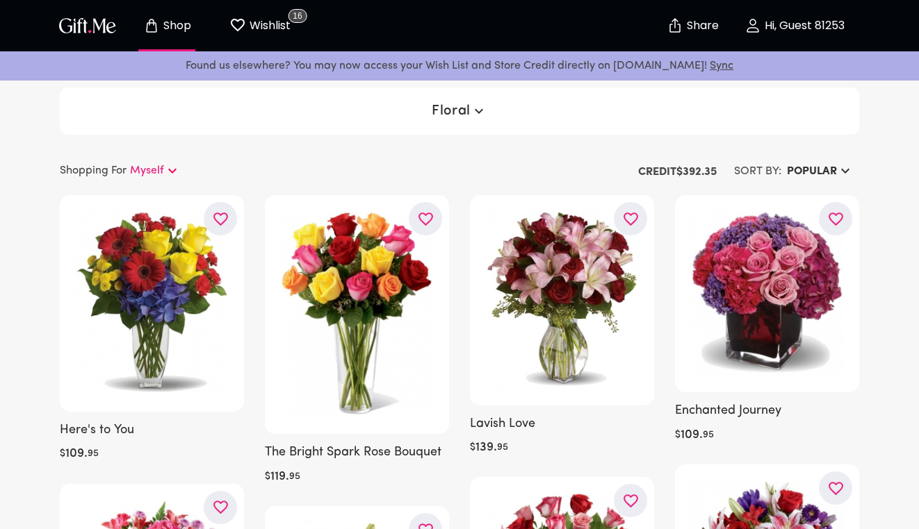
click at [793, 170] on h6 "Popular" at bounding box center [812, 171] width 50 height 17
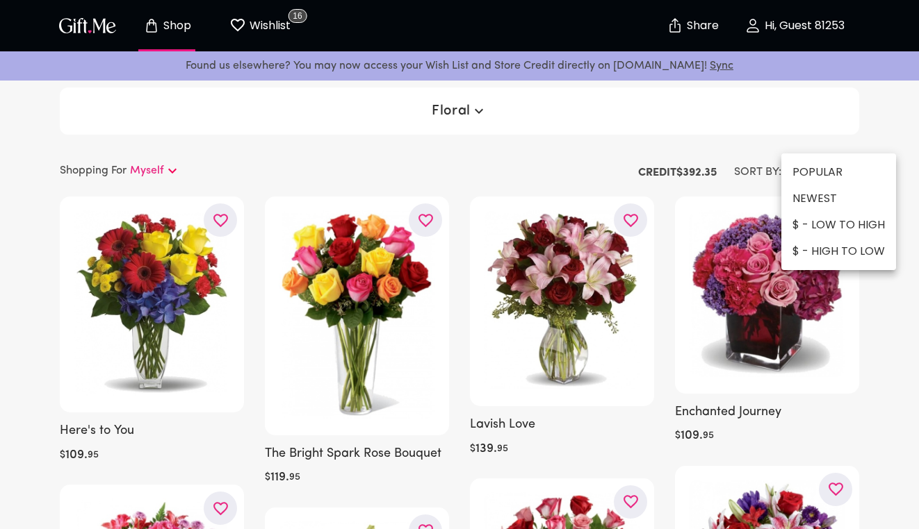
click at [809, 222] on li "$ - LOW TO HIGH" at bounding box center [838, 225] width 115 height 26
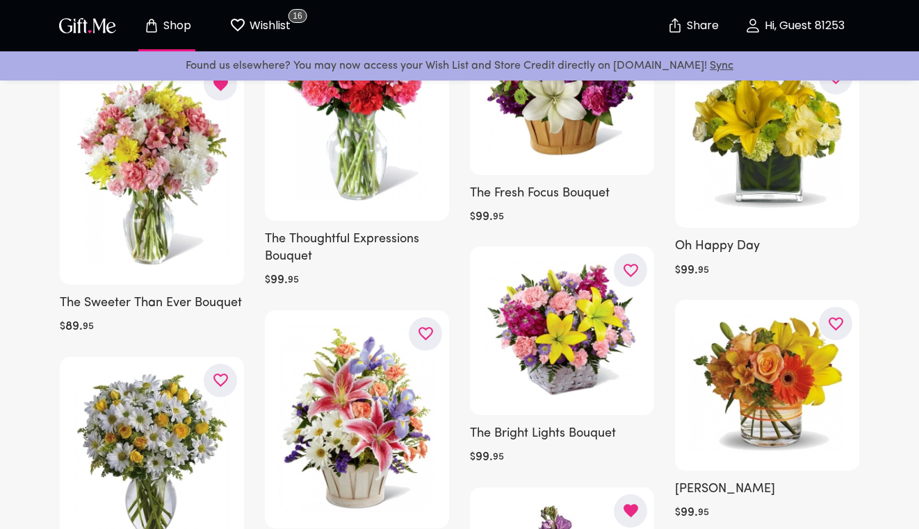
scroll to position [447, 0]
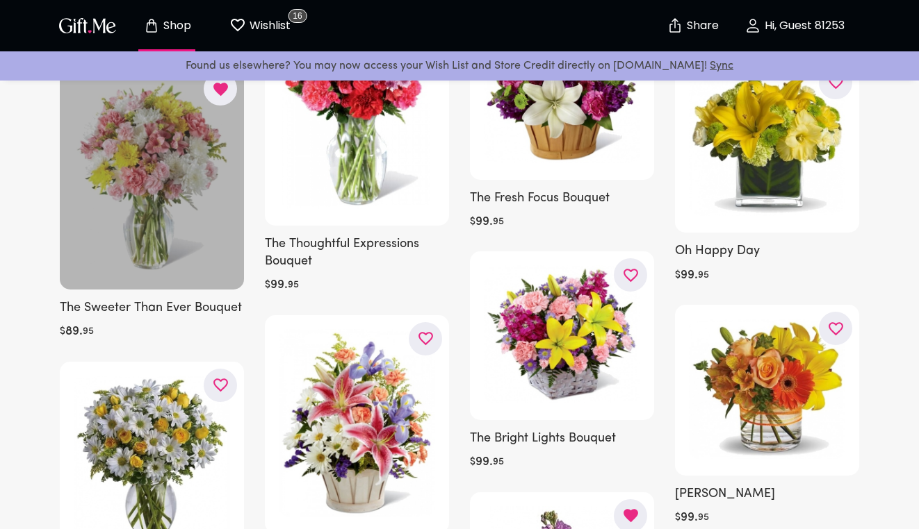
click at [183, 197] on div at bounding box center [152, 177] width 184 height 224
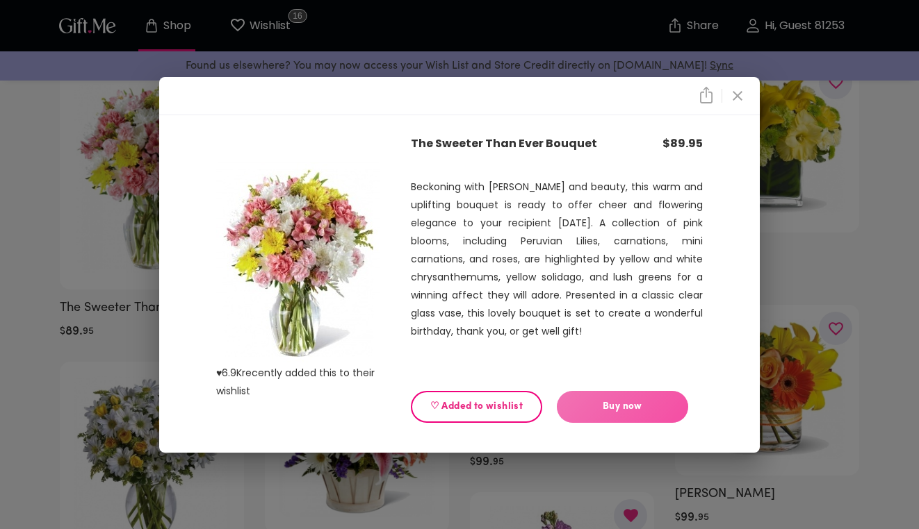
click at [595, 412] on span "Buy now" at bounding box center [622, 407] width 131 height 15
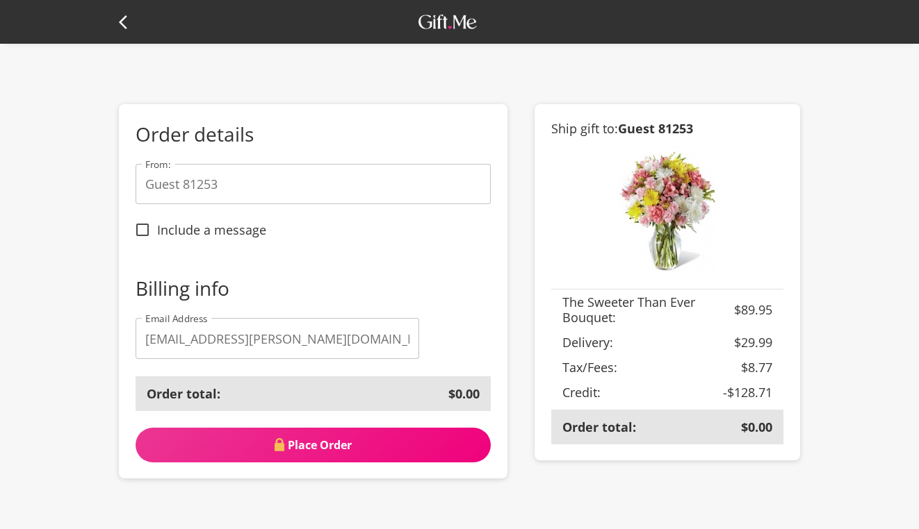
click at [648, 124] on b "Guest 81253" at bounding box center [655, 128] width 75 height 17
click at [655, 127] on b "Guest 81253" at bounding box center [655, 128] width 75 height 17
click at [123, 17] on icon at bounding box center [127, 22] width 17 height 17
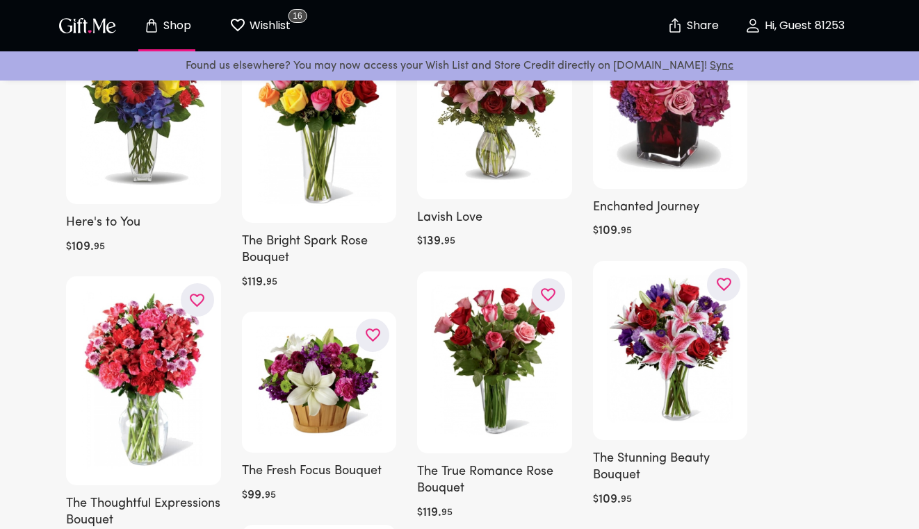
click at [715, 29] on p "Share" at bounding box center [700, 26] width 35 height 12
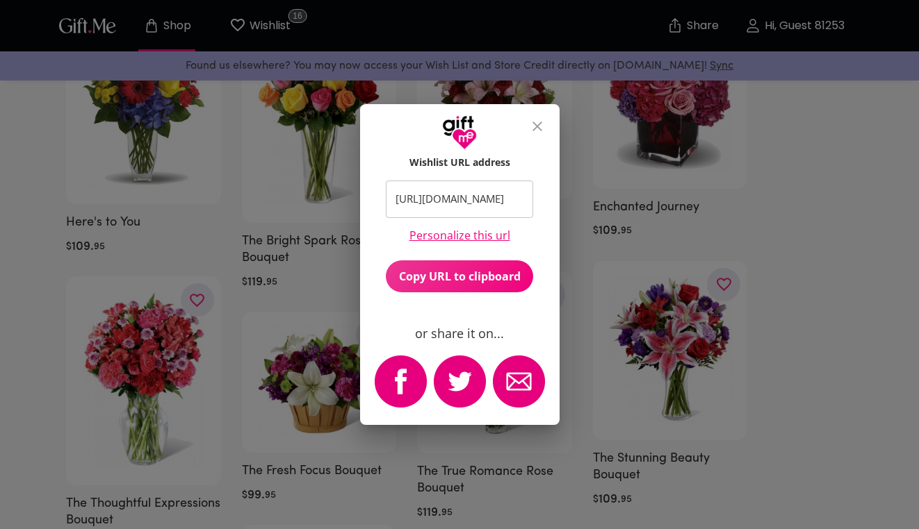
click at [793, 35] on div "Wishlist URL address [URL][DOMAIN_NAME] ​ Personalize this url Copy URL to clip…" at bounding box center [459, 264] width 919 height 529
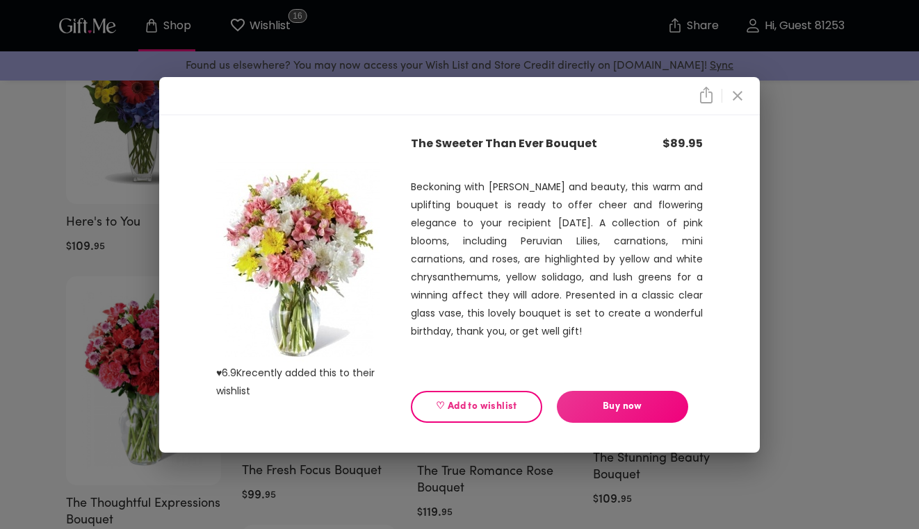
click at [735, 96] on icon "close" at bounding box center [737, 96] width 10 height 10
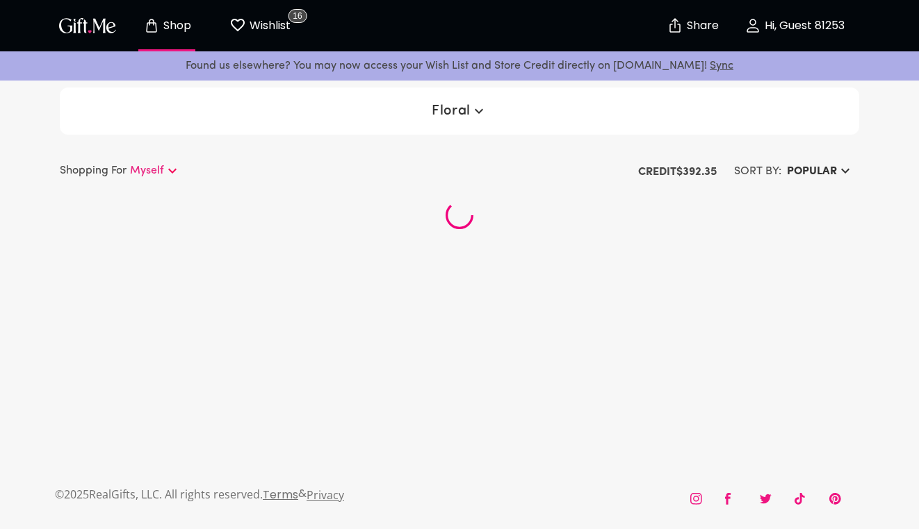
click at [792, 24] on p "Hi, Guest 81253" at bounding box center [802, 26] width 83 height 12
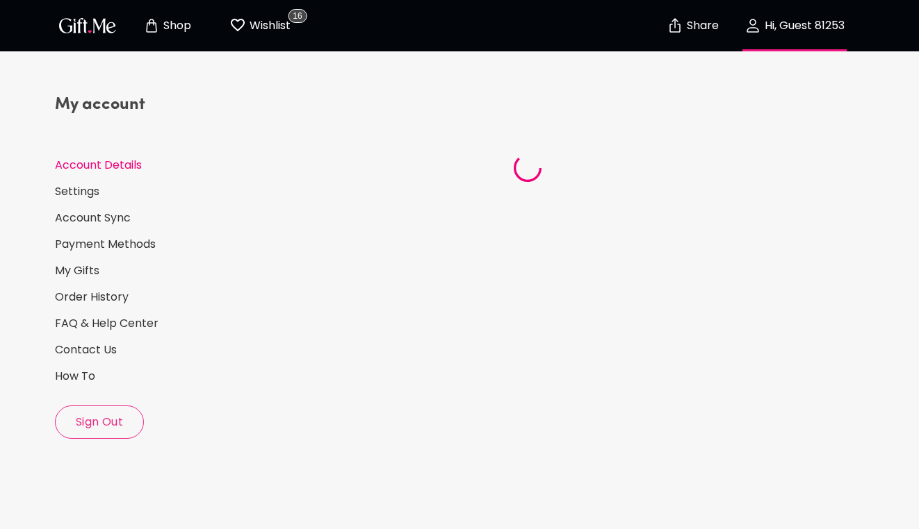
select select "US"
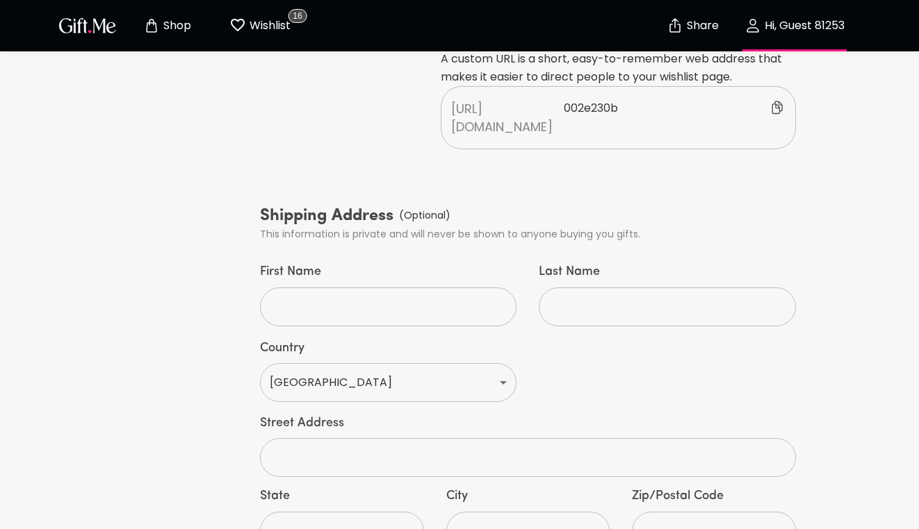
scroll to position [750, 0]
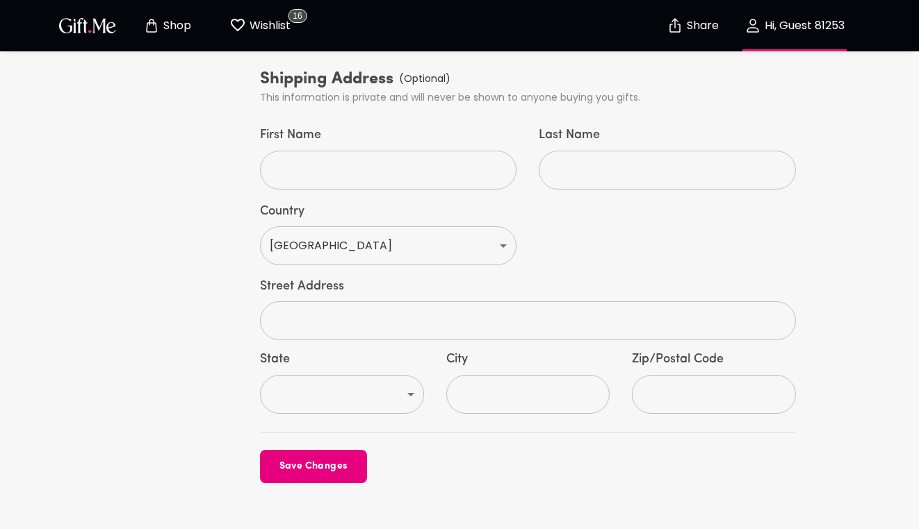
click at [334, 151] on input "First Name" at bounding box center [380, 170] width 241 height 39
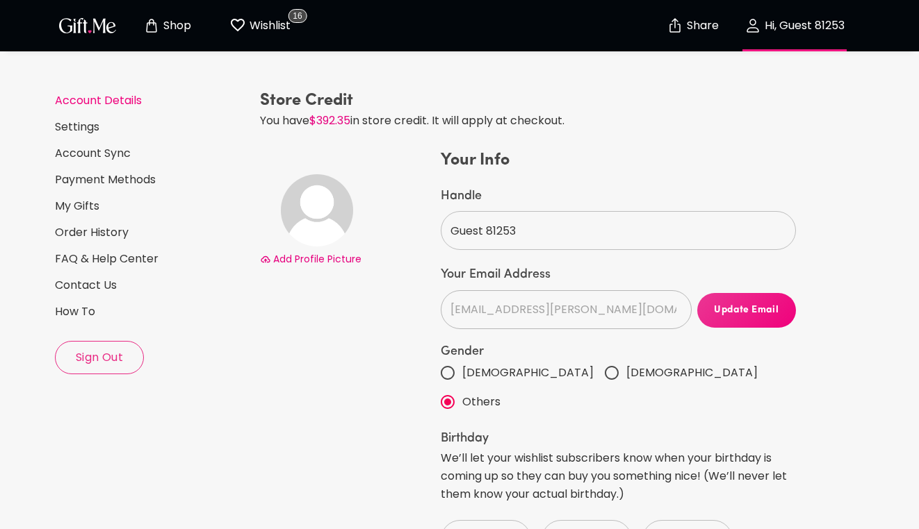
scroll to position [58, 0]
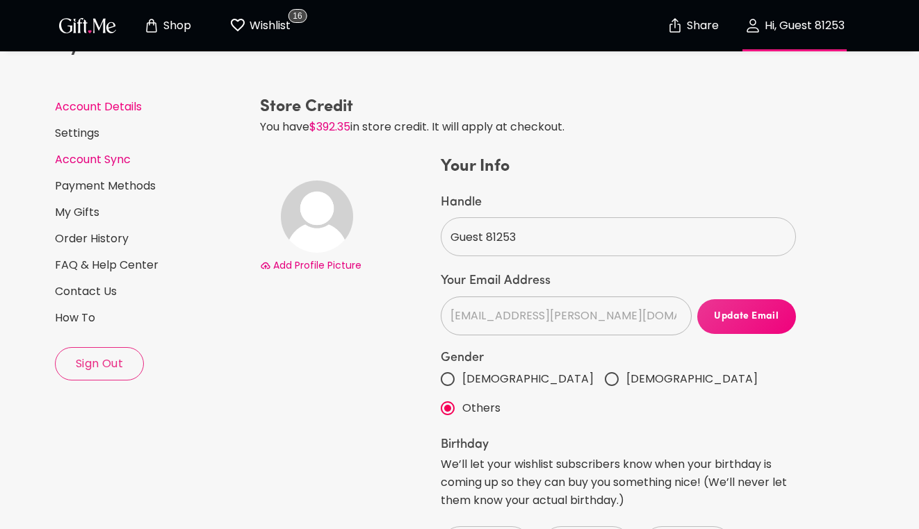
click at [100, 157] on link "Account Sync" at bounding box center [152, 159] width 194 height 15
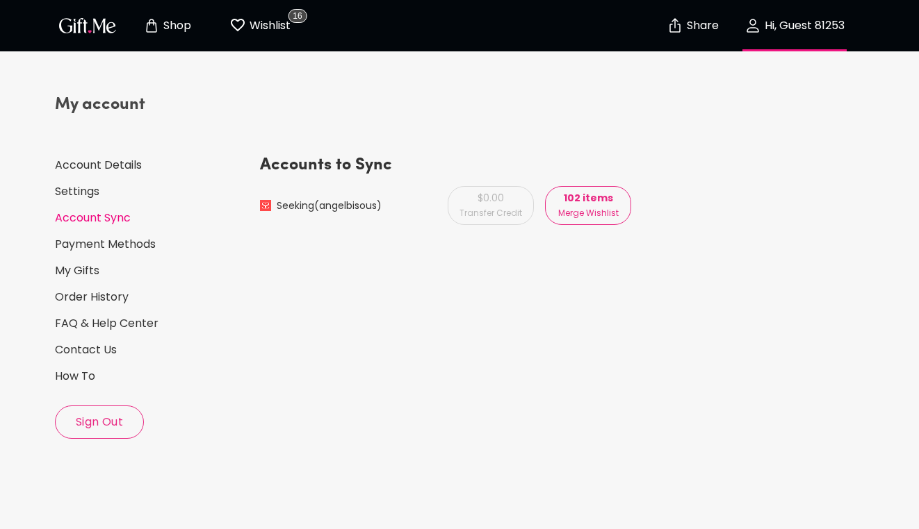
click at [99, 200] on div "My account Account Details Settings Account Sync Payment Methods My Gifts Order…" at bounding box center [152, 266] width 194 height 345
click at [77, 205] on div "My account Account Details Settings Account Sync Payment Methods My Gifts Order…" at bounding box center [152, 266] width 194 height 345
click at [78, 192] on link "Settings" at bounding box center [152, 191] width 194 height 15
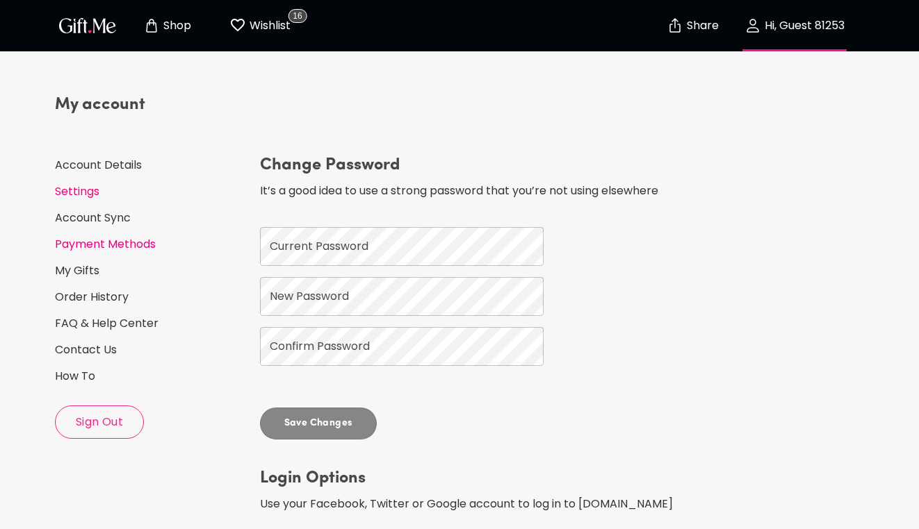
click at [117, 245] on link "Payment Methods" at bounding box center [152, 244] width 194 height 15
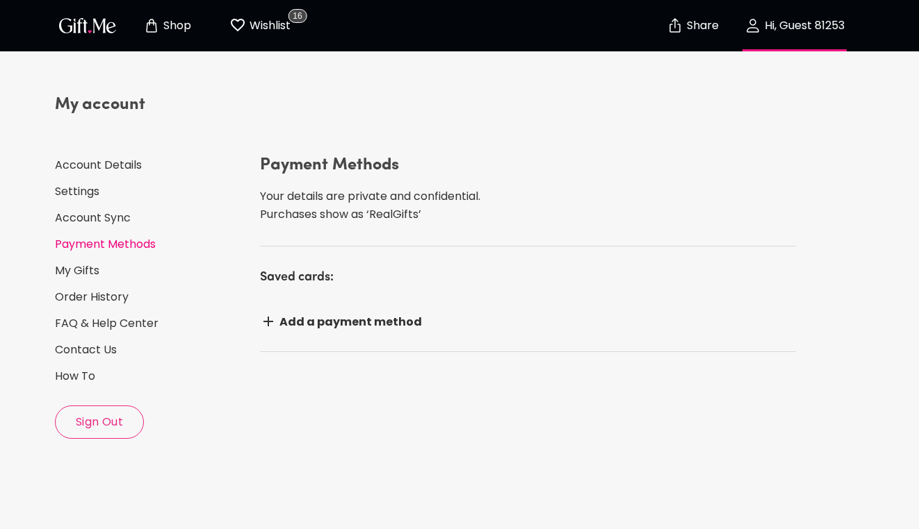
click at [88, 279] on div "My account Account Details Settings Account Sync Payment Methods My Gifts Order…" at bounding box center [152, 266] width 194 height 345
click at [87, 274] on link "My Gifts" at bounding box center [152, 270] width 194 height 15
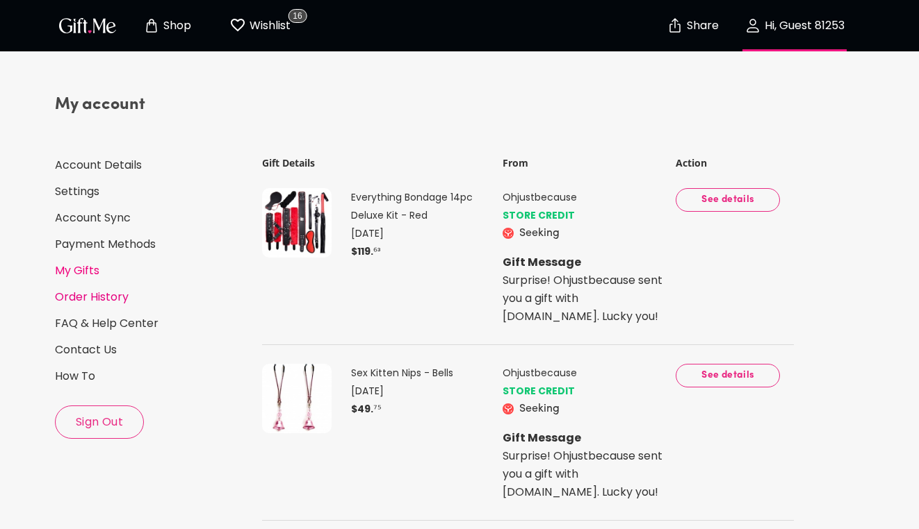
click at [94, 296] on link "Order History" at bounding box center [152, 297] width 194 height 15
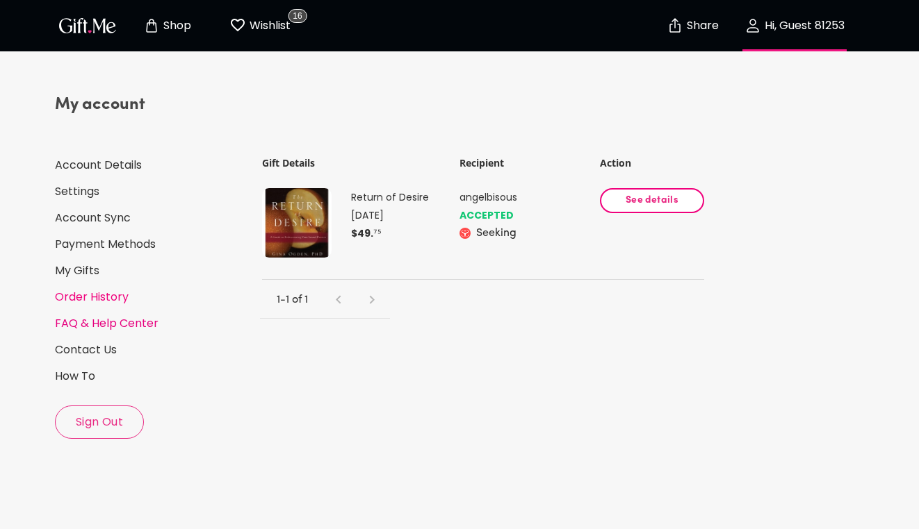
click at [105, 324] on link "FAQ & Help Center" at bounding box center [152, 323] width 194 height 15
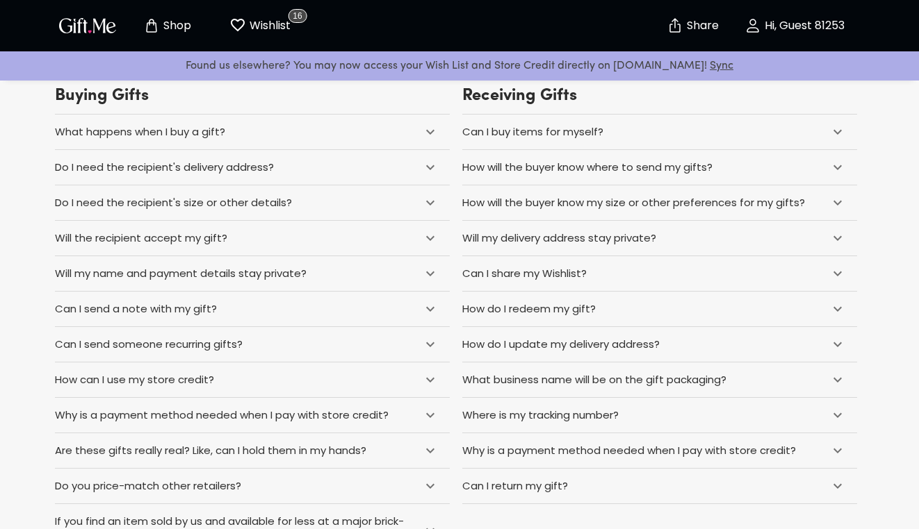
scroll to position [86, 0]
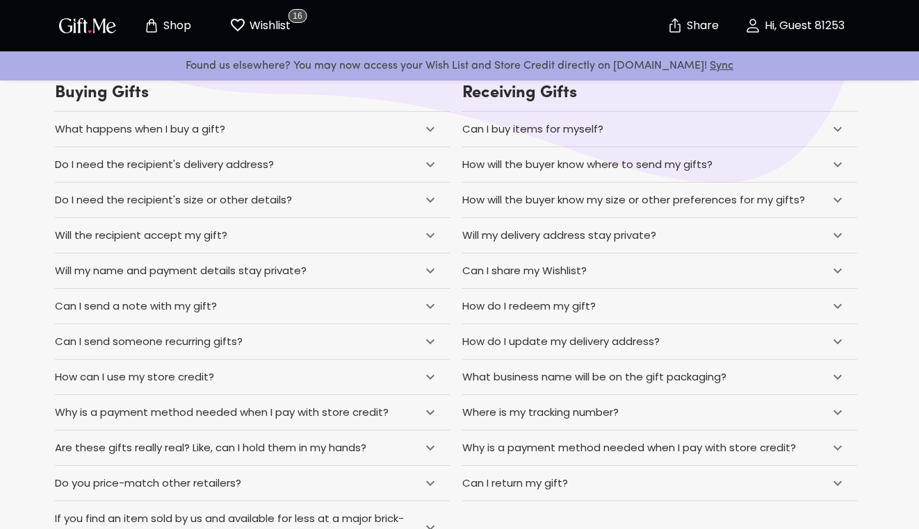
click at [531, 138] on div "Can I buy items for myself?" at bounding box center [532, 129] width 141 height 18
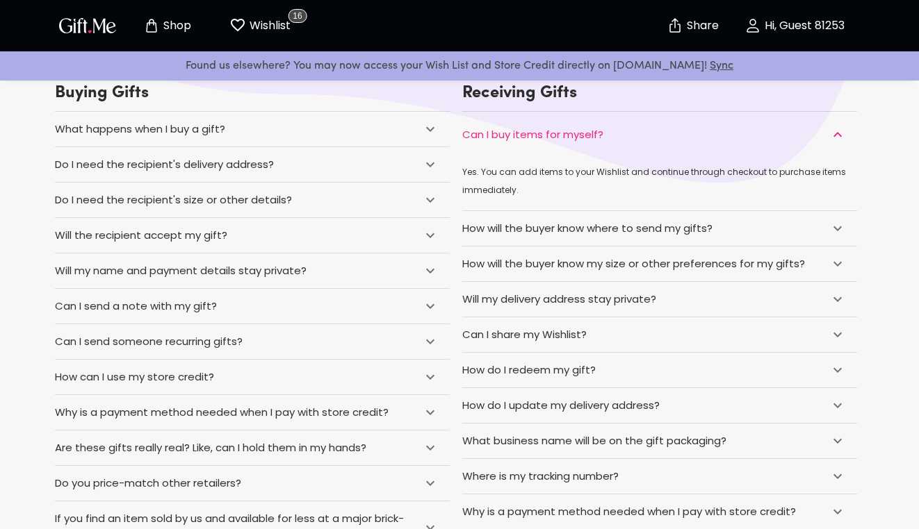
click at [535, 138] on div "Can I buy items for myself?" at bounding box center [532, 135] width 141 height 18
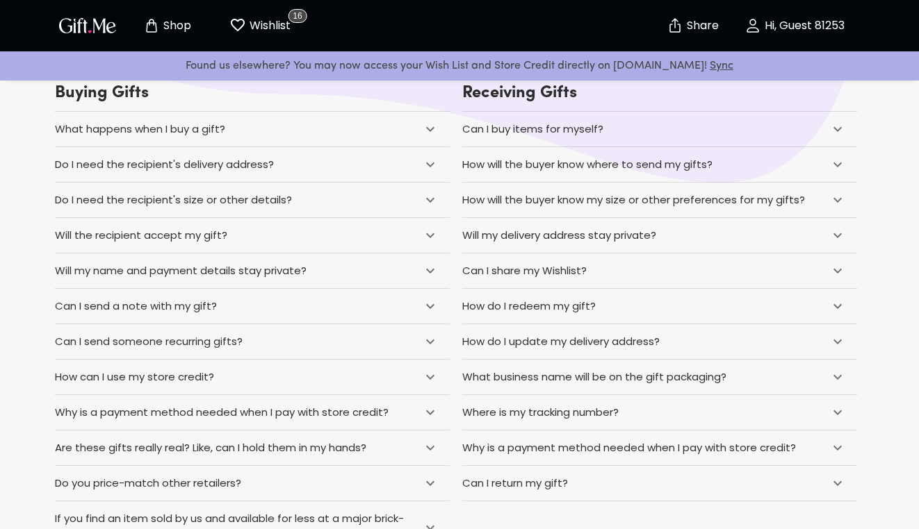
click at [554, 234] on div "Will my delivery address stay private?" at bounding box center [559, 236] width 194 height 18
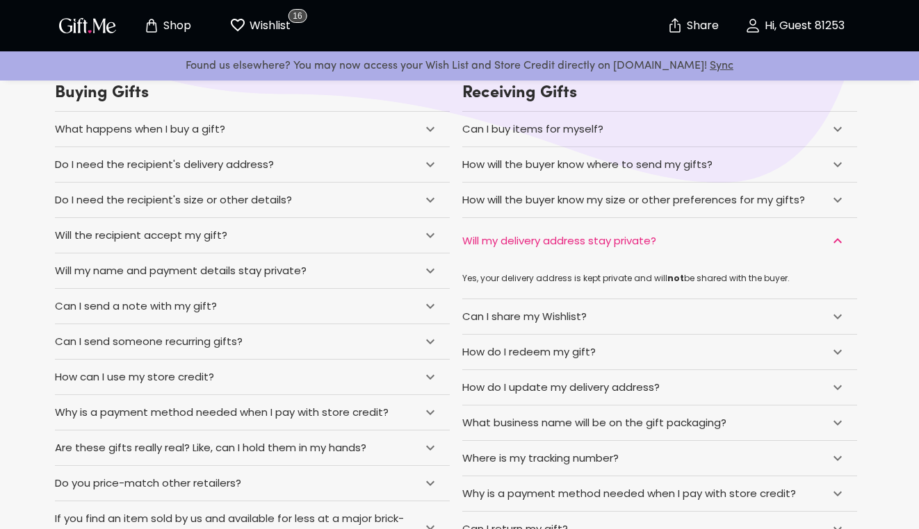
click at [554, 237] on div "Will my delivery address stay private?" at bounding box center [559, 241] width 194 height 18
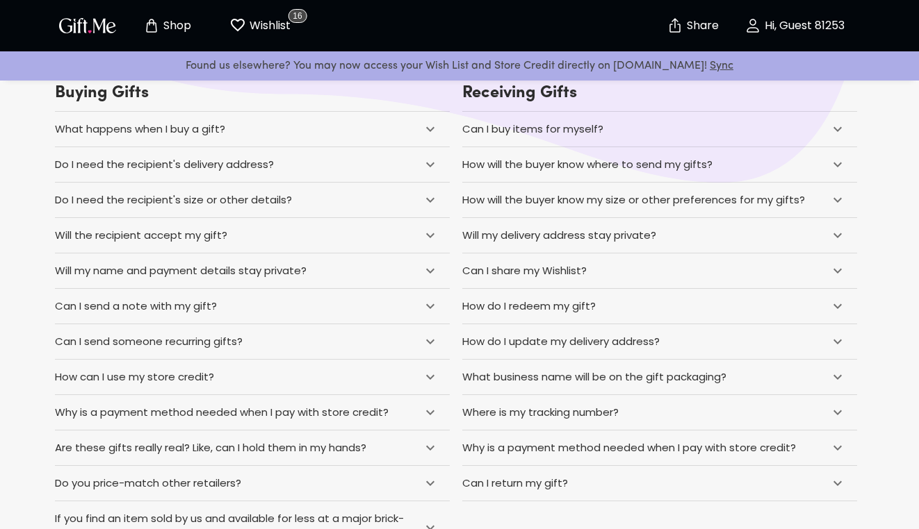
click at [584, 341] on div "How do I update my delivery address?" at bounding box center [560, 342] width 197 height 18
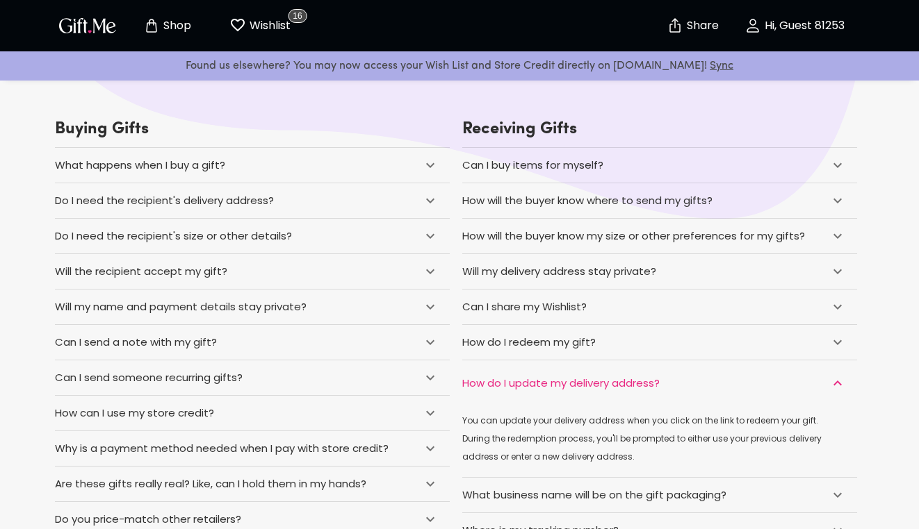
scroll to position [44, 0]
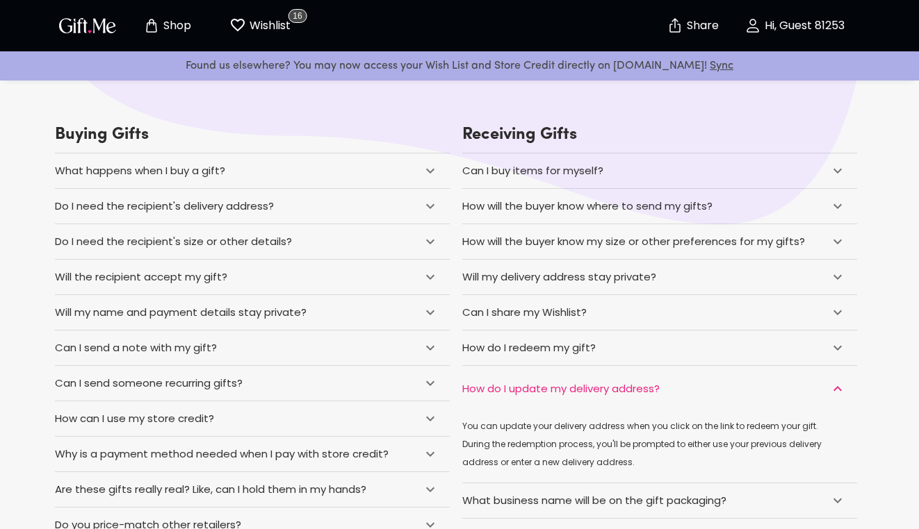
click at [755, 24] on icon "button" at bounding box center [752, 25] width 17 height 17
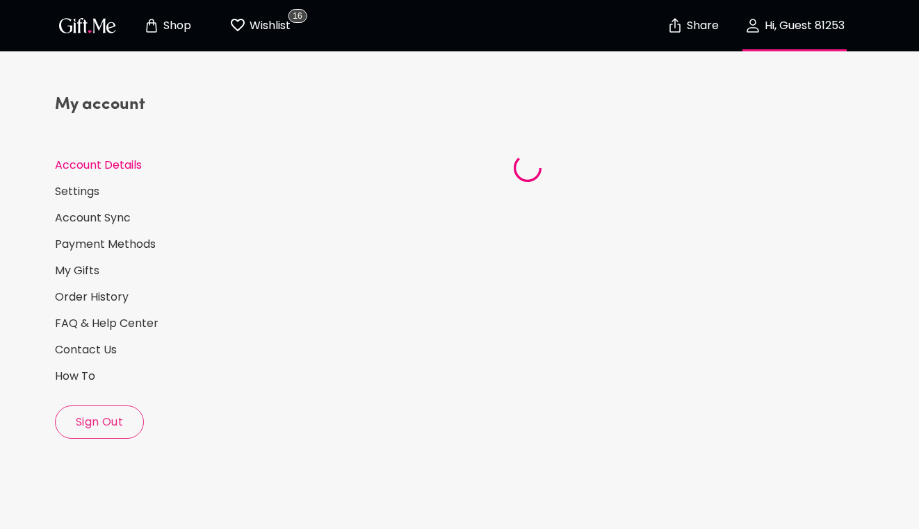
select select "US"
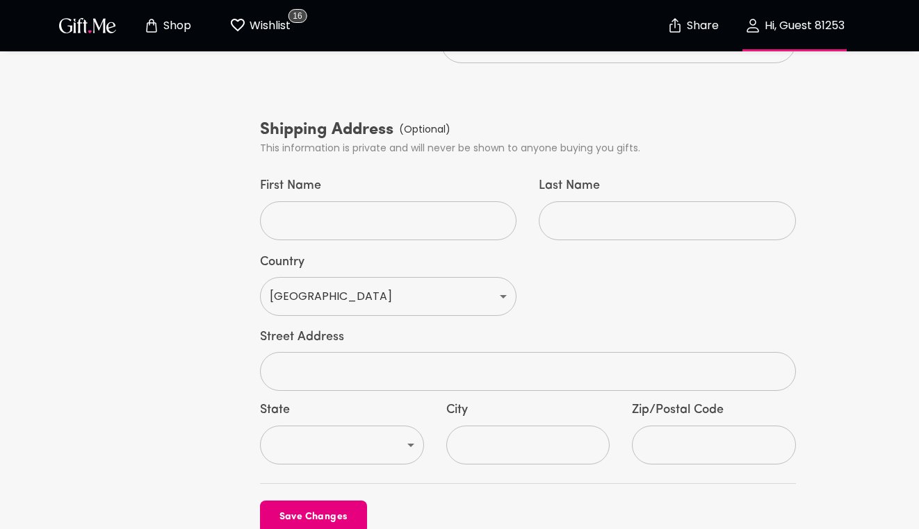
scroll to position [750, 0]
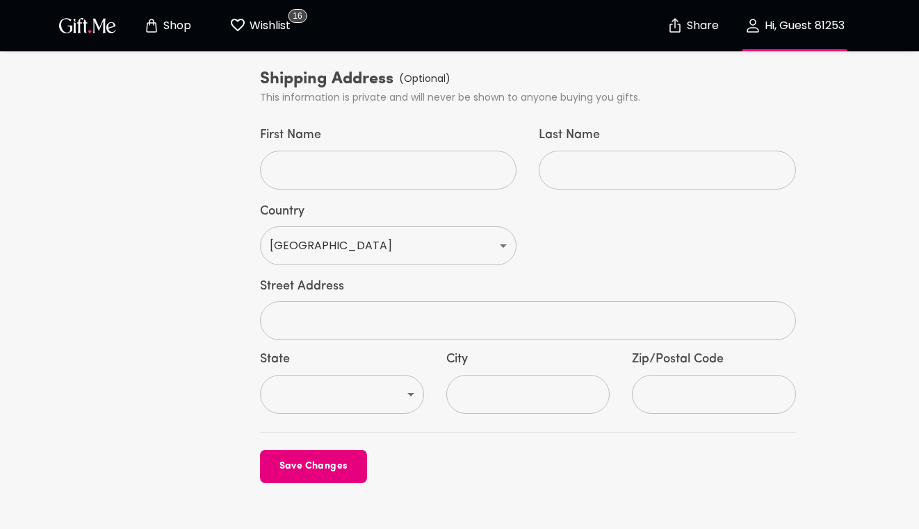
click at [361, 302] on input "text" at bounding box center [520, 321] width 520 height 39
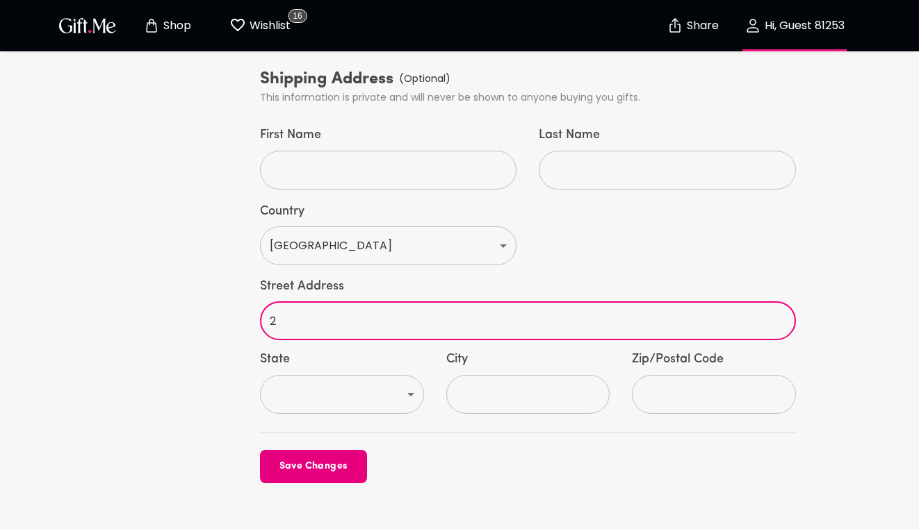
type input "28 Bonita St Apt A"
click at [375, 375] on select "AL AK AS AZ AR CA CO CT DE DC FM FL GA GU HI ID IL IN IA KS KY LA ME MH MD MA M…" at bounding box center [342, 394] width 164 height 39
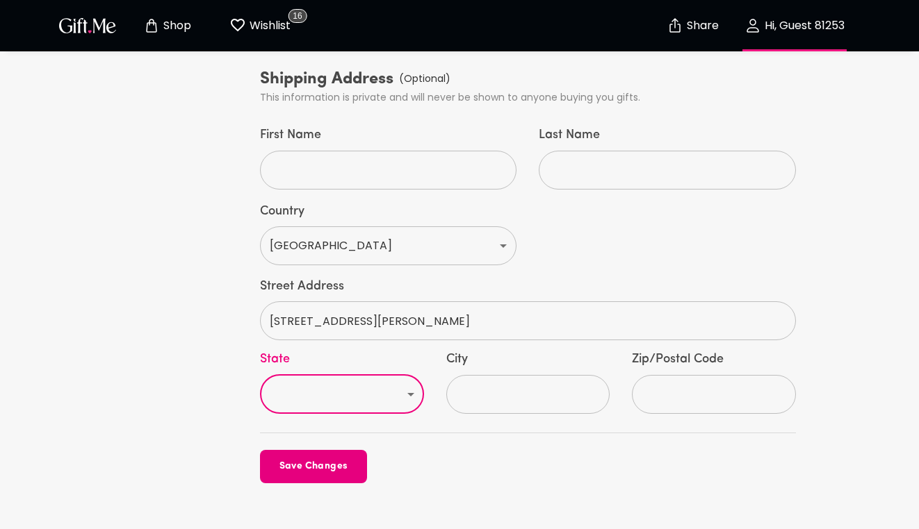
select select "CA"
click at [260, 375] on select "AL AK AS AZ AR CA CO CT DE DC FM FL GA GU HI ID IL IN IA KS KY LA ME MH MD MA M…" at bounding box center [342, 394] width 164 height 39
click at [520, 375] on input "City" at bounding box center [520, 394] width 149 height 39
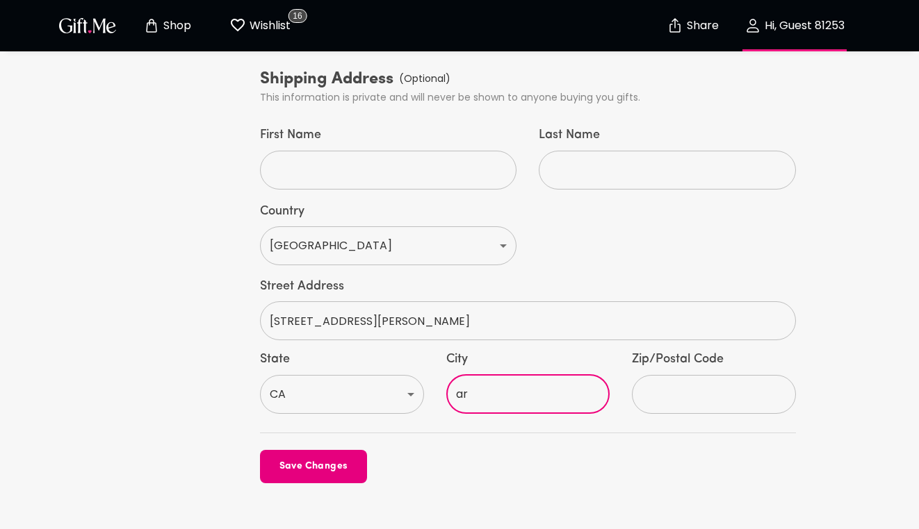
type input "Arcadia"
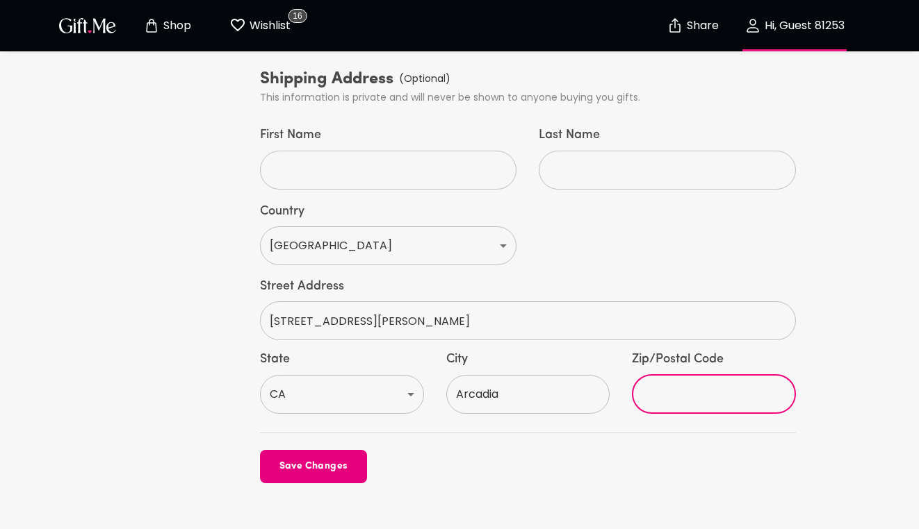
click at [664, 375] on input "text" at bounding box center [706, 394] width 149 height 39
type input "91006"
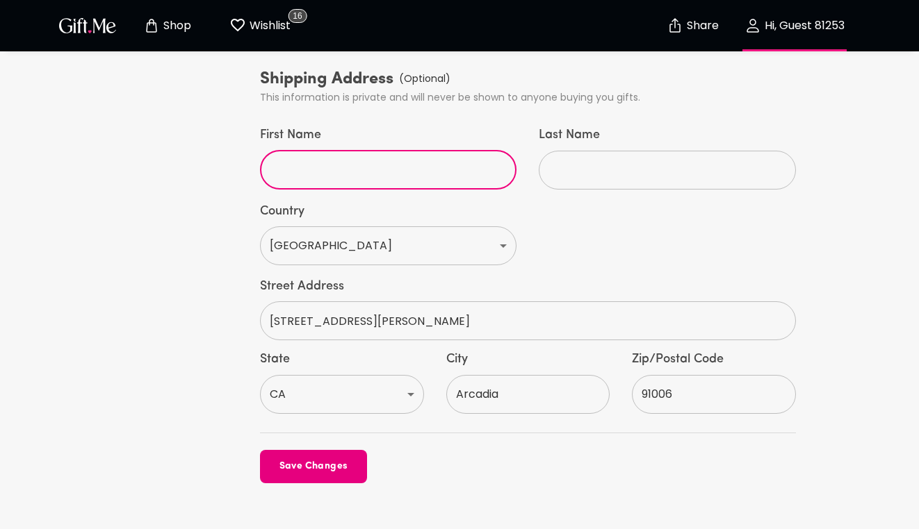
click at [459, 151] on input "First Name" at bounding box center [380, 170] width 241 height 39
type input "Jas"
click at [581, 151] on input "Last Name" at bounding box center [658, 170] width 241 height 39
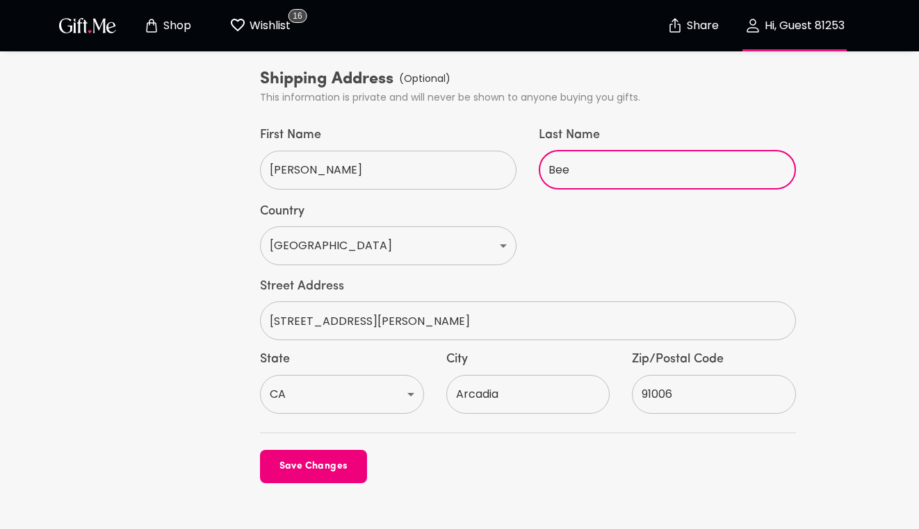
type input "Bee"
click at [340, 459] on span "Save Changes" at bounding box center [313, 466] width 107 height 15
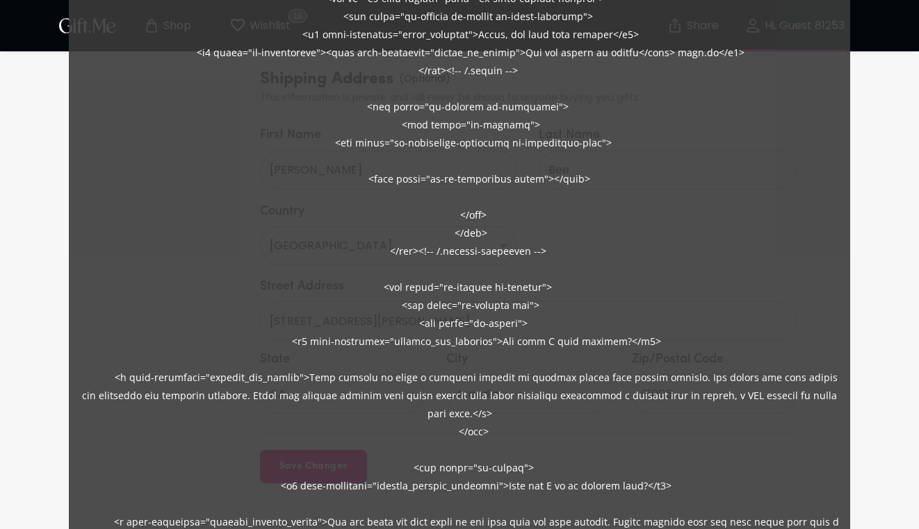
click at [340, 418] on div at bounding box center [459, 265] width 781 height 1785
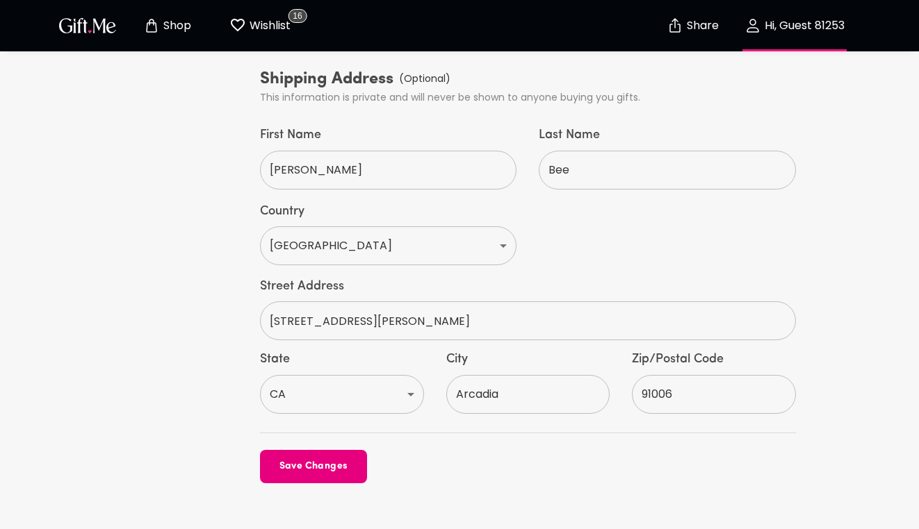
click at [340, 450] on button "Save Changes" at bounding box center [313, 466] width 107 height 33
click at [340, 431] on div "Updating Your Account..." at bounding box center [459, 264] width 919 height 529
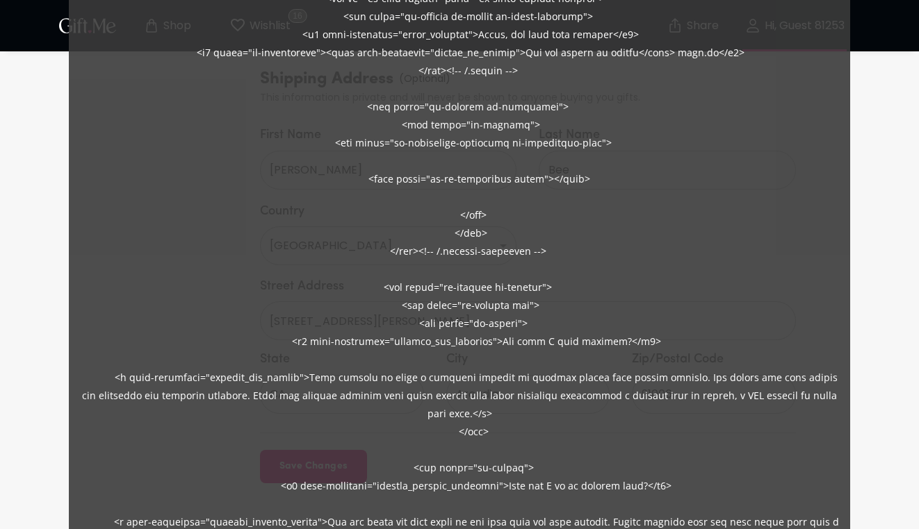
click at [340, 431] on div at bounding box center [459, 265] width 781 height 1785
click at [340, 430] on div at bounding box center [459, 265] width 781 height 1785
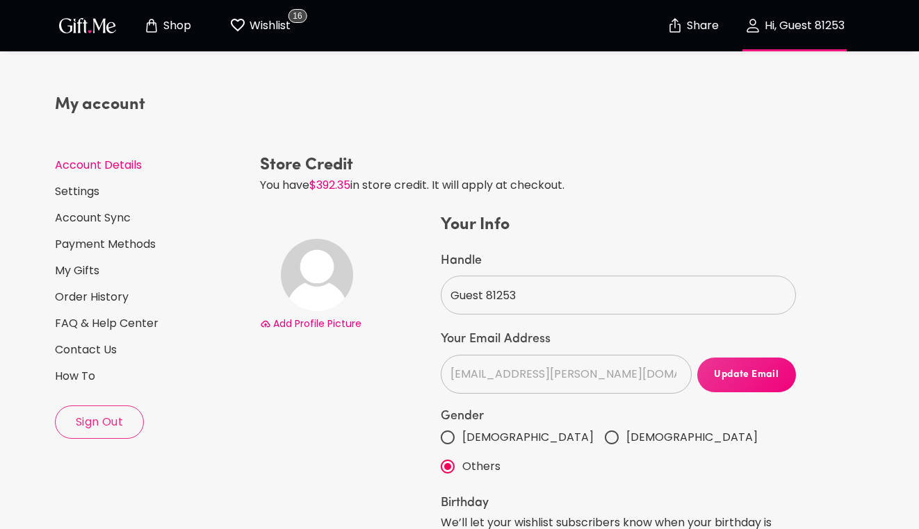
scroll to position [19, 0]
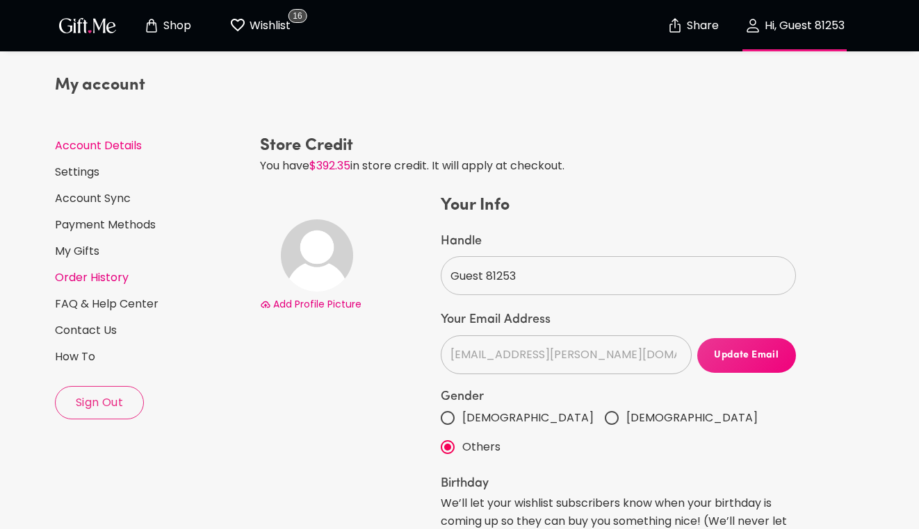
click at [118, 279] on link "Order History" at bounding box center [152, 277] width 194 height 15
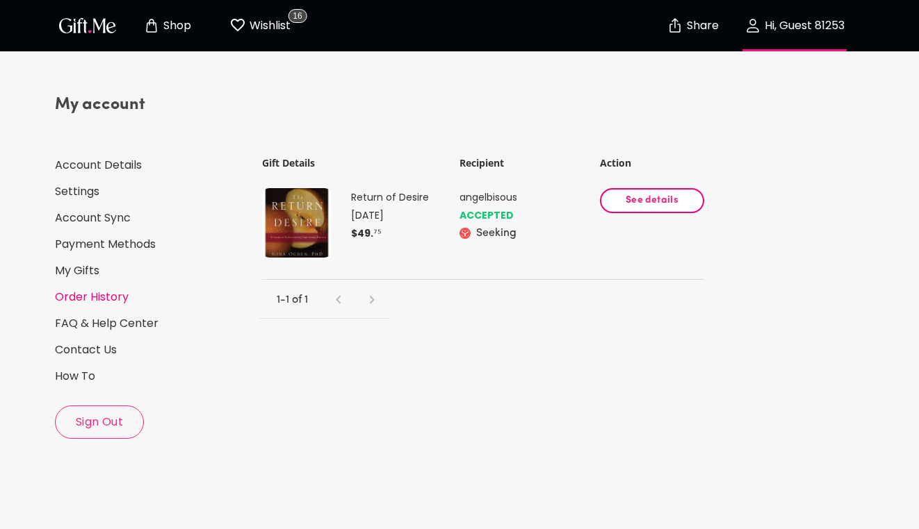
click at [152, 175] on div "My account Account Details Settings Account Sync Payment Methods My Gifts Order…" at bounding box center [152, 266] width 194 height 345
click at [124, 164] on link "Account Details" at bounding box center [152, 165] width 194 height 15
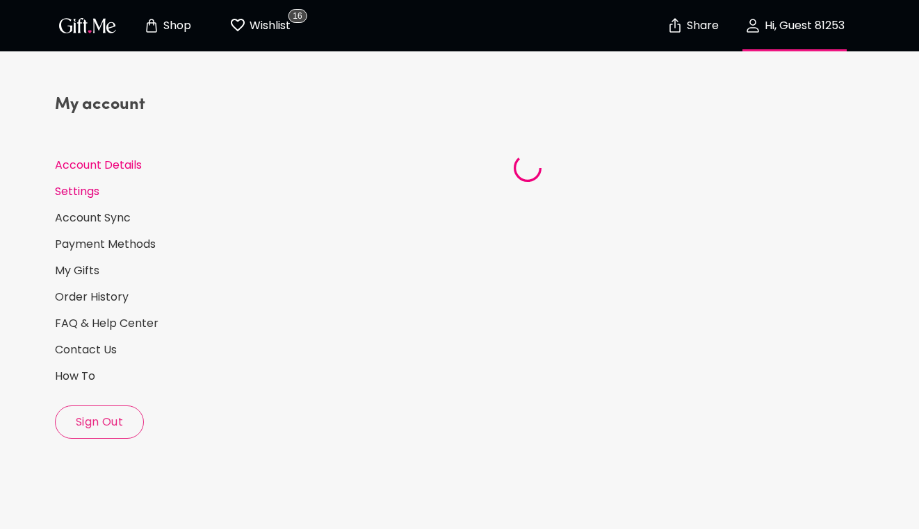
select select "US"
select select "CA"
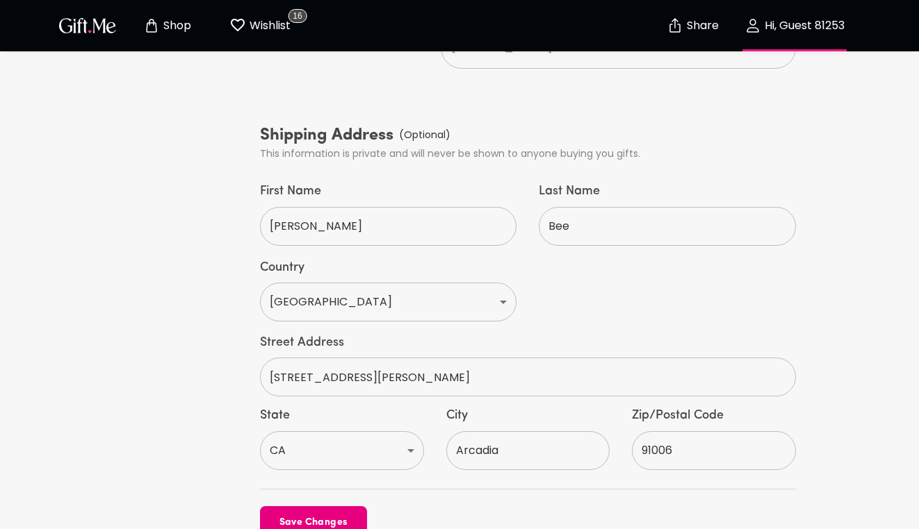
scroll to position [750, 0]
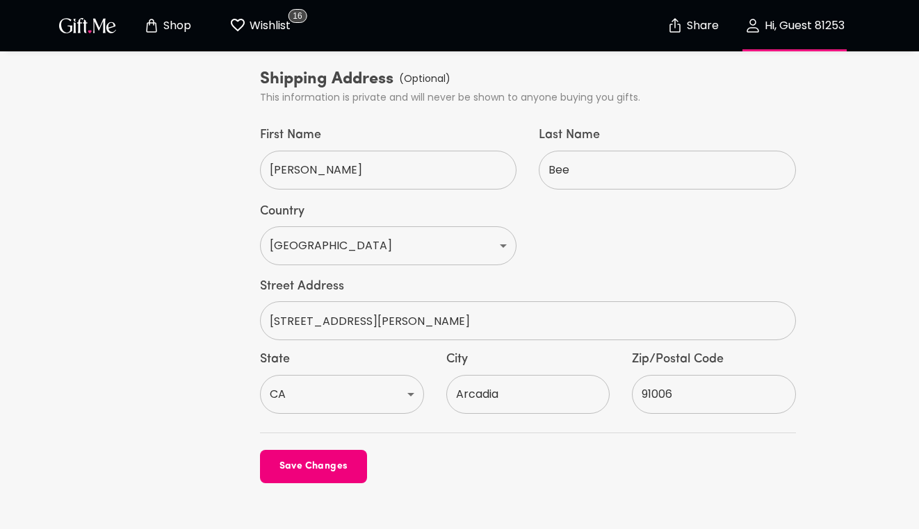
click at [313, 450] on button "Save Changes" at bounding box center [313, 466] width 107 height 33
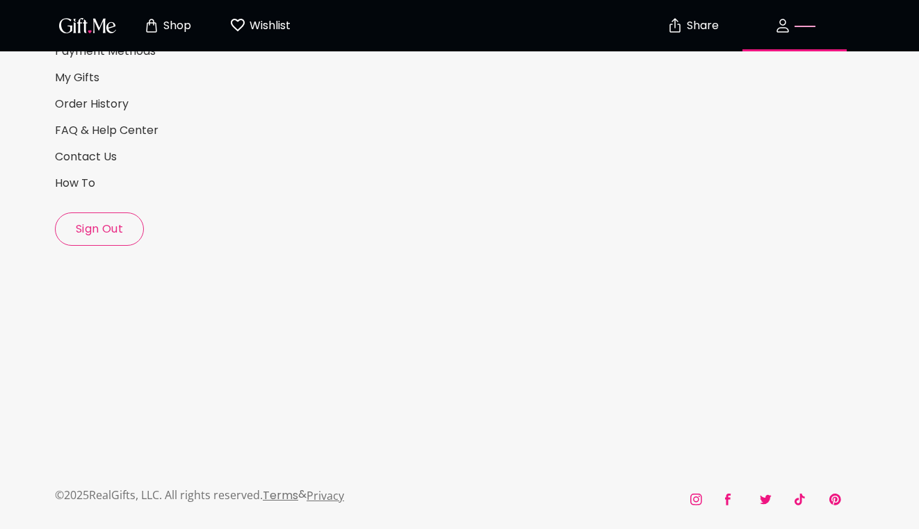
select select "US"
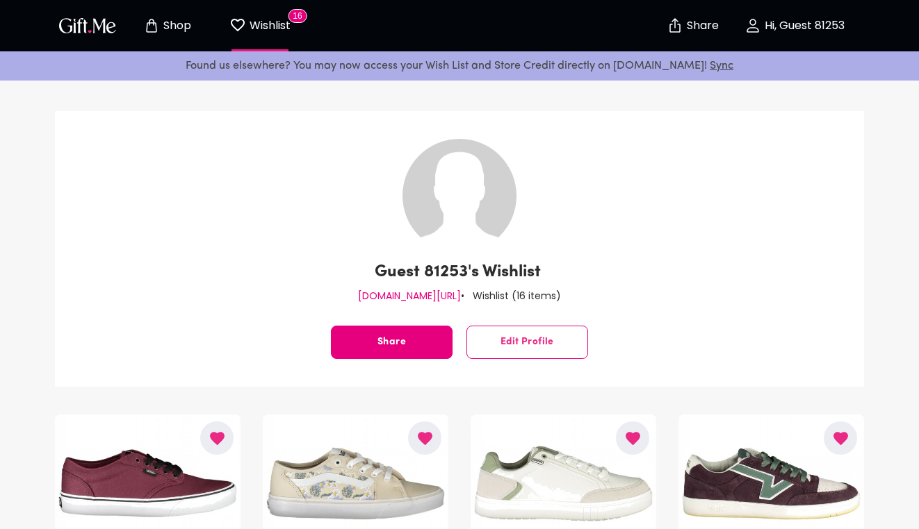
click at [768, 22] on p "Hi, Guest 81253" at bounding box center [802, 26] width 83 height 12
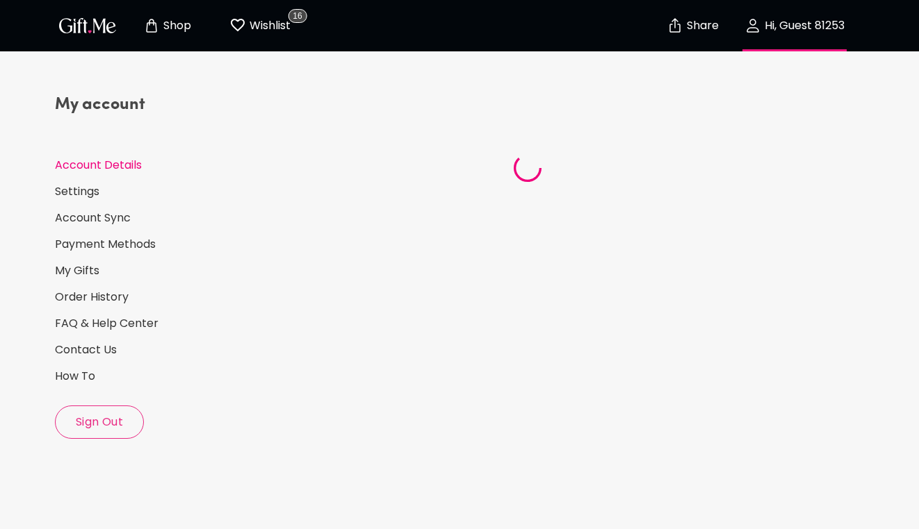
select select "US"
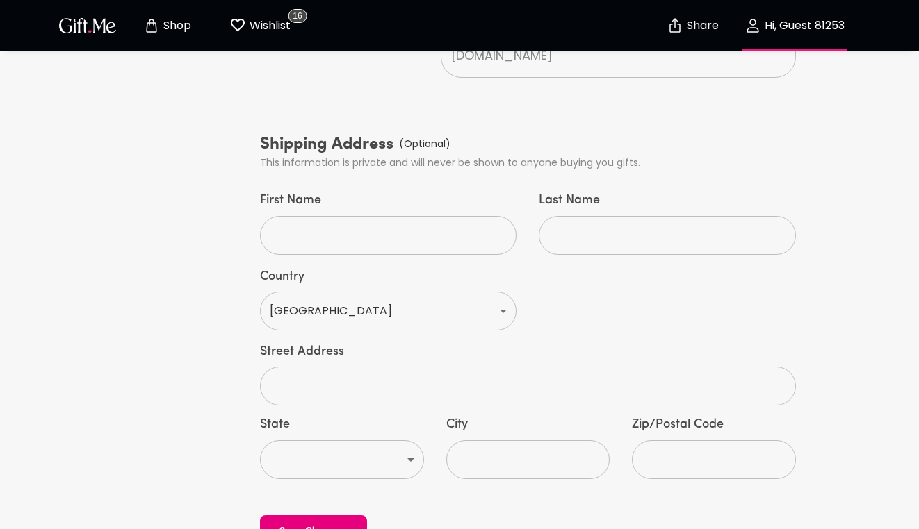
scroll to position [686, 0]
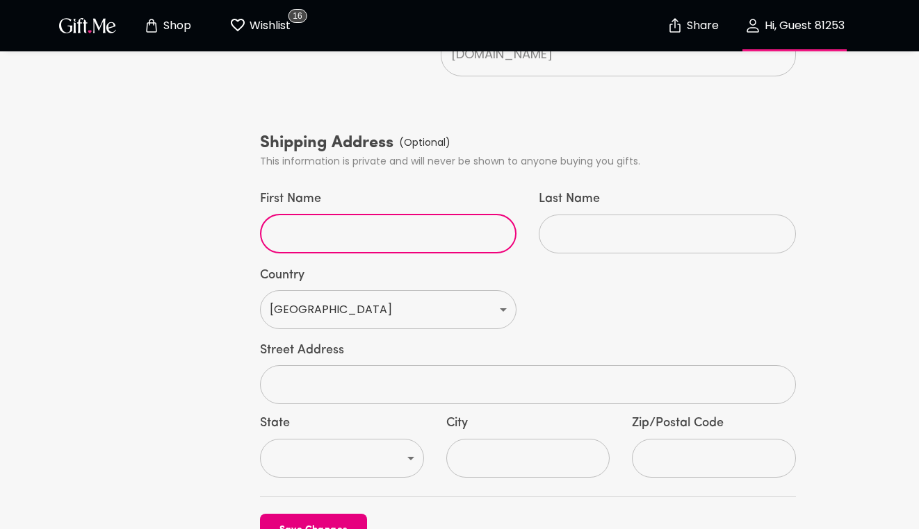
click at [357, 215] on input "First Name" at bounding box center [380, 234] width 241 height 39
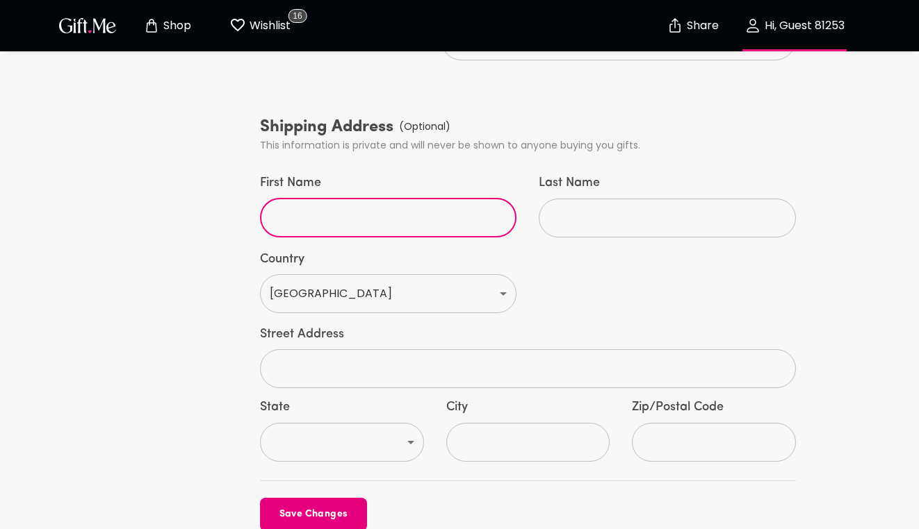
scroll to position [706, 0]
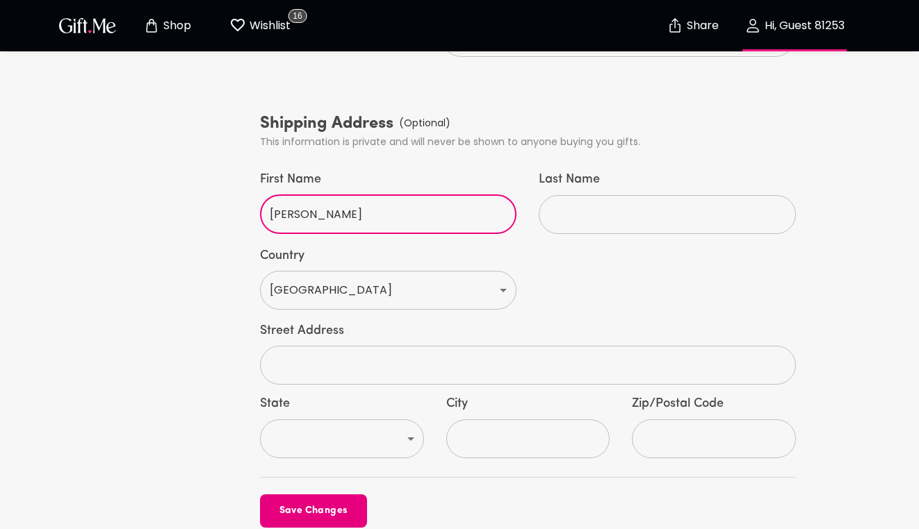
type input "Jas"
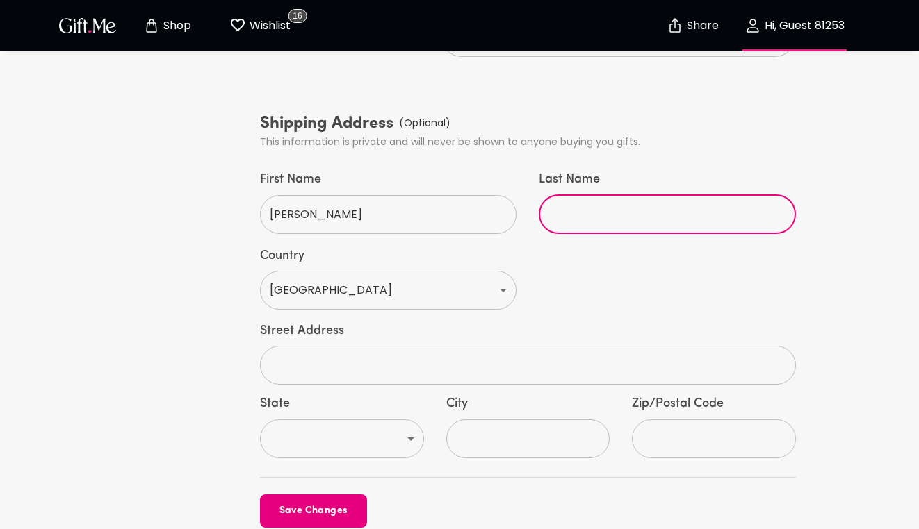
click at [562, 195] on input "Last Name" at bounding box center [658, 214] width 241 height 39
type input "Bee"
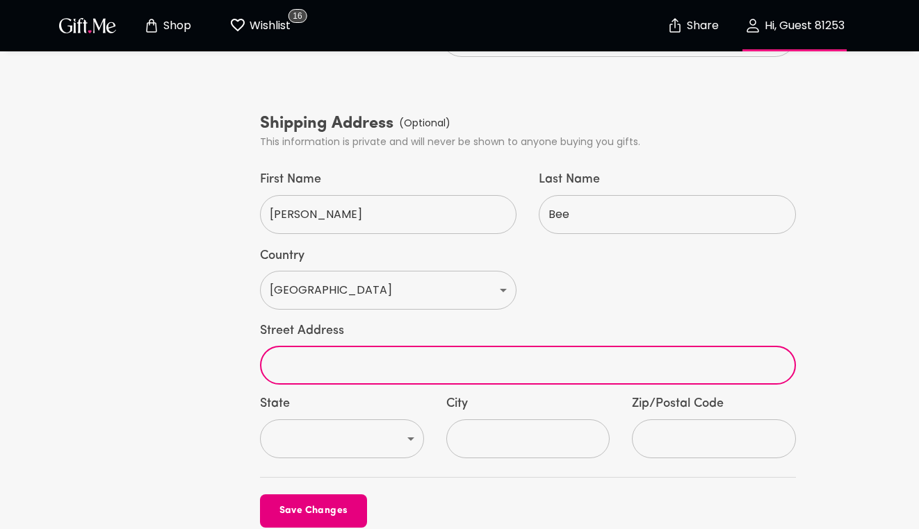
click at [396, 346] on input "text" at bounding box center [520, 365] width 520 height 39
type input "28 Bonita St Apt A"
click at [372, 420] on select "AL AK AS AZ AR CA CO CT DE DC FM FL GA GU HI ID IL IN IA KS KY LA ME MH MD MA M…" at bounding box center [342, 439] width 164 height 39
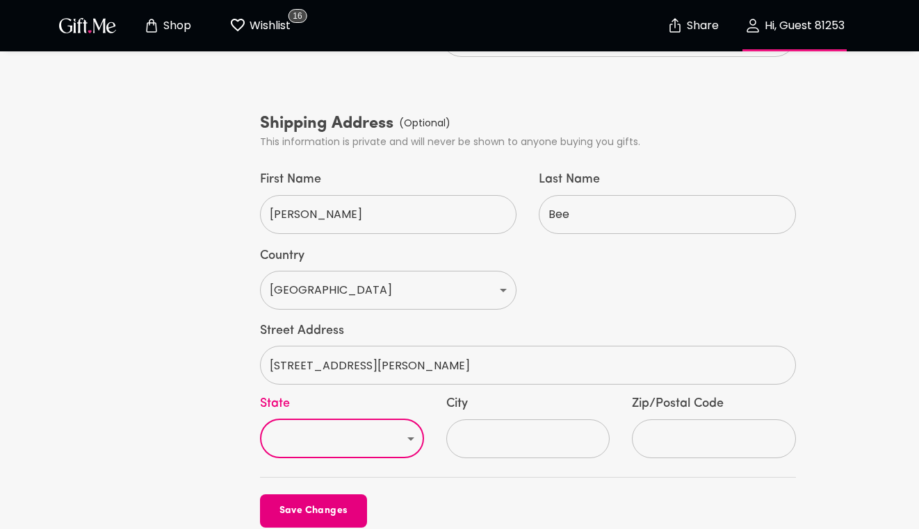
select select "CA"
click at [260, 420] on select "AL AK AS AZ AR CA CO CT DE DC FM FL GA GU HI ID IL IN IA KS KY LA ME MH MD MA M…" at bounding box center [342, 439] width 164 height 39
click at [501, 420] on input "City" at bounding box center [520, 439] width 149 height 39
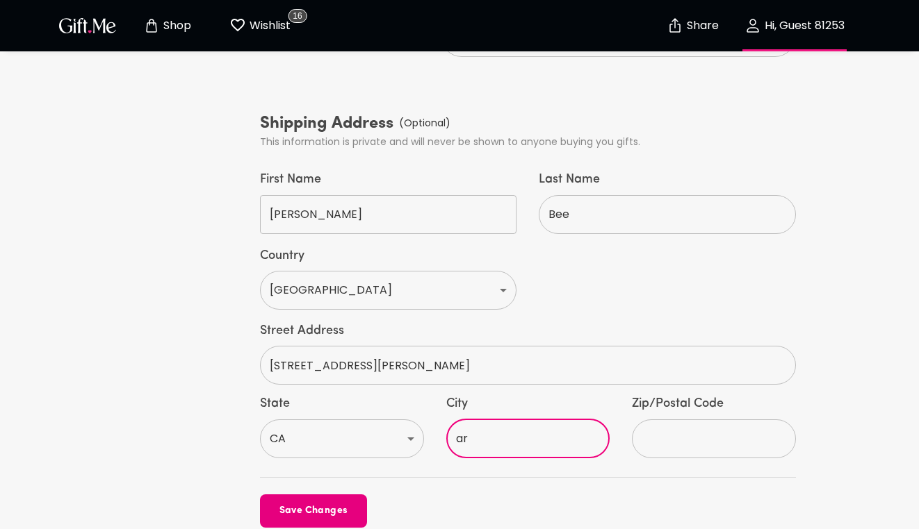
type input "Arcadia"
click at [700, 420] on input "text" at bounding box center [706, 439] width 149 height 39
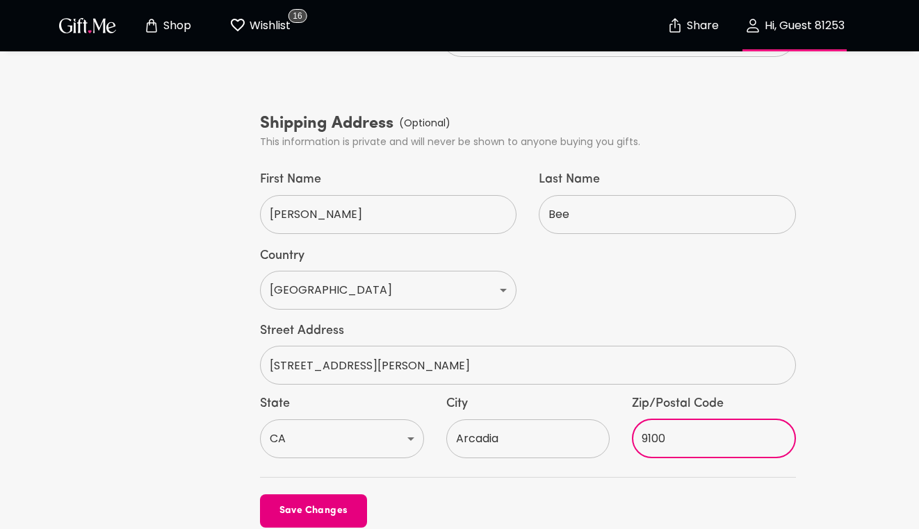
type input "91006"
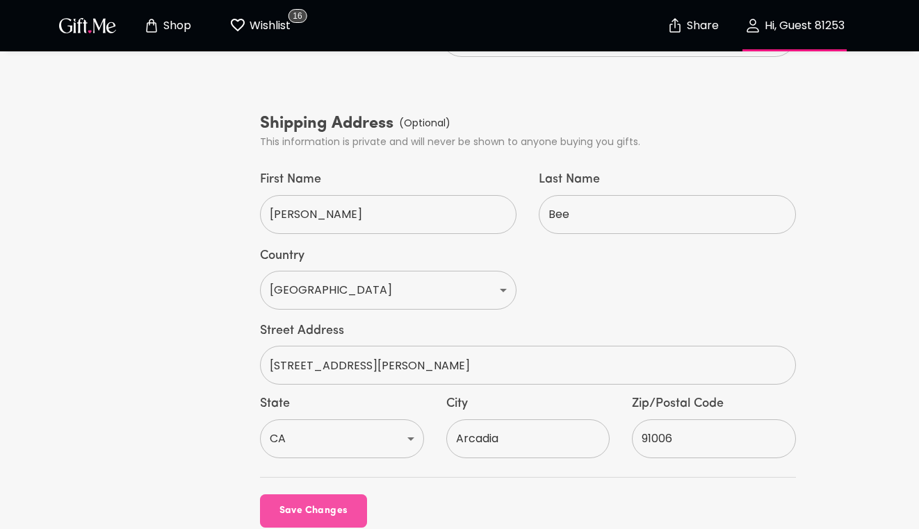
click at [345, 504] on span "Save Changes" at bounding box center [313, 511] width 107 height 15
drag, startPoint x: 343, startPoint y: 414, endPoint x: 448, endPoint y: 421, distance: 105.1
click at [448, 421] on div at bounding box center [459, 265] width 702 height 1606
click at [319, 495] on button "Save Changes" at bounding box center [313, 511] width 107 height 33
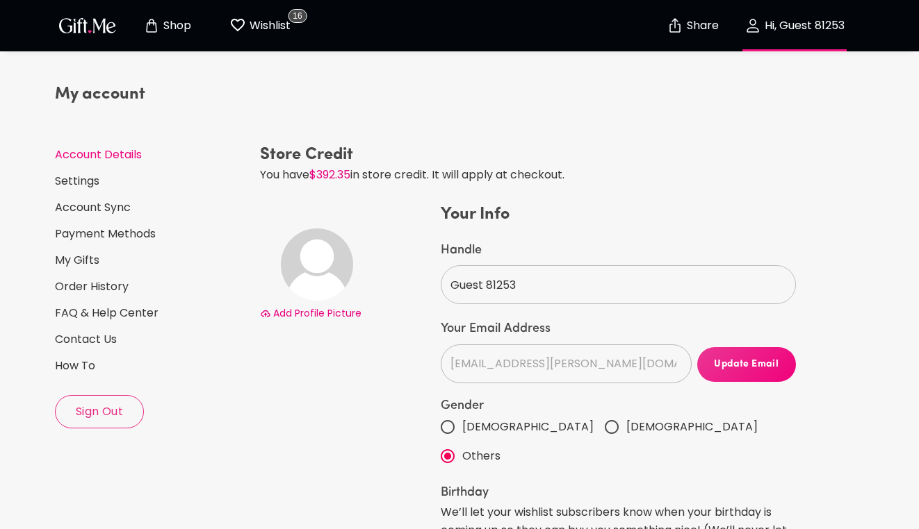
scroll to position [1, 0]
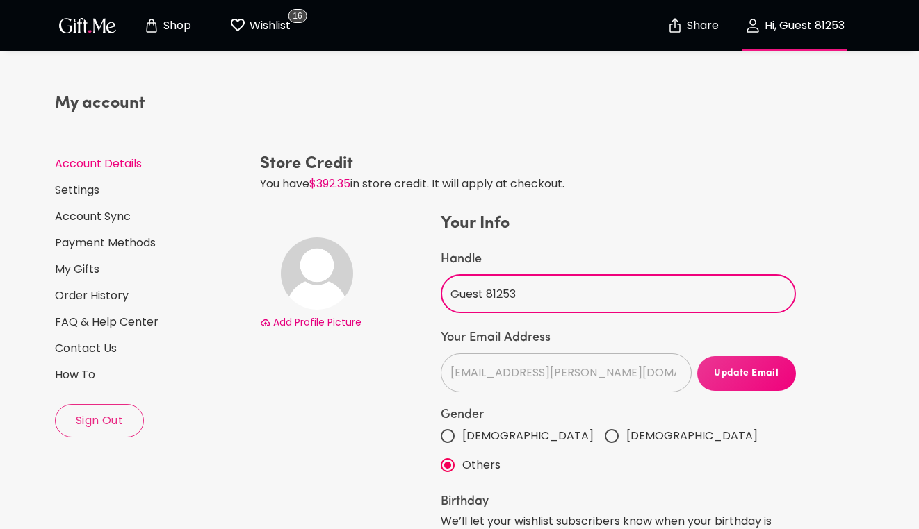
click at [516, 304] on input "Guest 81253" at bounding box center [611, 293] width 340 height 39
click at [261, 31] on p "Wishlist" at bounding box center [268, 26] width 44 height 18
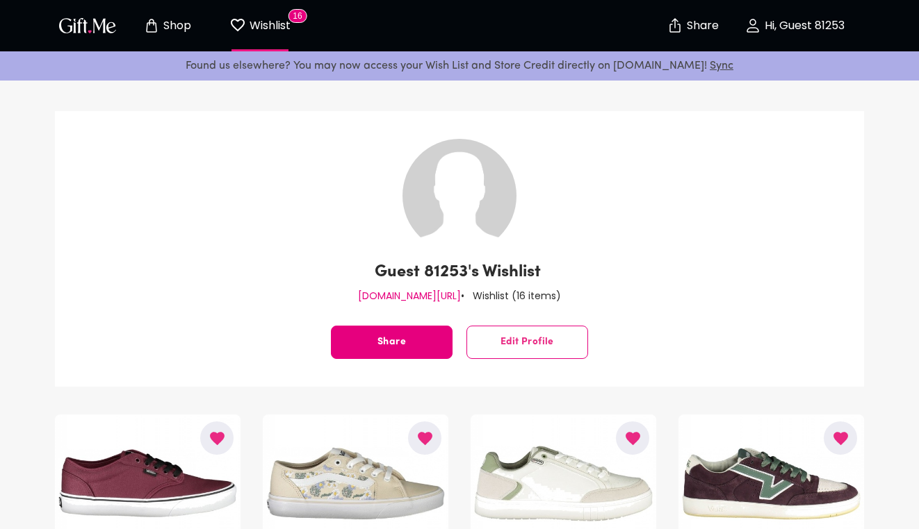
click at [692, 321] on div "Guest 81253's Wishlist gift.me/002e230b • Wishlist ( 16 items ) Share Edit Prof…" at bounding box center [459, 249] width 809 height 276
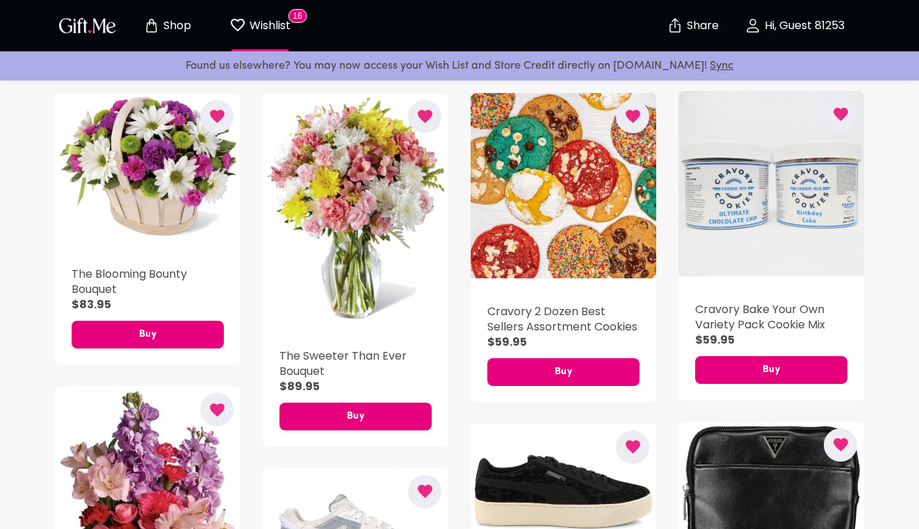
scroll to position [888, 0]
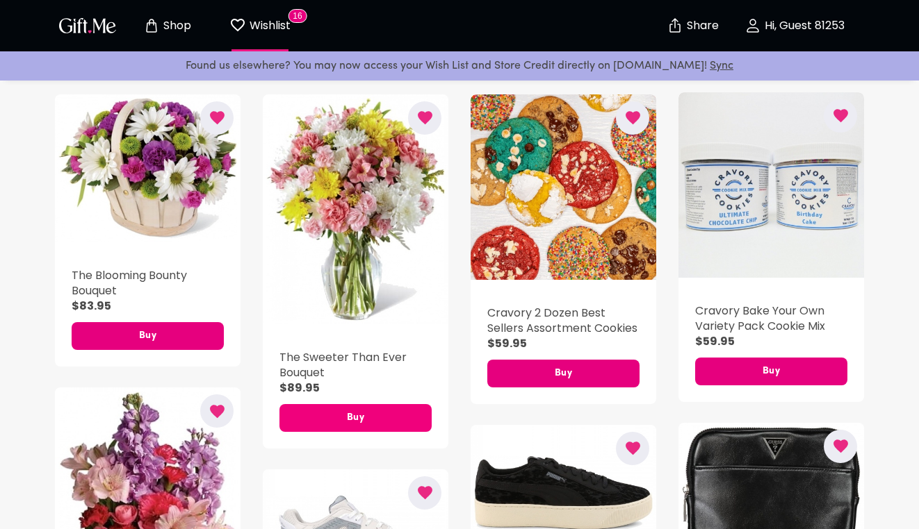
click at [384, 415] on span "Buy" at bounding box center [355, 418] width 152 height 15
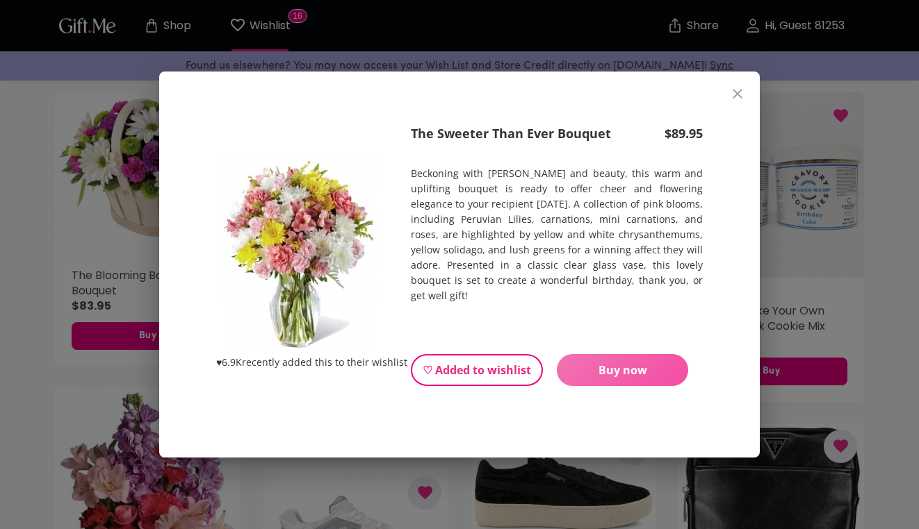
click at [606, 363] on span "Buy now" at bounding box center [622, 370] width 131 height 15
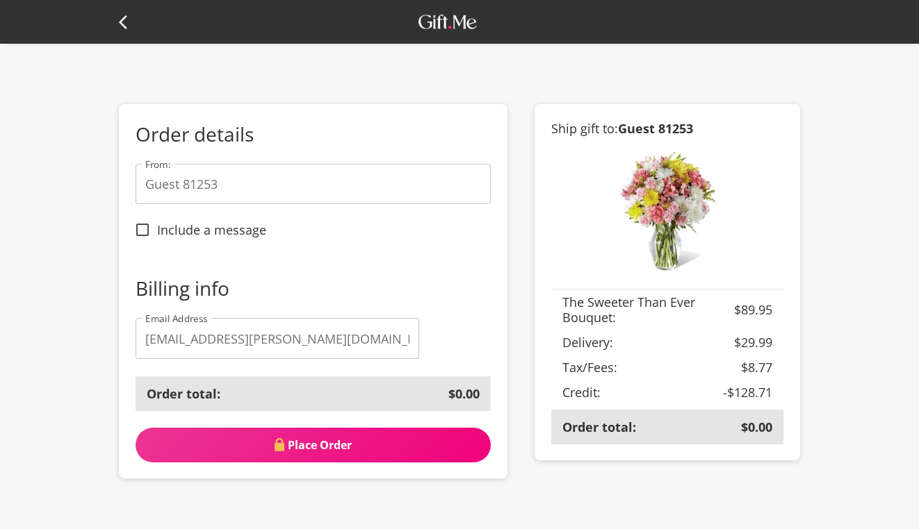
click at [229, 230] on span "Include a message" at bounding box center [211, 229] width 109 height 15
click at [157, 230] on input "Include a message" at bounding box center [142, 229] width 29 height 29
checkbox input "true"
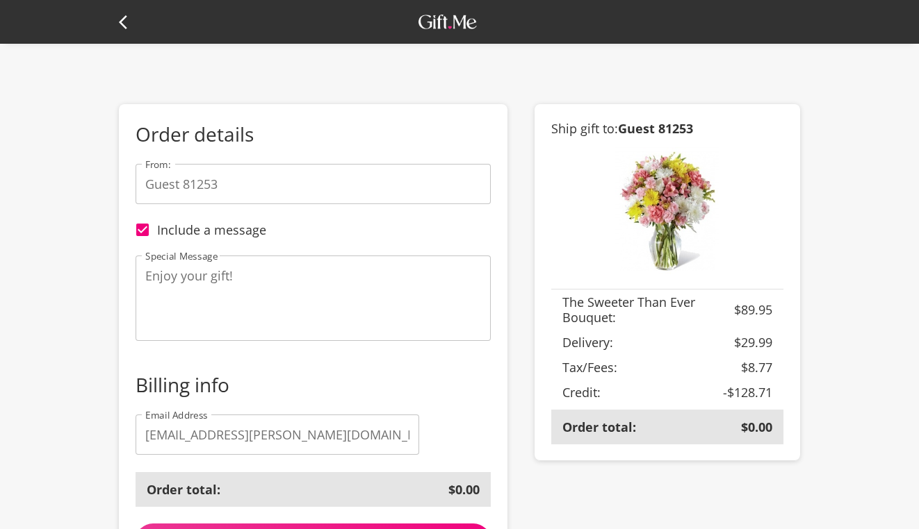
click at [265, 174] on input "Guest 81253" at bounding box center [312, 184] width 355 height 40
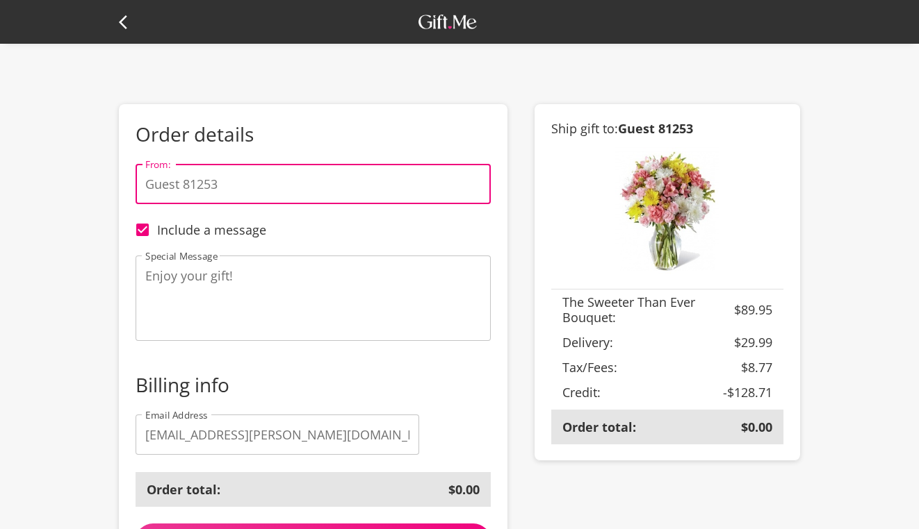
click at [265, 174] on input "Guest 81253" at bounding box center [312, 184] width 355 height 40
type input "A"
type input "ashbee"
click at [234, 273] on textarea "Enjoy your gift!" at bounding box center [313, 299] width 336 height 60
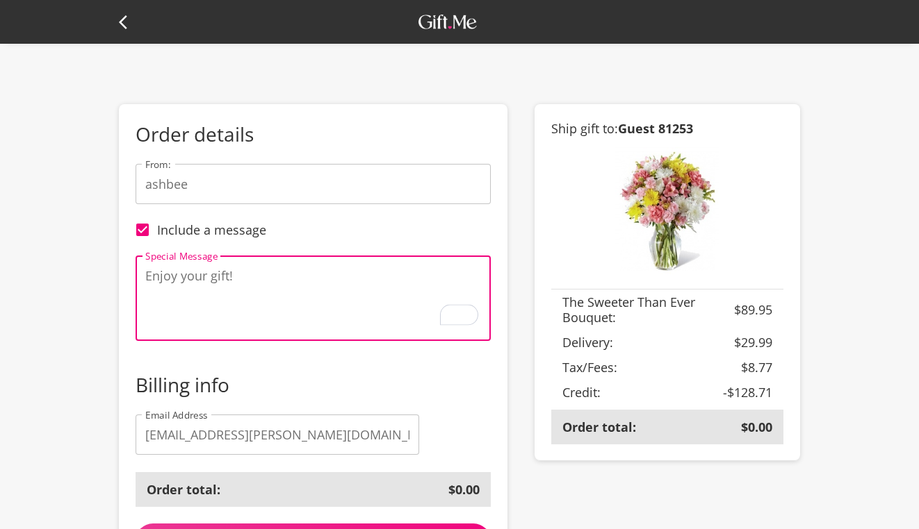
click at [219, 277] on textarea "Enjoy your gift!" at bounding box center [313, 299] width 336 height 60
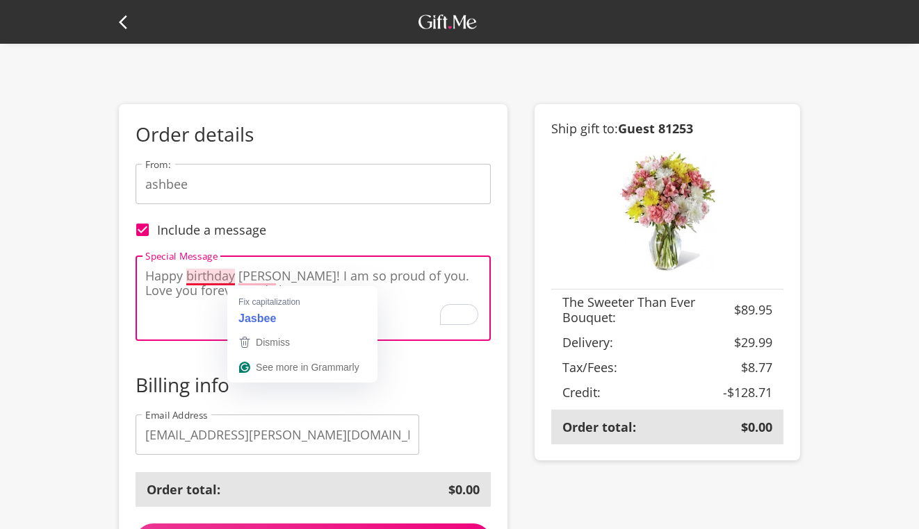
click at [235, 279] on textarea "Happy birthday jasbee! I am so proud of you. Love you forever and always." at bounding box center [313, 299] width 336 height 60
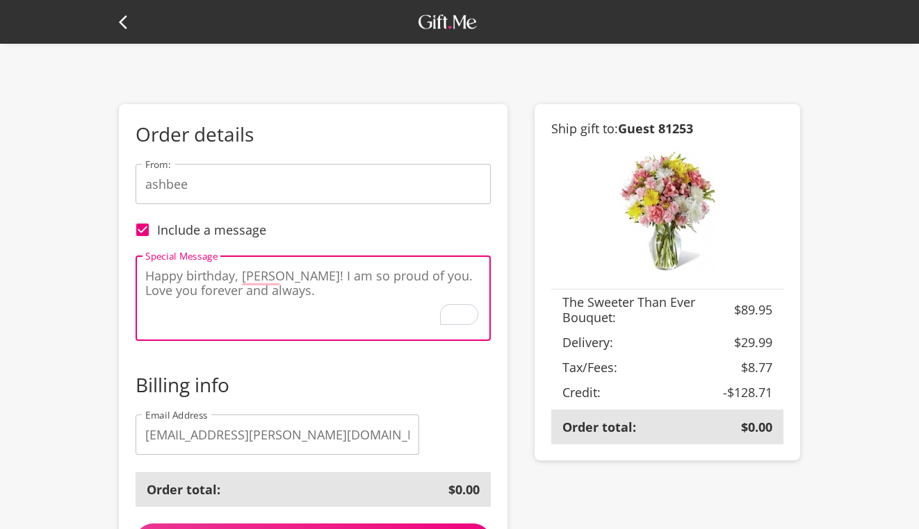
click at [156, 273] on textarea "Happy birthday, jasbee! I am so proud of you. Love you forever and always." at bounding box center [313, 299] width 336 height 60
click at [246, 288] on textarea "happy birthday, jasbee! I am so proud of you. Love you forever and always." at bounding box center [313, 299] width 336 height 60
click at [416, 278] on textarea "happy birthday, jasbee! I am so proud of you. Love you forever and always." at bounding box center [313, 299] width 336 height 60
click at [345, 293] on textarea "happy birthday, jasbee! I am so proud of you. love you forever and always." at bounding box center [313, 299] width 336 height 60
click at [406, 277] on textarea "happy birthday, jasbee! I am so proud of you. love you forever and always." at bounding box center [313, 299] width 336 height 60
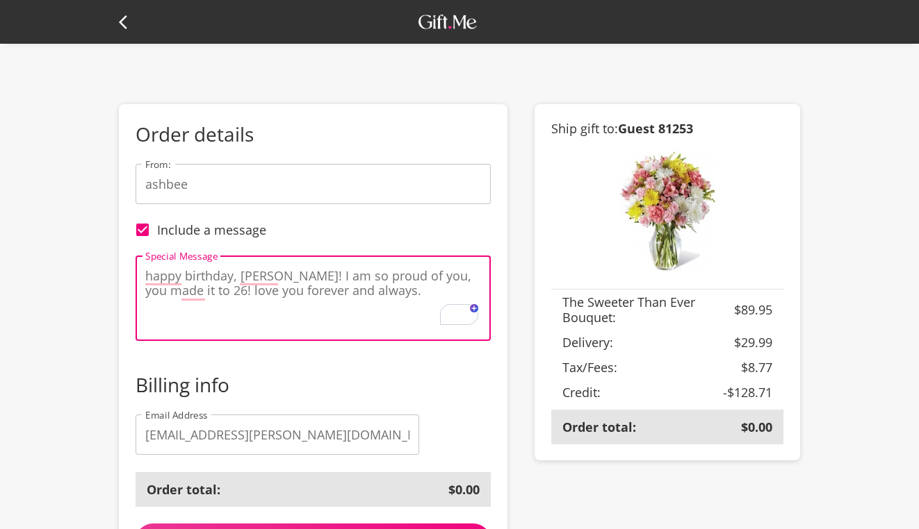
click at [331, 311] on textarea "happy birthday, jasbee! I am so proud of you, you made it to 26! love you forev…" at bounding box center [313, 299] width 336 height 60
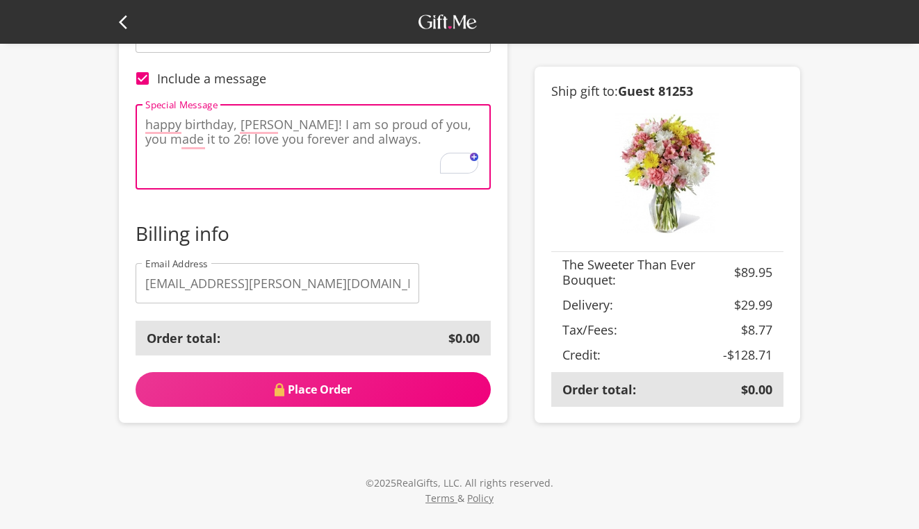
scroll to position [164, 0]
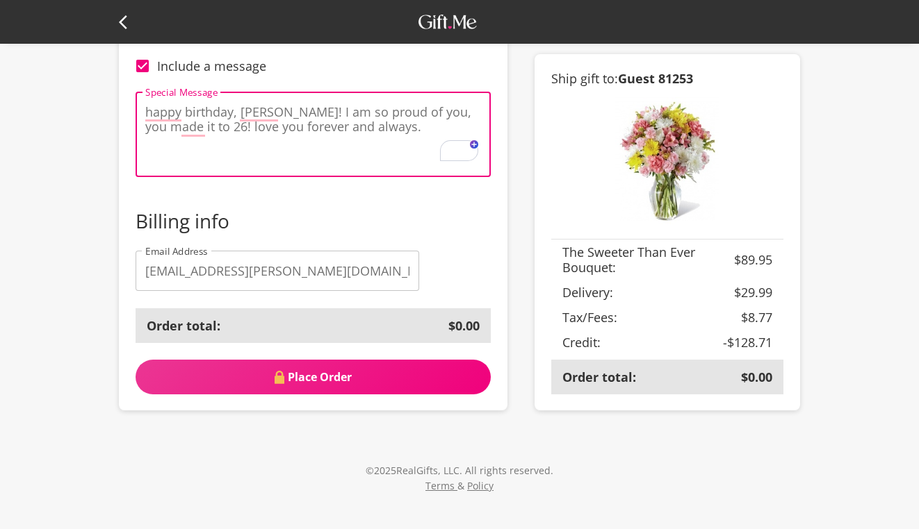
type textarea "happy birthday, jasbee! I am so proud of you, you made it to 26! love you forev…"
click at [323, 379] on span "Place Order" at bounding box center [312, 377] width 355 height 15
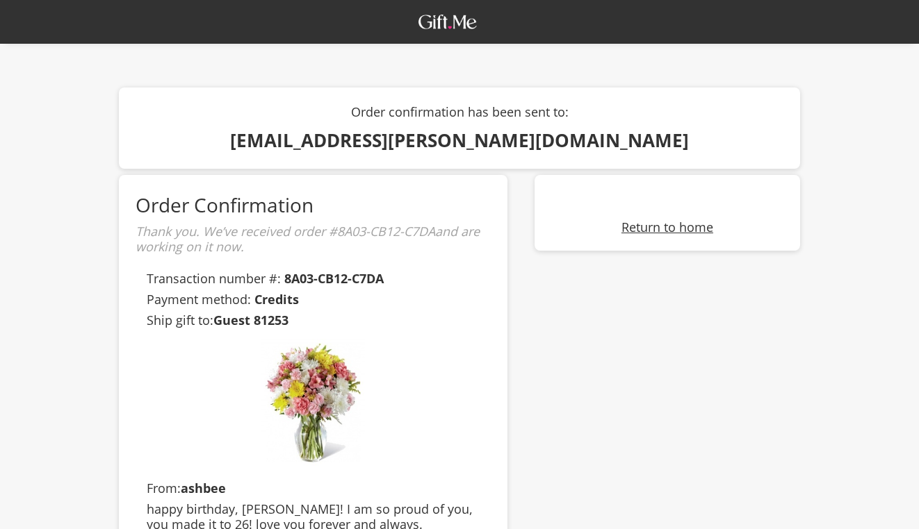
click at [650, 227] on link "Return to home" at bounding box center [667, 227] width 92 height 17
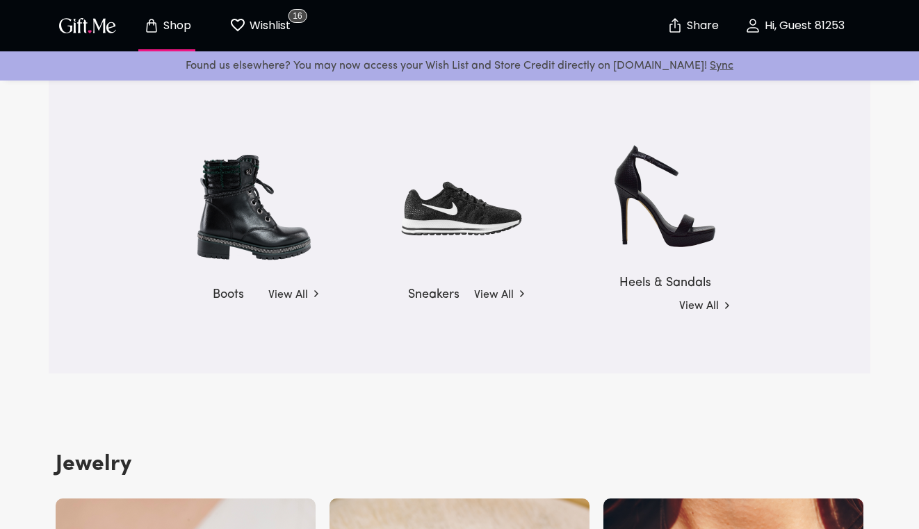
scroll to position [2038, 0]
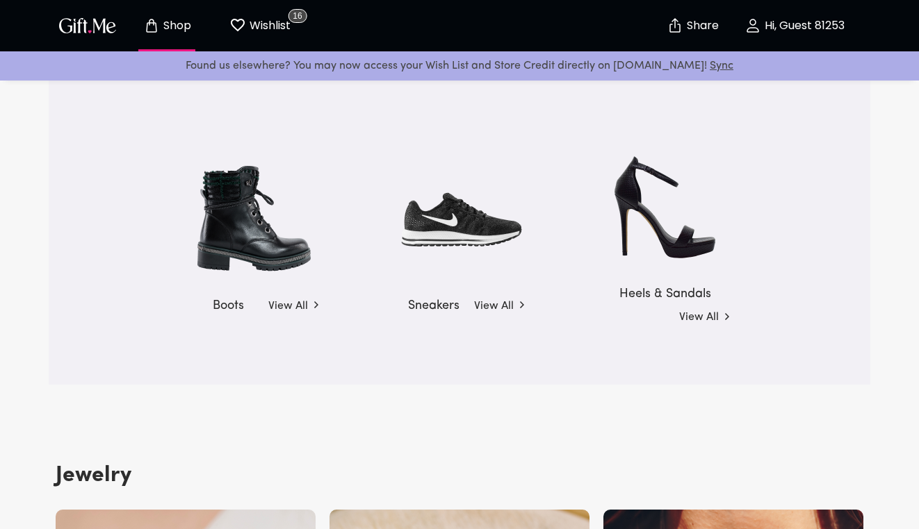
click at [265, 20] on p "Wishlist" at bounding box center [268, 26] width 44 height 18
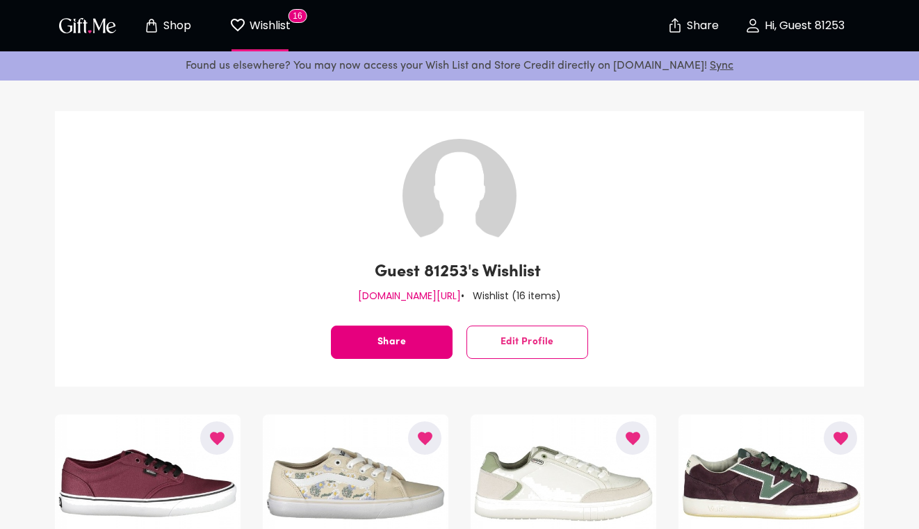
click at [498, 335] on button "Edit Profile" at bounding box center [527, 342] width 122 height 33
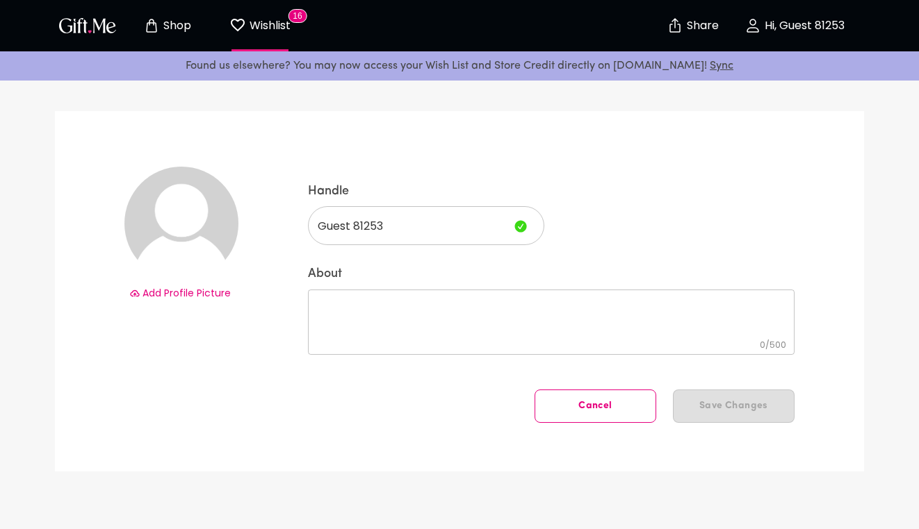
click at [586, 395] on button "Cancel" at bounding box center [595, 406] width 122 height 33
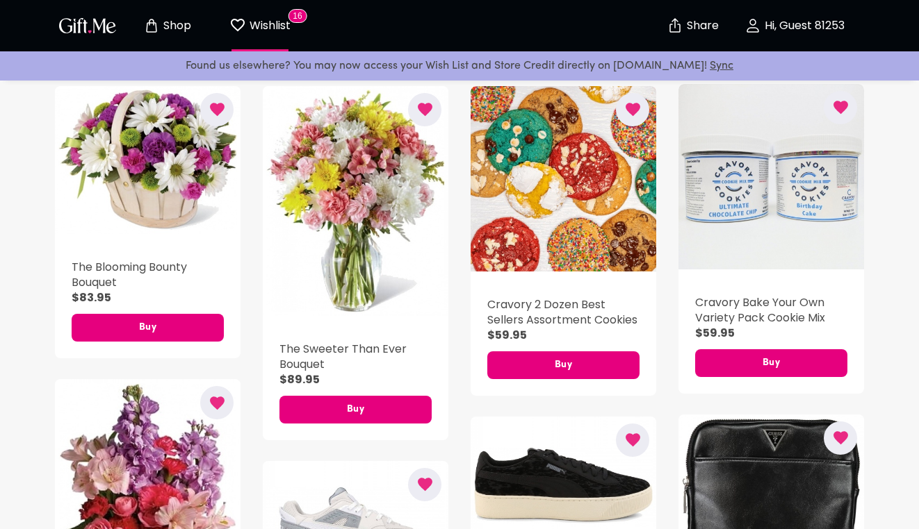
scroll to position [897, 0]
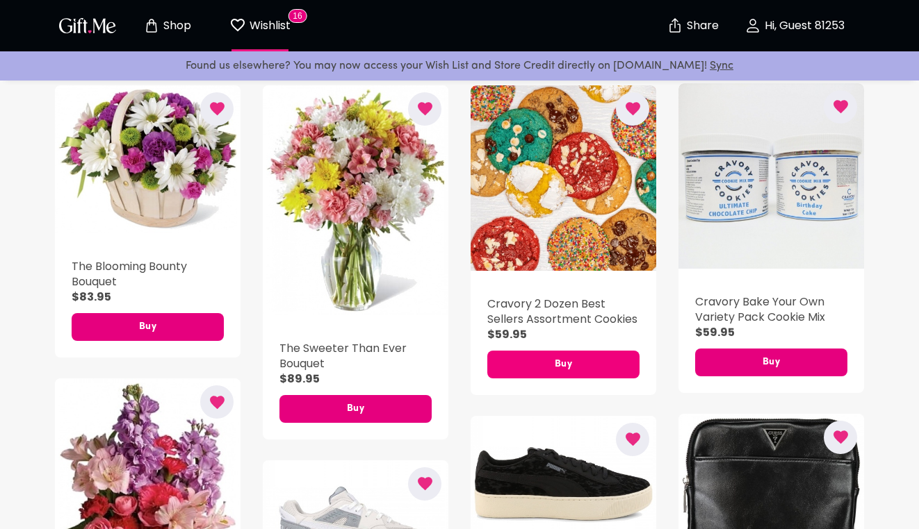
click at [571, 372] on span "Buy" at bounding box center [563, 364] width 152 height 15
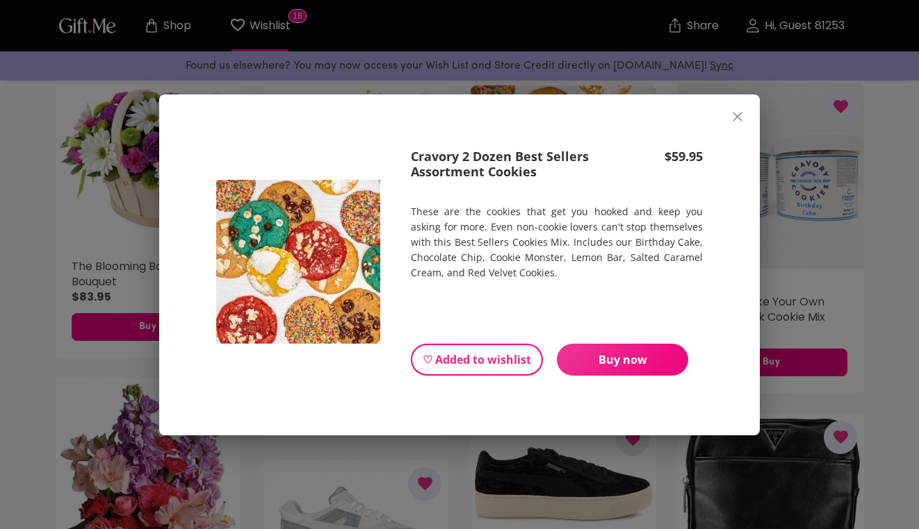
click at [570, 365] on span "Buy now" at bounding box center [622, 359] width 131 height 15
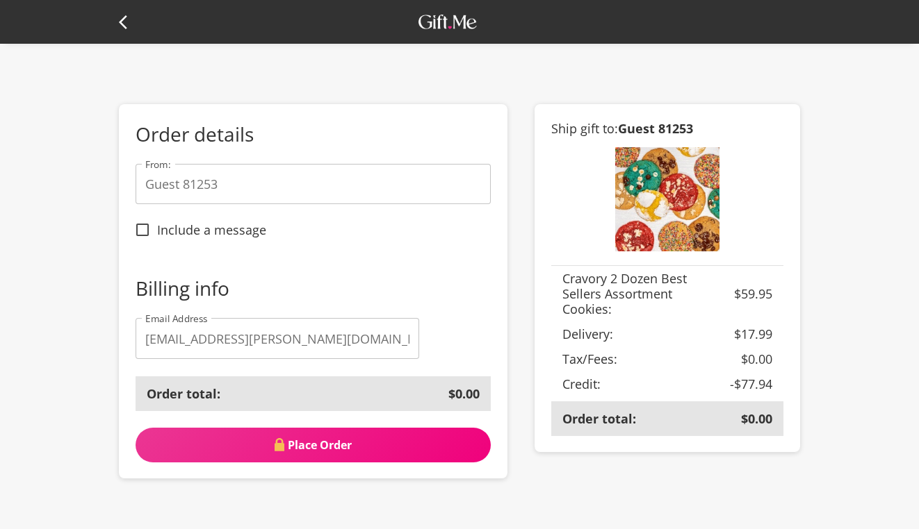
click at [216, 224] on span "Include a message" at bounding box center [211, 229] width 109 height 15
click at [157, 224] on input "Include a message" at bounding box center [142, 229] width 29 height 29
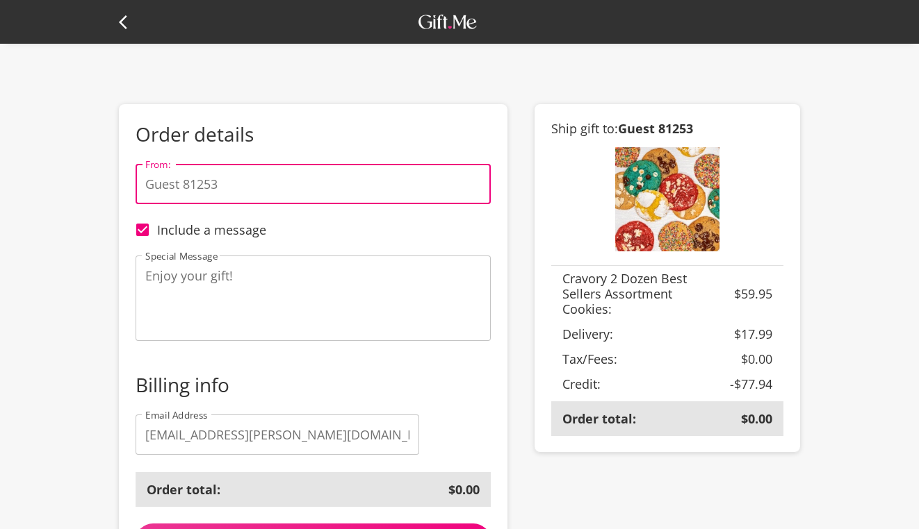
click at [240, 191] on input "Guest 81253" at bounding box center [312, 184] width 355 height 40
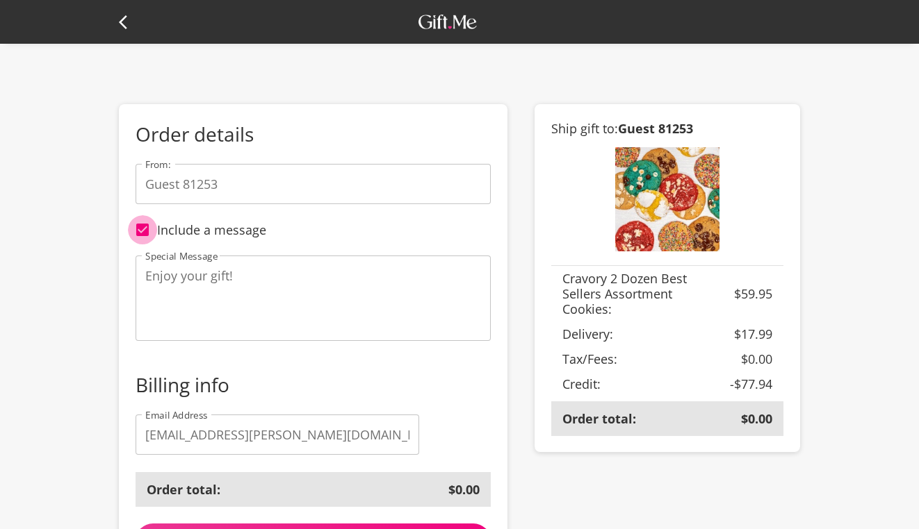
click at [143, 231] on input "Include a message" at bounding box center [142, 229] width 29 height 29
checkbox input "false"
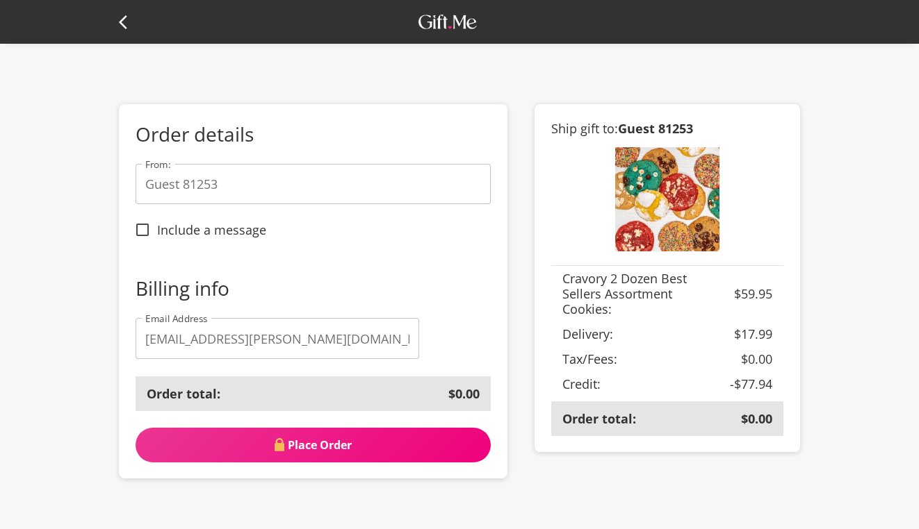
click at [184, 185] on input "Guest 81253" at bounding box center [312, 184] width 355 height 40
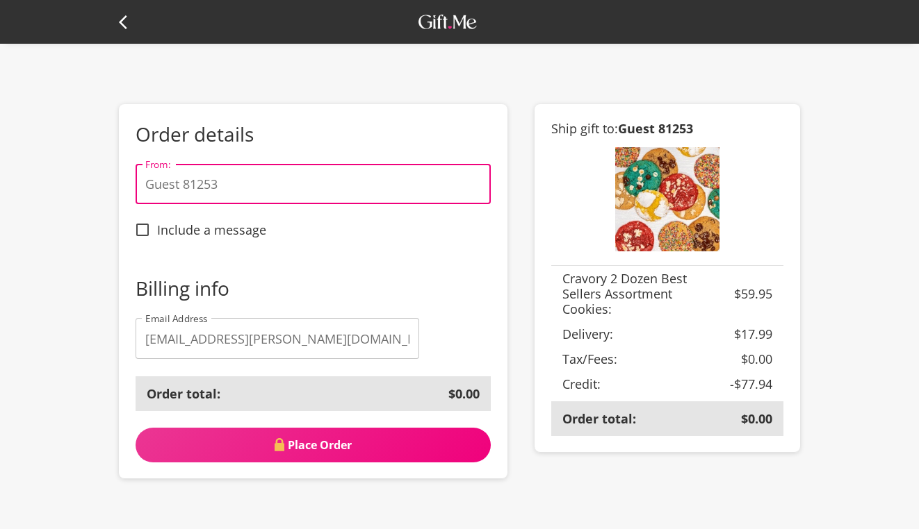
click at [184, 185] on input "Guest 81253" at bounding box center [312, 184] width 355 height 40
click at [184, 186] on input "Guest 81253" at bounding box center [312, 184] width 355 height 40
type input "ashbee"
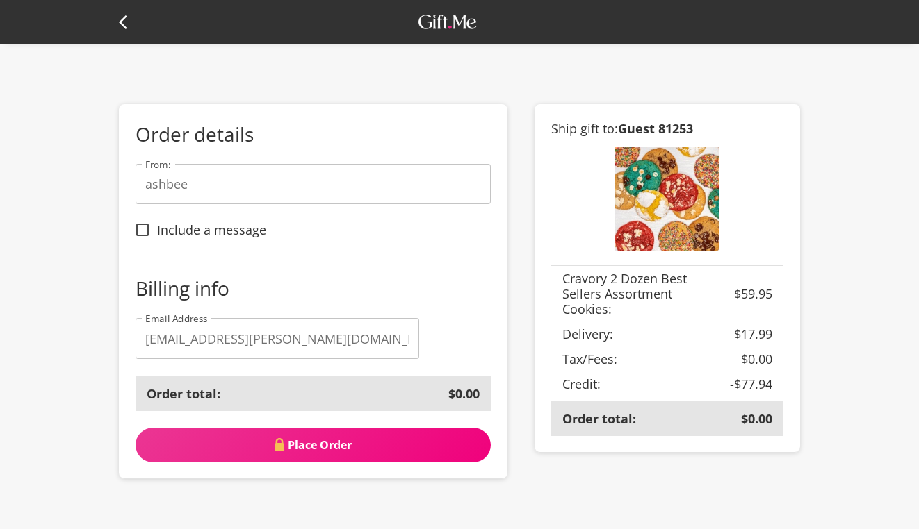
click at [125, 20] on icon at bounding box center [127, 22] width 17 height 17
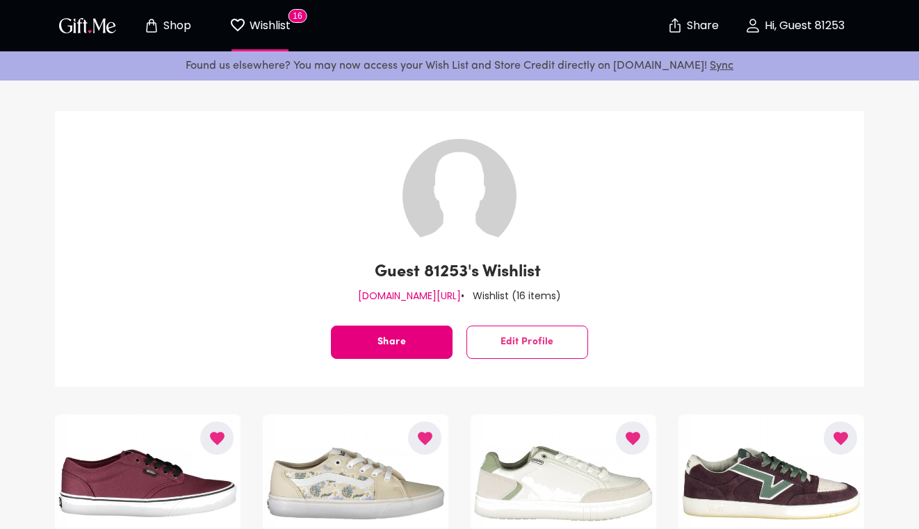
click at [750, 30] on icon "button" at bounding box center [752, 25] width 17 height 17
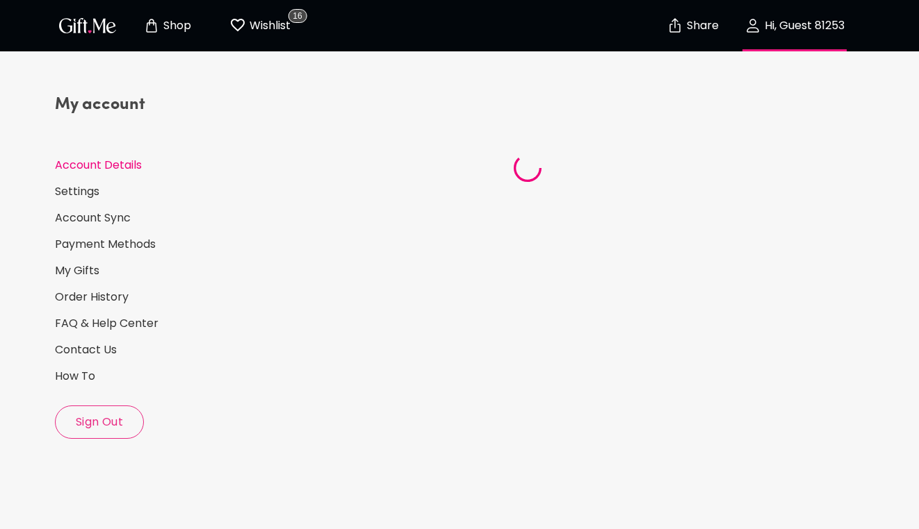
select select "US"
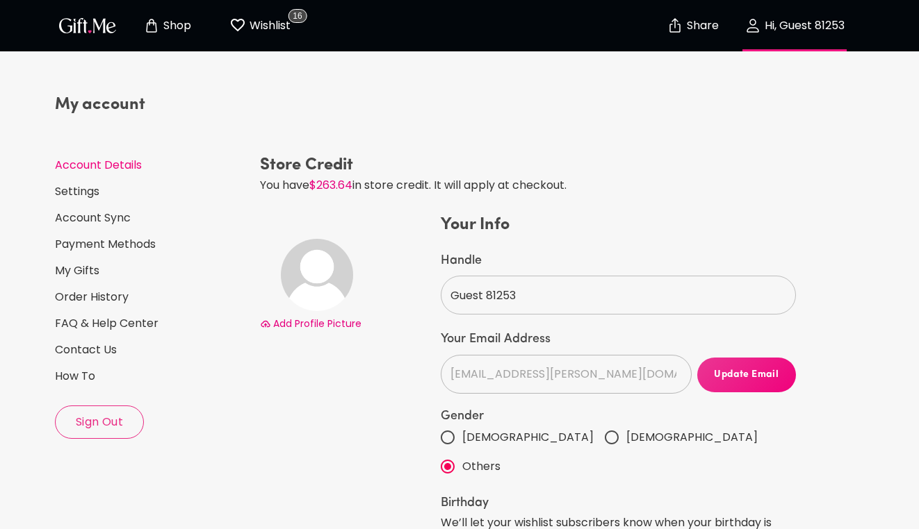
click at [258, 27] on p "Wishlist" at bounding box center [268, 26] width 44 height 18
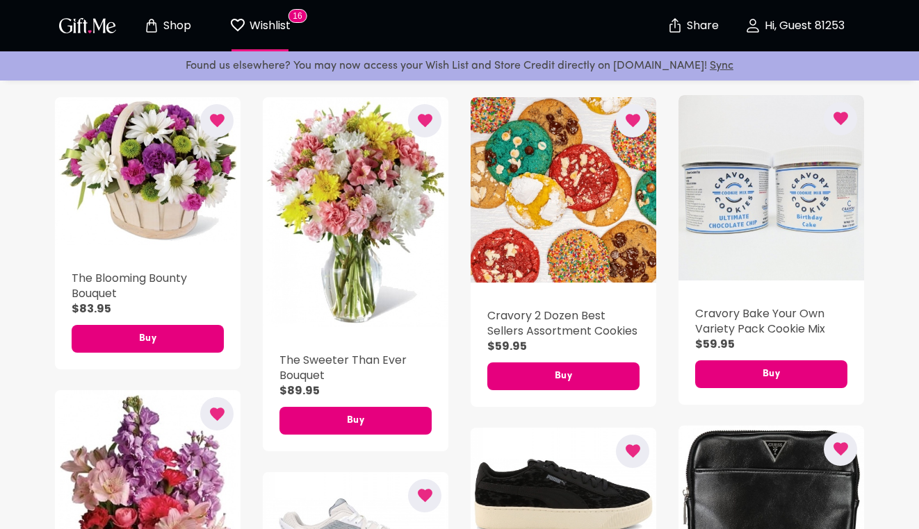
scroll to position [897, 0]
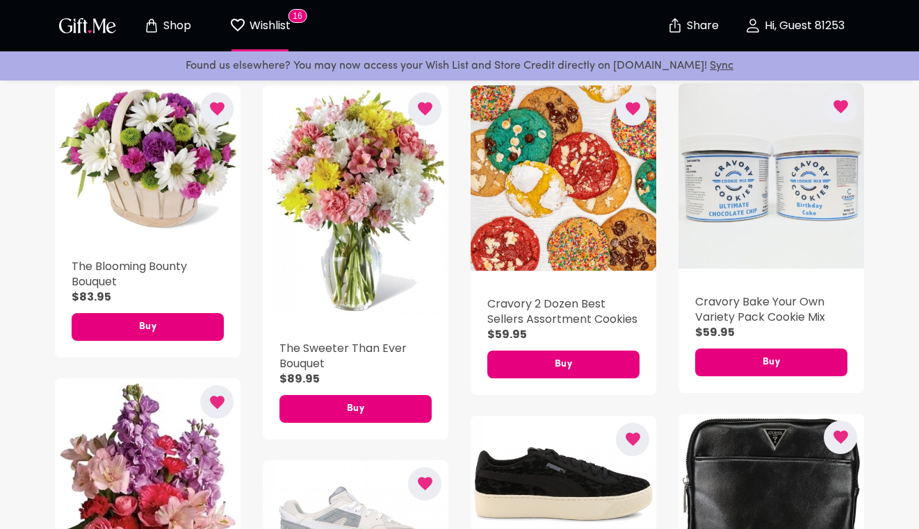
click at [500, 307] on h5 "Cravory 2 Dozen Best Sellers Assortment Cookies" at bounding box center [563, 312] width 152 height 31
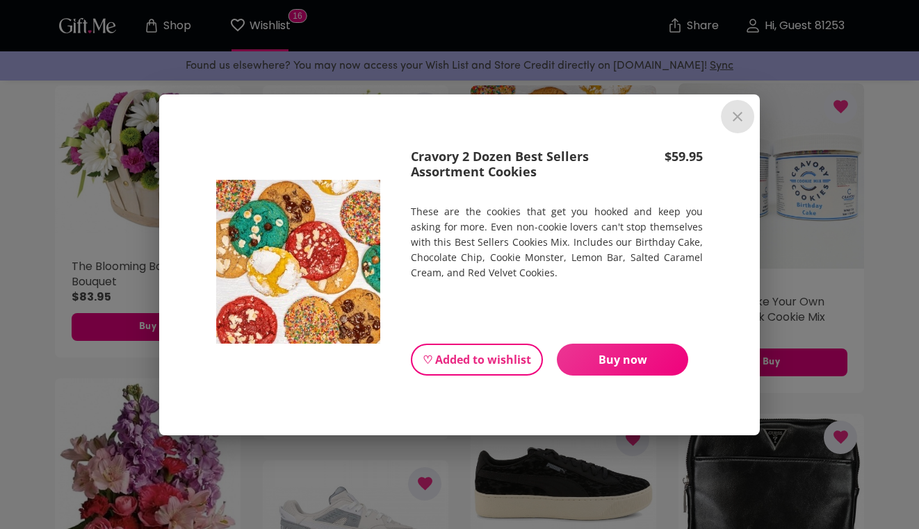
click at [734, 115] on icon "close" at bounding box center [737, 116] width 17 height 17
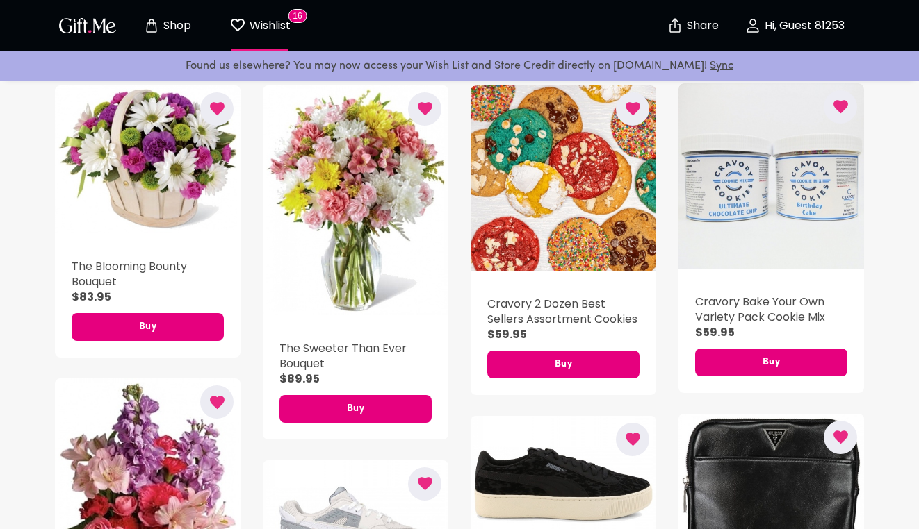
click at [158, 31] on icon "Store page" at bounding box center [151, 25] width 17 height 17
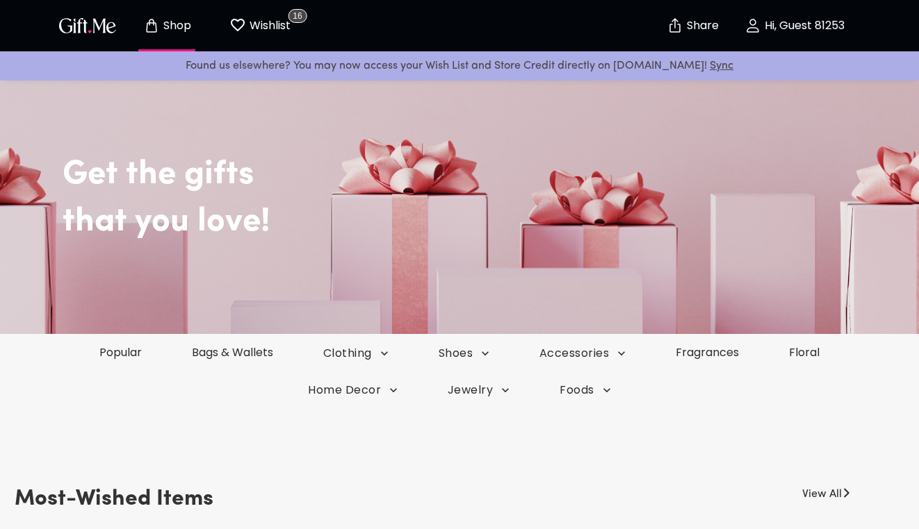
scroll to position [49, 0]
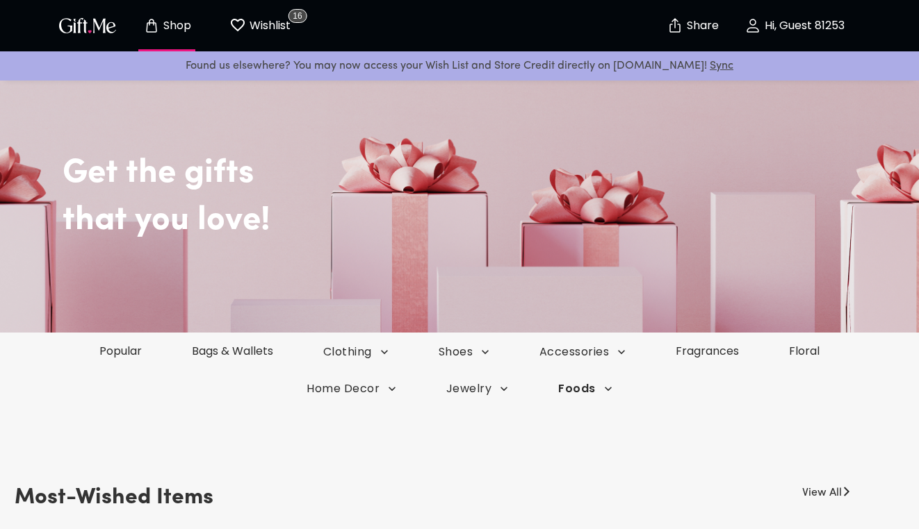
click at [563, 389] on span "Foods" at bounding box center [585, 388] width 54 height 15
click at [571, 413] on li "Cookies" at bounding box center [575, 415] width 85 height 26
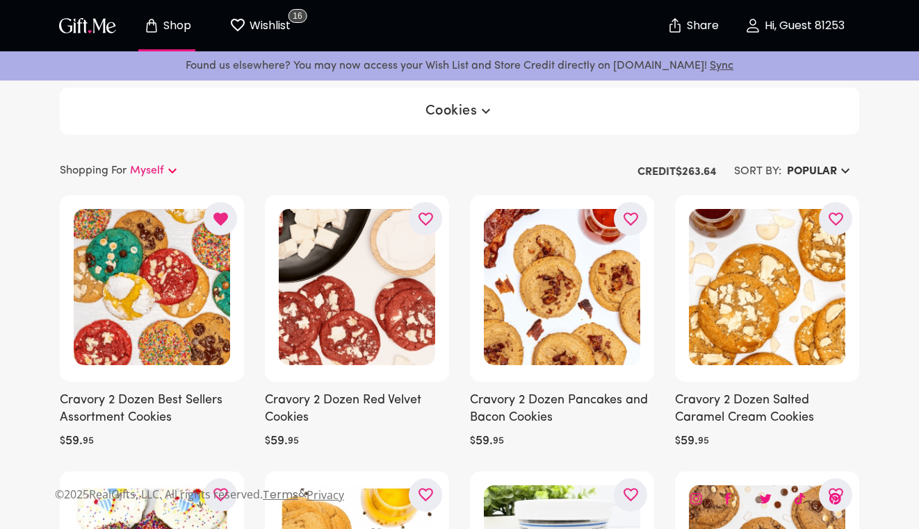
click at [483, 104] on icon "button" at bounding box center [485, 111] width 17 height 17
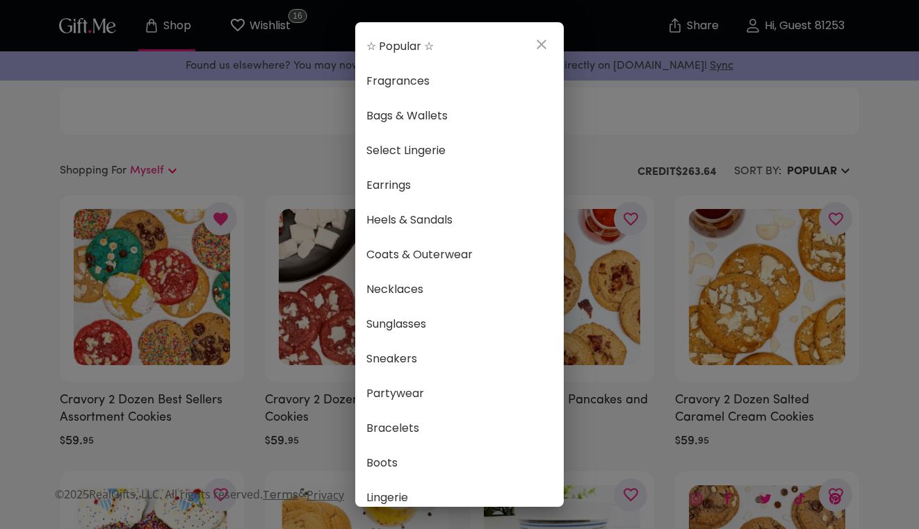
click at [738, 163] on div "☆ Popular ☆ Fragrances Bags & Wallets Select Lingerie Earrings Heels & Sandals …" at bounding box center [459, 264] width 919 height 529
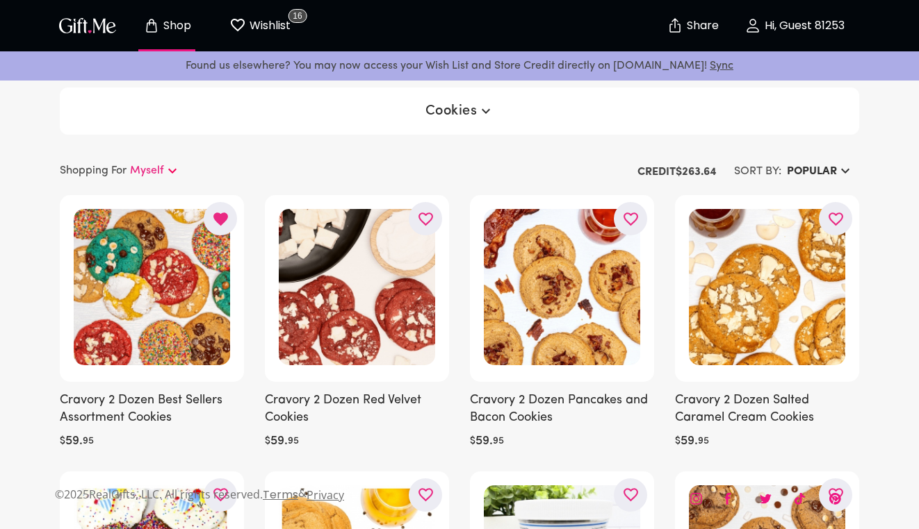
click at [807, 164] on h6 "Popular" at bounding box center [812, 171] width 50 height 17
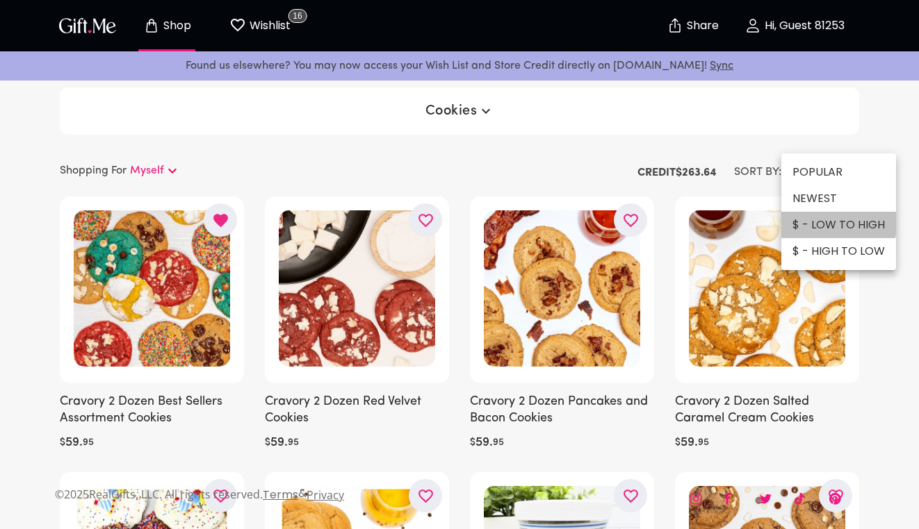
click at [817, 224] on li "$ - LOW TO HIGH" at bounding box center [838, 225] width 115 height 26
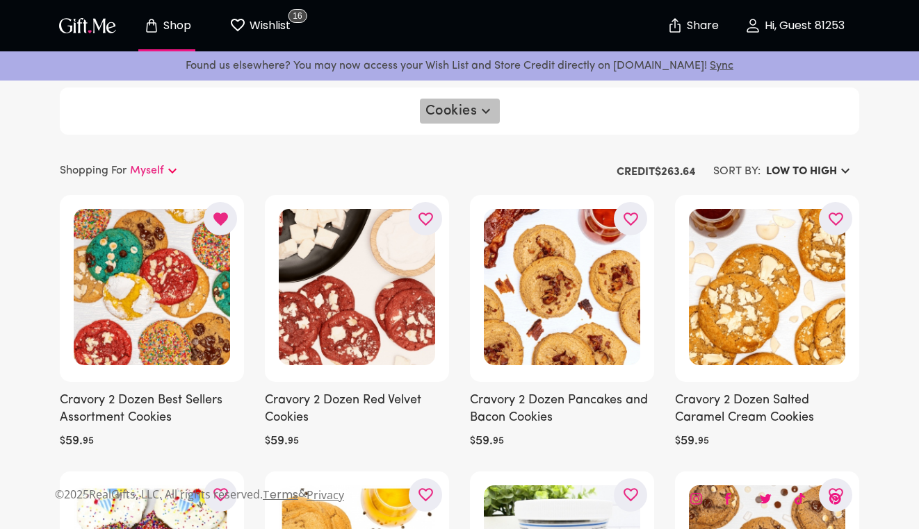
click at [482, 106] on icon "button" at bounding box center [485, 111] width 17 height 17
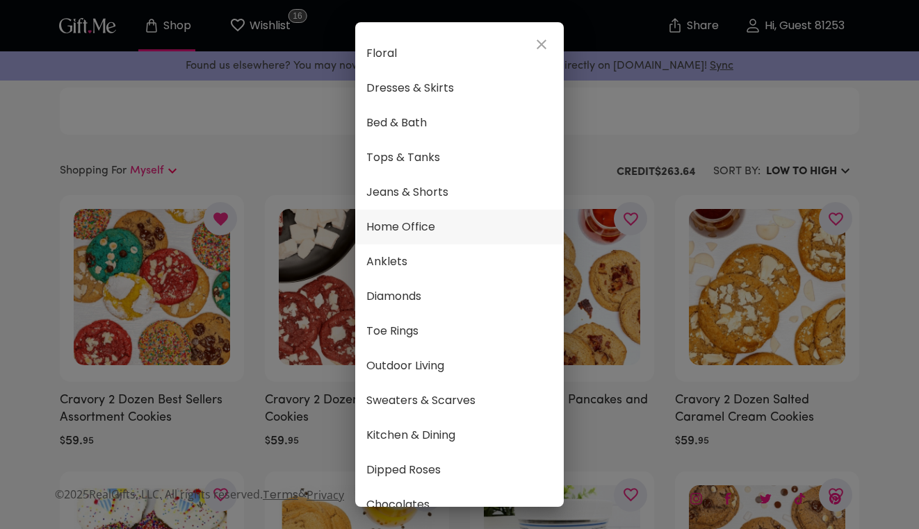
scroll to position [709, 0]
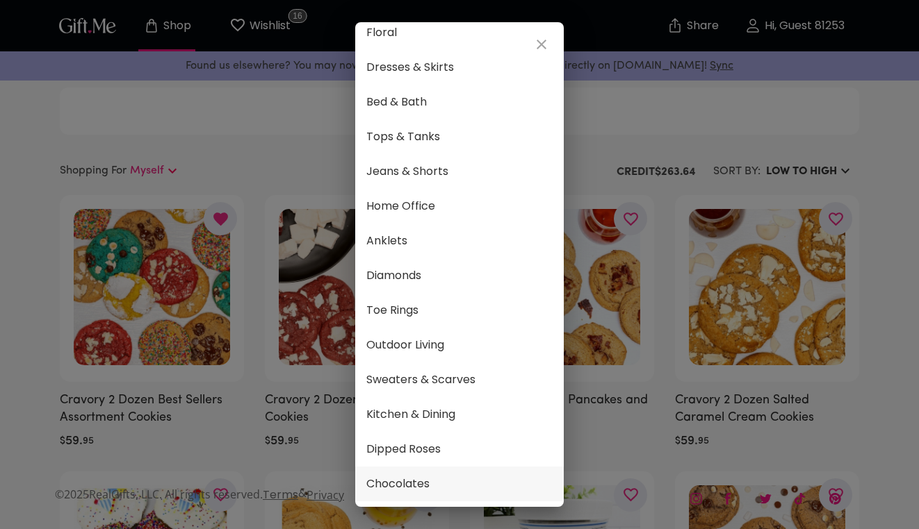
click at [406, 487] on span "Chocolates" at bounding box center [459, 484] width 186 height 18
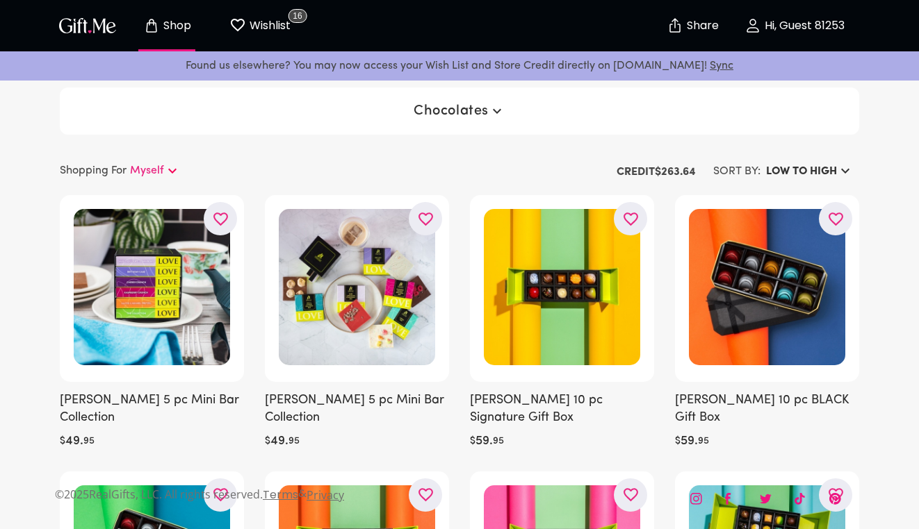
click at [475, 113] on span "Chocolates" at bounding box center [459, 111] width 92 height 17
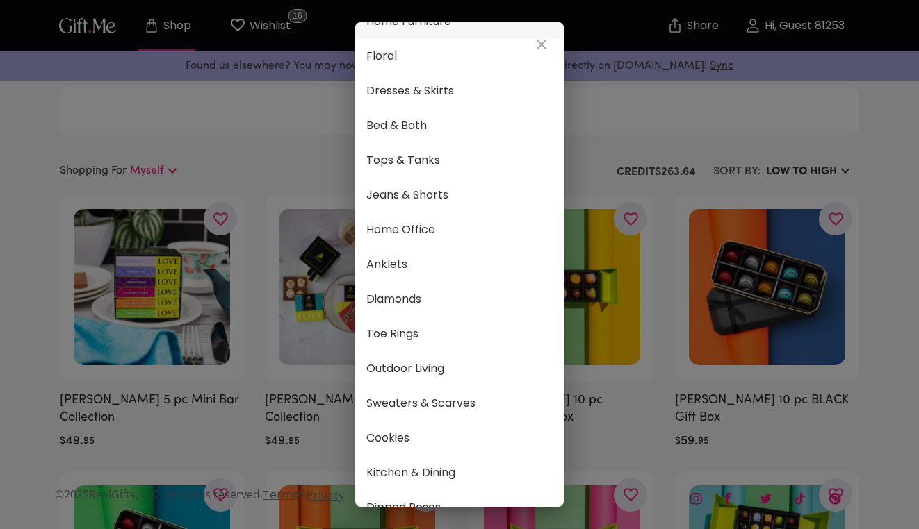
scroll to position [709, 0]
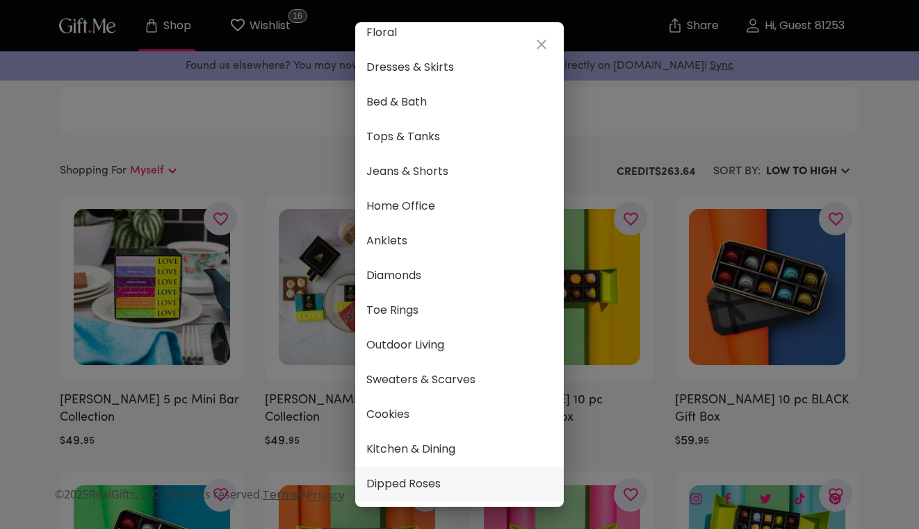
click at [438, 478] on span "Dipped Roses" at bounding box center [459, 484] width 186 height 18
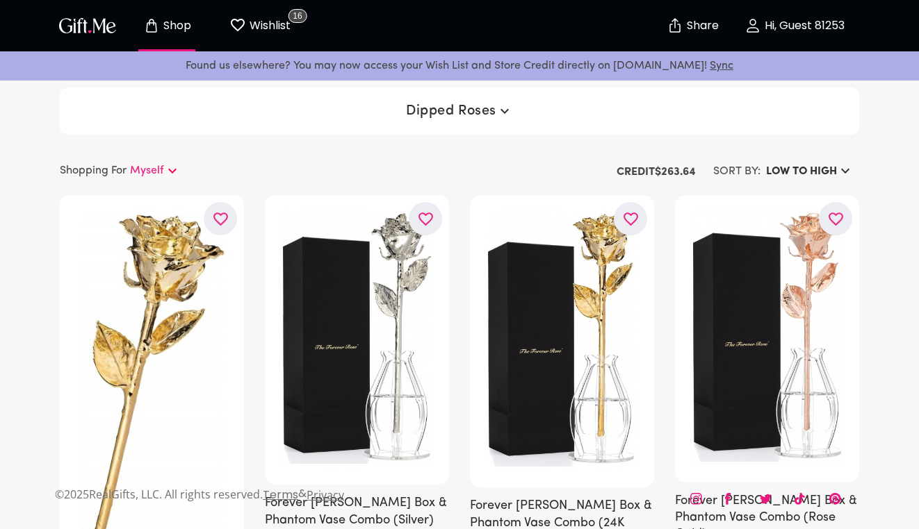
click at [253, 28] on p "Wishlist" at bounding box center [268, 26] width 44 height 18
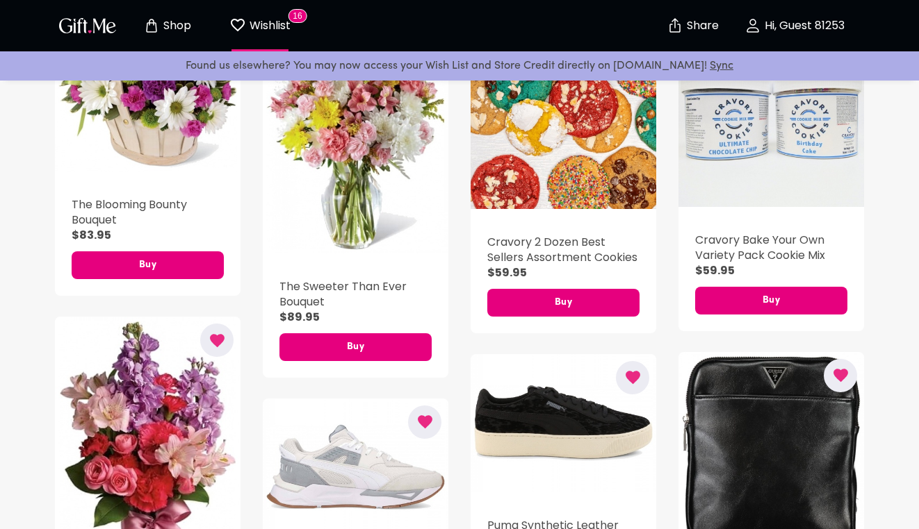
scroll to position [961, 0]
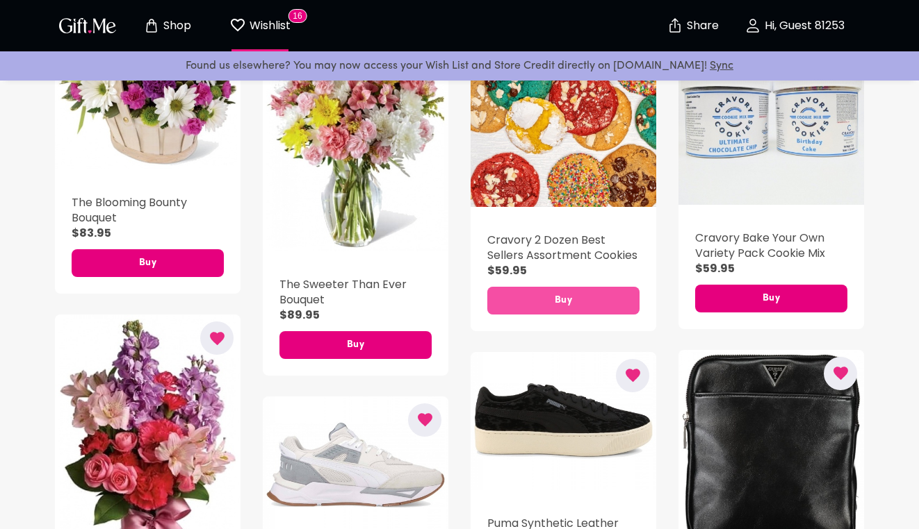
click at [537, 297] on span "Buy" at bounding box center [563, 300] width 152 height 15
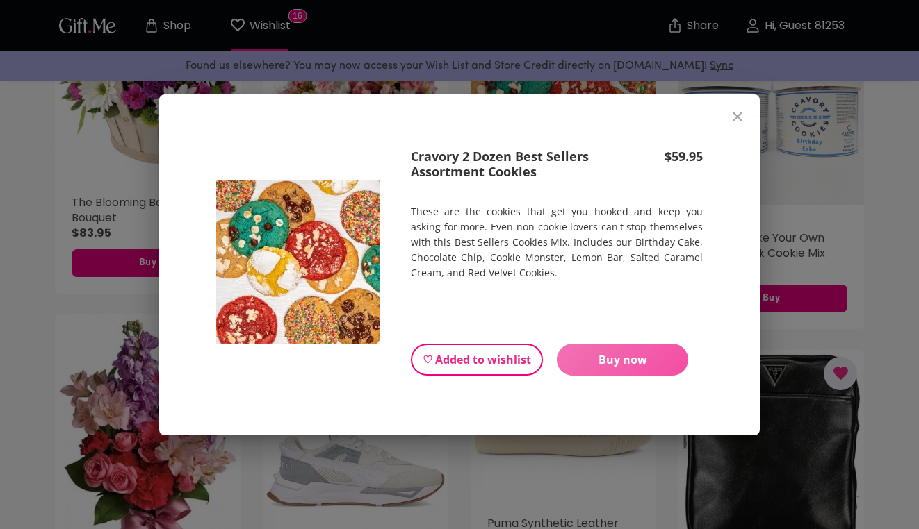
click at [594, 361] on span "Buy now" at bounding box center [622, 359] width 131 height 15
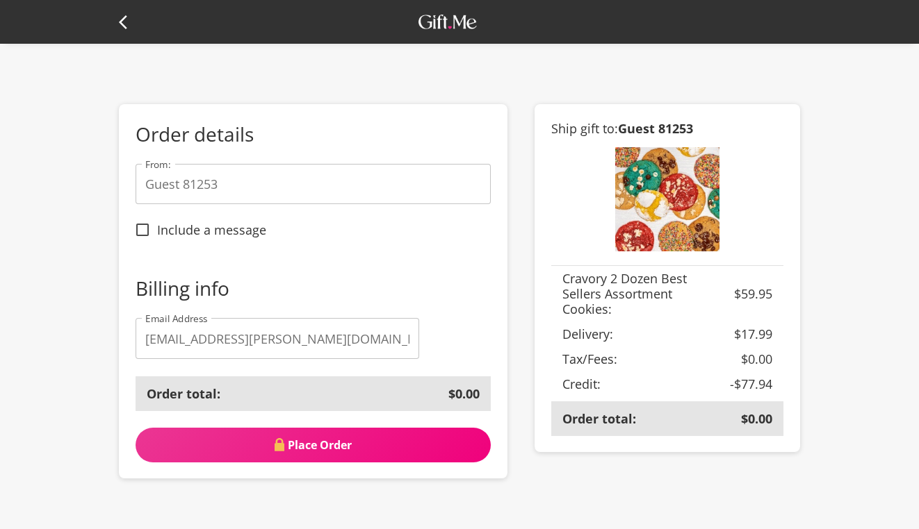
click at [262, 170] on input "Guest 81253" at bounding box center [312, 184] width 355 height 40
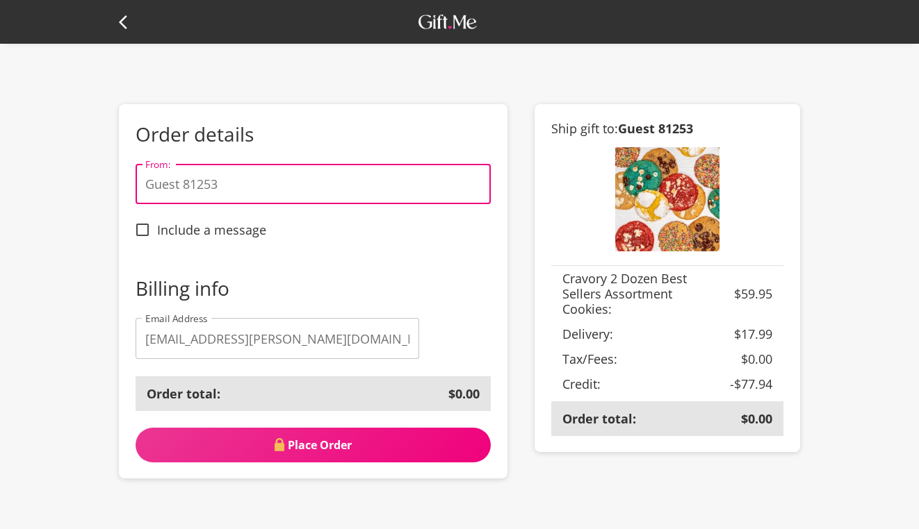
click at [262, 170] on input "Guest 81253" at bounding box center [312, 184] width 355 height 40
type input "ashbee"
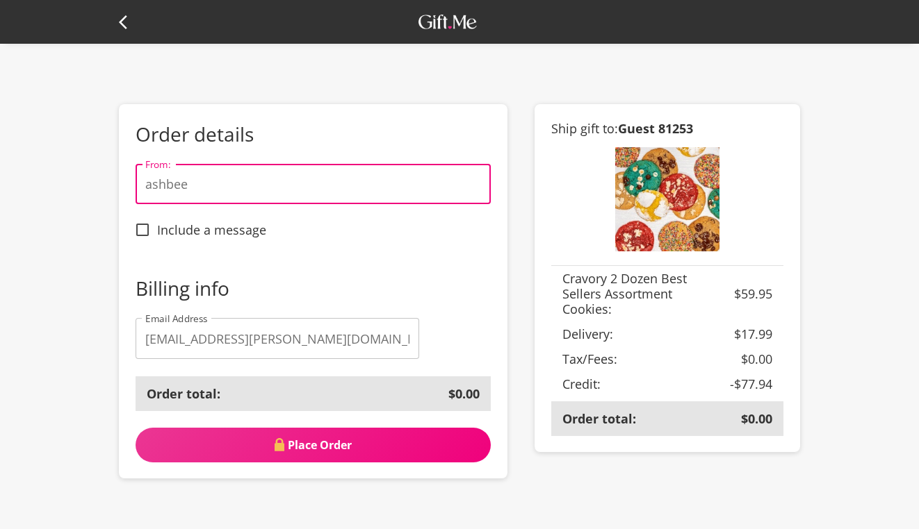
click at [322, 444] on span "Place Order" at bounding box center [312, 445] width 355 height 15
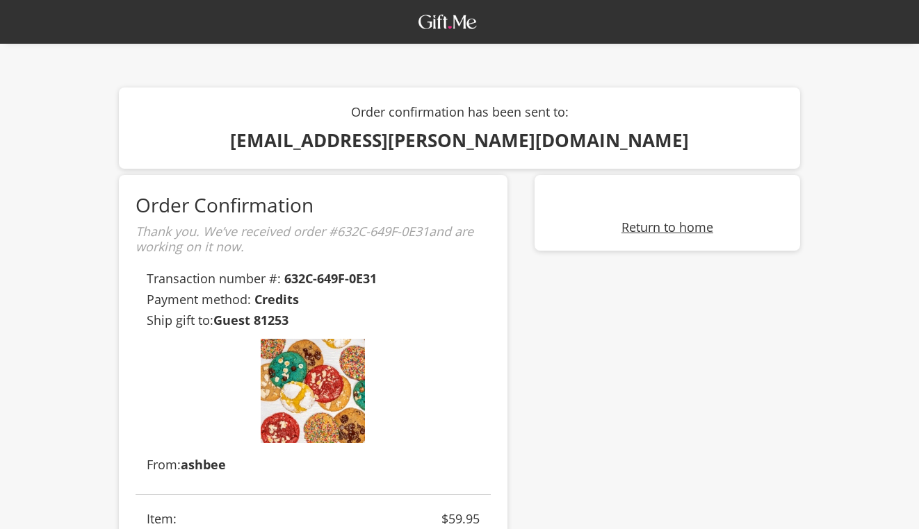
click at [634, 229] on link "Return to home" at bounding box center [667, 227] width 92 height 17
